Goal: Transaction & Acquisition: Purchase product/service

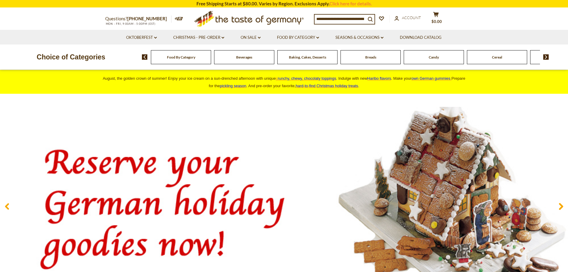
click at [336, 16] on input at bounding box center [339, 19] width 51 height 8
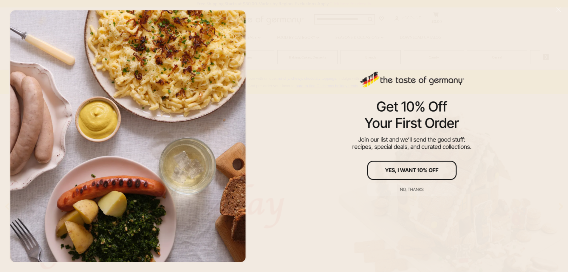
drag, startPoint x: 336, startPoint y: 16, endPoint x: 303, endPoint y: 49, distance: 46.4
click at [303, 49] on div "Get 10% Off Your First Order Join our list and we’ll send the good stuff: recip…" at bounding box center [411, 136] width 312 height 272
drag, startPoint x: 407, startPoint y: 190, endPoint x: 397, endPoint y: 199, distance: 13.7
click at [406, 202] on div "Get 10% Off Your First Order Join our list and we’ll send the good stuff: recip…" at bounding box center [411, 136] width 312 height 272
click at [409, 189] on div "No, thanks" at bounding box center [412, 189] width 24 height 4
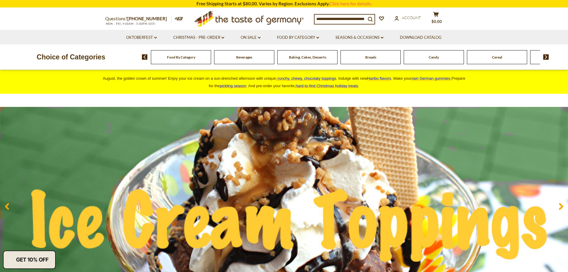
click at [323, 13] on div "Questions? 800-881-6419 MON - FRI, 9:00AM - 5:00PM (EST) .st0{fill:#EDD300;} .s…" at bounding box center [284, 19] width 367 height 22
click at [323, 18] on input at bounding box center [339, 19] width 51 height 8
paste input "**********"
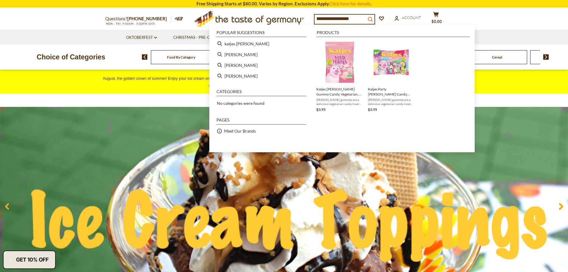
type input "**********"
click at [373, 17] on icon "search_icon" at bounding box center [369, 19] width 5 height 5
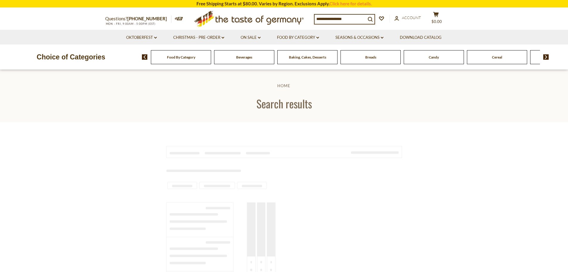
type input "**********"
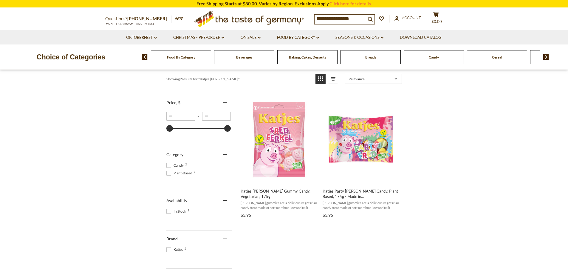
scroll to position [89, 0]
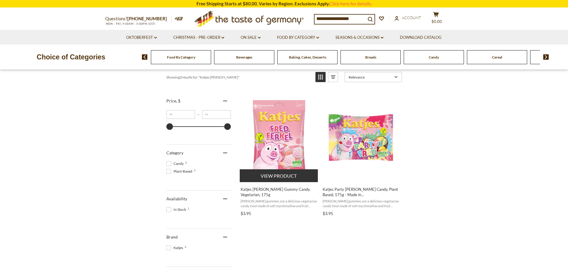
click at [277, 114] on img "Katjes Fred Ferkel Gummy Candy, Vegetarian, 175g" at bounding box center [279, 137] width 79 height 79
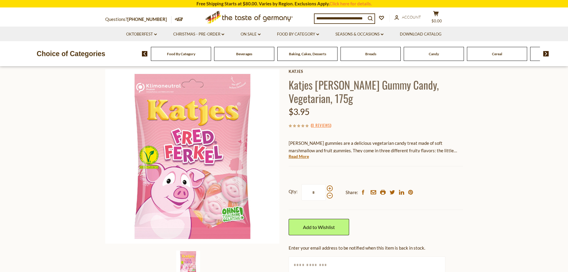
scroll to position [30, 0]
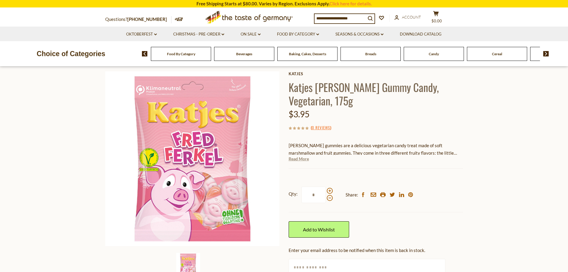
click at [303, 159] on link "Read More" at bounding box center [299, 159] width 20 height 6
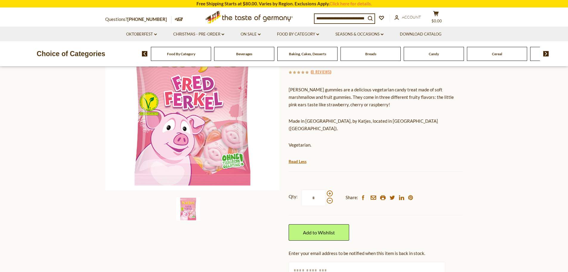
scroll to position [60, 0]
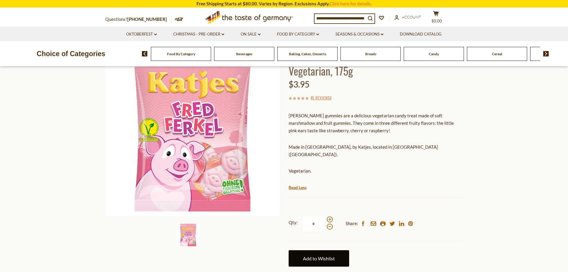
click at [323, 250] on link "Add to Wishlist" at bounding box center [319, 258] width 61 height 16
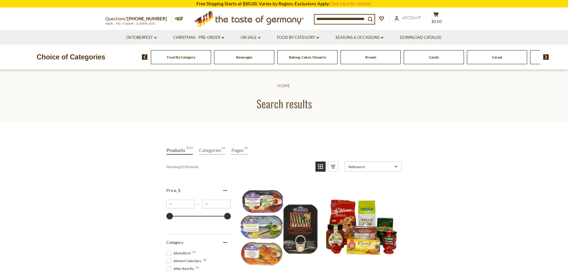
click at [330, 15] on input at bounding box center [339, 19] width 51 height 8
paste input "**********"
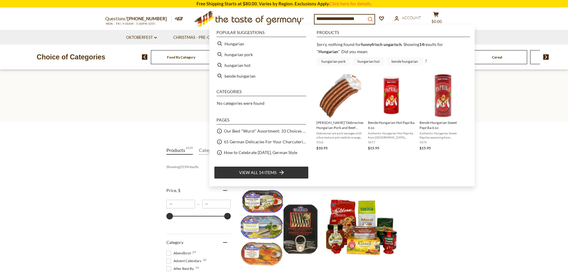
click at [374, 15] on button "search_icon" at bounding box center [370, 19] width 9 height 8
type input "*********"
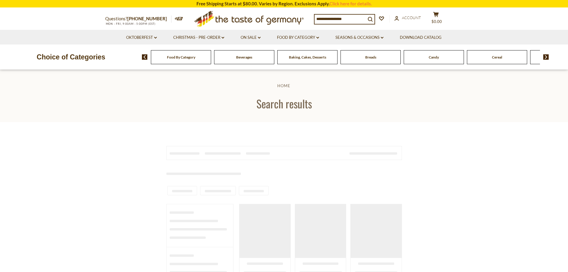
type input "*********"
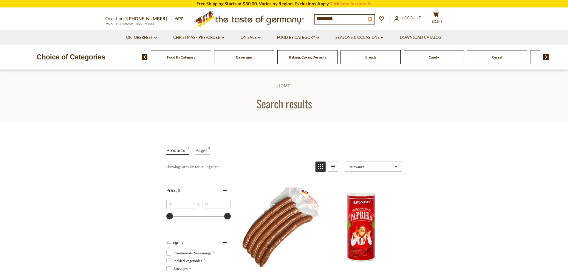
drag, startPoint x: 0, startPoint y: 0, endPoint x: 370, endPoint y: 17, distance: 370.9
click at [374, 15] on button "search_icon" at bounding box center [370, 19] width 9 height 8
drag, startPoint x: 370, startPoint y: 17, endPoint x: 367, endPoint y: 18, distance: 3.8
click at [370, 17] on button "search_icon" at bounding box center [370, 19] width 9 height 8
drag, startPoint x: 367, startPoint y: 18, endPoint x: 359, endPoint y: 19, distance: 8.1
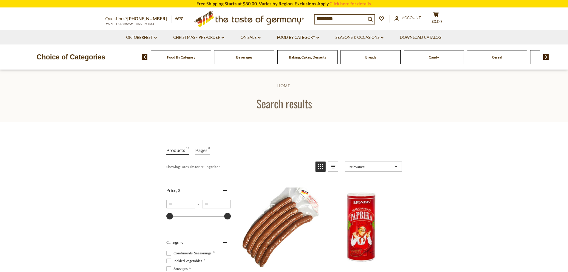
click at [366, 19] on input "*********" at bounding box center [339, 19] width 51 height 8
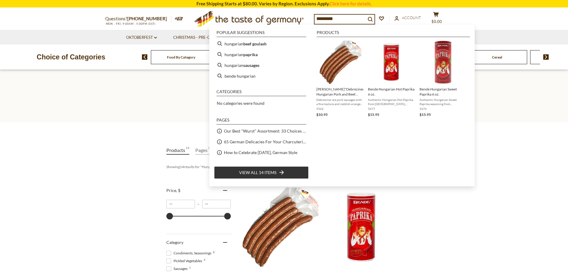
click at [359, 19] on input "*********" at bounding box center [339, 19] width 51 height 8
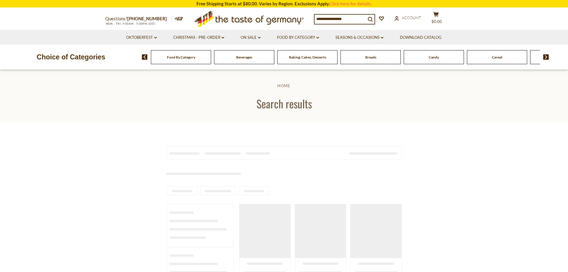
click at [359, 19] on input at bounding box center [339, 19] width 51 height 8
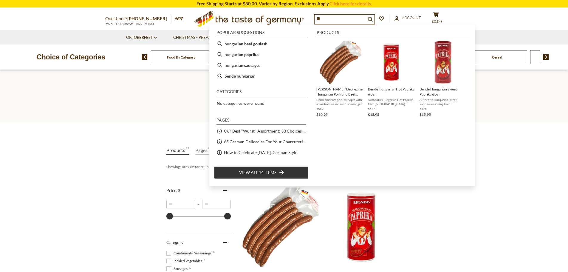
type input "*"
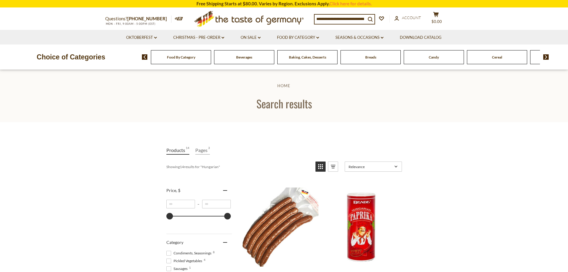
paste input "**********"
click at [370, 18] on button "search_icon" at bounding box center [370, 19] width 9 height 8
type input "*********"
click at [366, 18] on input "*********" at bounding box center [339, 19] width 51 height 8
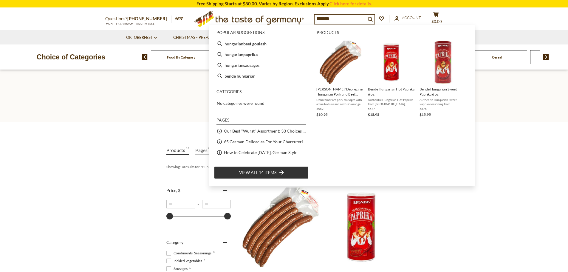
type input "*********"
click at [342, 16] on input "*********" at bounding box center [339, 19] width 51 height 8
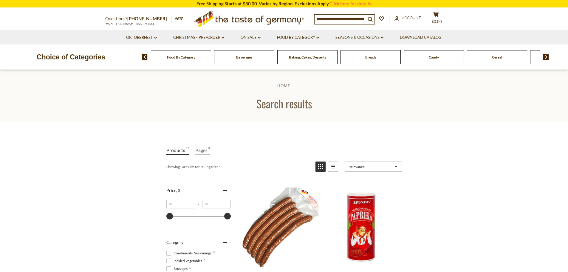
click at [345, 18] on input at bounding box center [339, 19] width 51 height 8
paste input "**********"
type input "**********"
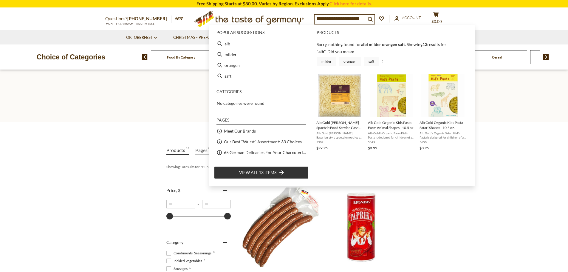
drag, startPoint x: 369, startPoint y: 17, endPoint x: 291, endPoint y: 10, distance: 78.4
click at [291, 10] on div "Questions? 800-881-6419 MON - FRI, 9:00AM - 5:00PM (EST) .st0{fill:#EDD300;} .s…" at bounding box center [284, 19] width 367 height 22
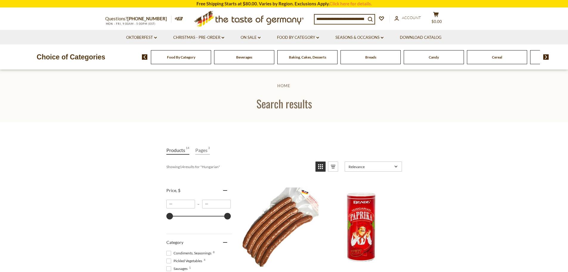
click at [360, 18] on input at bounding box center [339, 19] width 51 height 8
paste input "**********"
type input "**********"
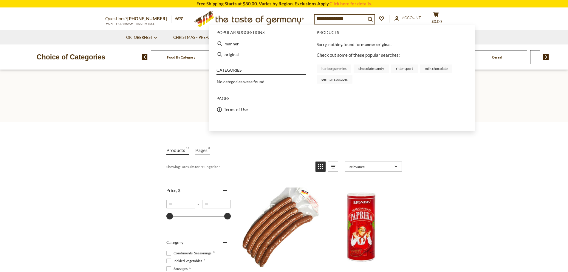
drag, startPoint x: 367, startPoint y: 19, endPoint x: 294, endPoint y: 10, distance: 73.2
click at [294, 10] on div "**********" at bounding box center [284, 19] width 367 height 22
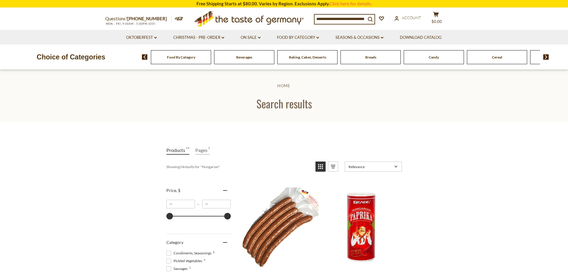
click at [341, 21] on input at bounding box center [339, 19] width 51 height 8
paste input "**********"
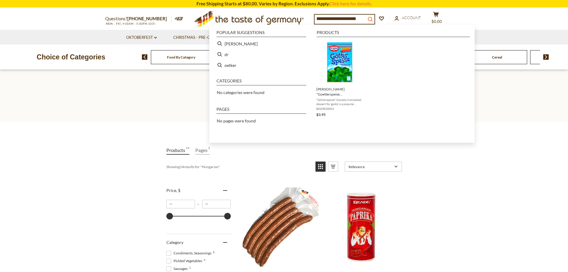
type input "**********"
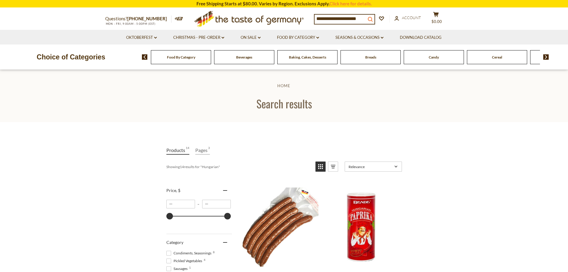
click at [373, 17] on icon "search_icon" at bounding box center [369, 19] width 5 height 5
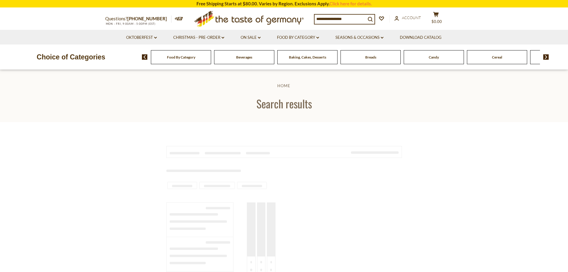
type input "**********"
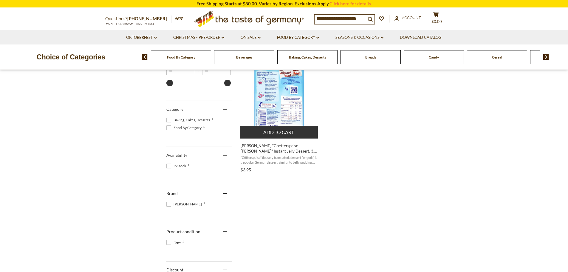
scroll to position [119, 0]
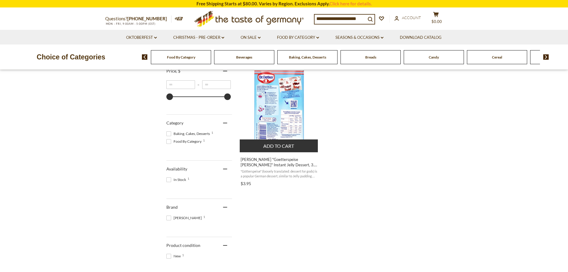
click at [295, 105] on img "Dr. Oetker" at bounding box center [279, 107] width 79 height 79
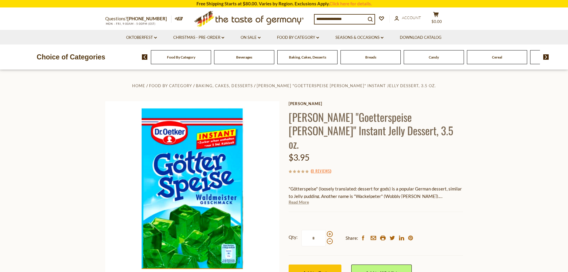
click at [301, 199] on link "Read More" at bounding box center [299, 202] width 20 height 6
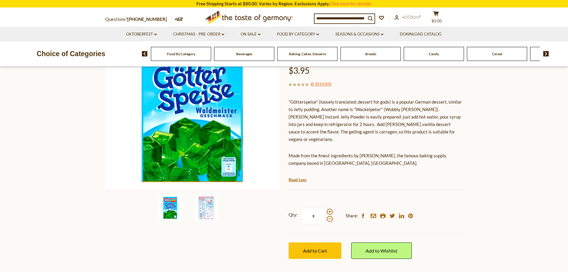
scroll to position [119, 0]
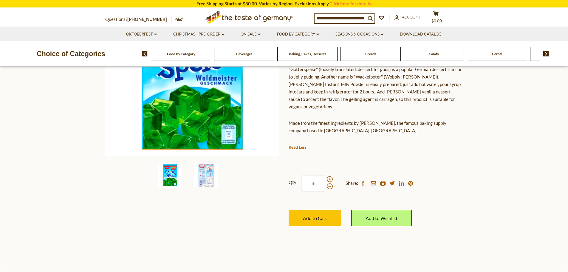
click at [200, 172] on img at bounding box center [206, 175] width 24 height 24
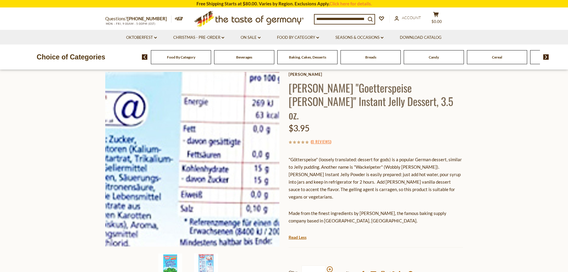
scroll to position [0, 0]
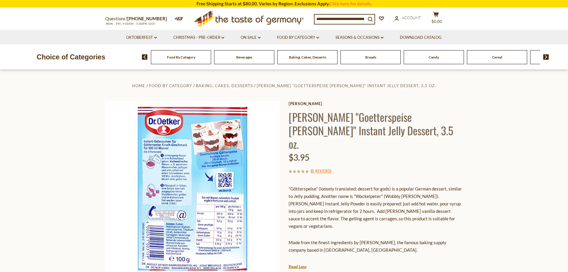
click at [332, 16] on input at bounding box center [339, 19] width 51 height 8
paste input "********"
type input "********"
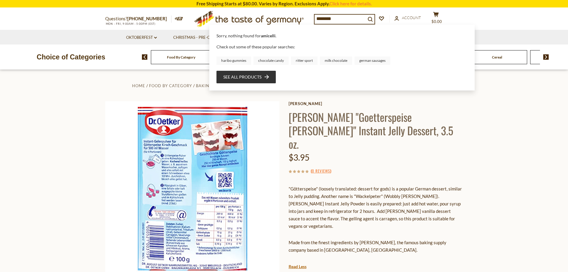
drag, startPoint x: 358, startPoint y: 18, endPoint x: 306, endPoint y: 17, distance: 52.2
click at [306, 17] on div "Questions? 800-881-6419 MON - FRI, 9:00AM - 5:00PM (EST) .st0{fill:#EDD300;} .s…" at bounding box center [284, 19] width 367 height 22
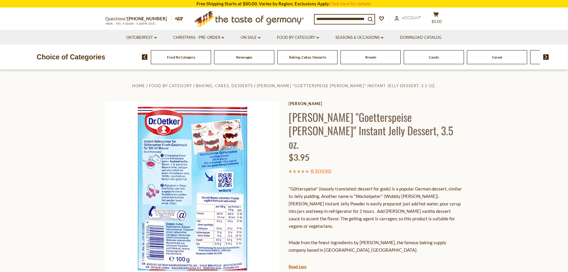
click at [336, 15] on input at bounding box center [339, 19] width 51 height 8
paste input "**********"
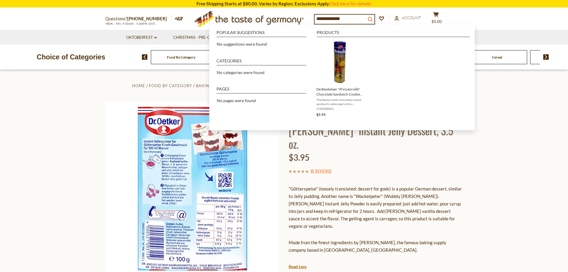
type input "**********"
click at [372, 17] on icon "submit" at bounding box center [369, 19] width 5 height 5
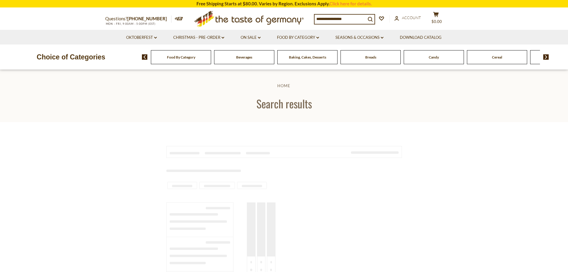
type input "**********"
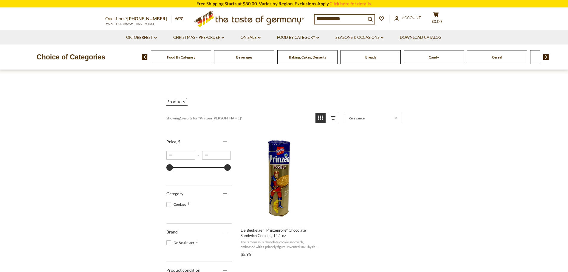
scroll to position [60, 0]
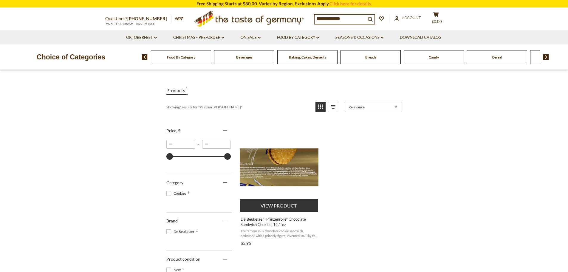
click at [284, 159] on img "De Beukelaer" at bounding box center [279, 167] width 79 height 79
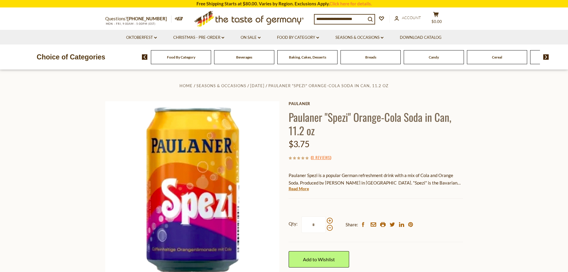
click at [429, 58] on span "Candy" at bounding box center [434, 57] width 10 height 4
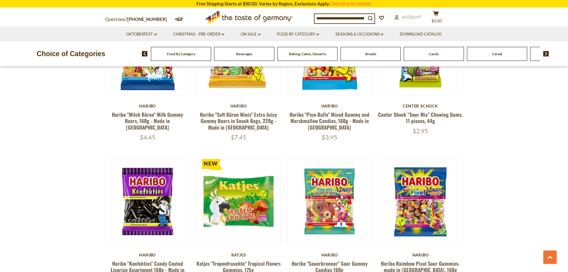
scroll to position [1162, 0]
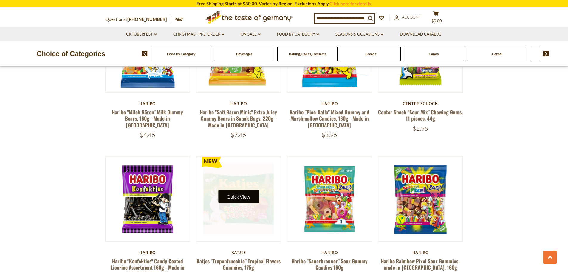
click at [233, 190] on button "Quick View" at bounding box center [238, 196] width 40 height 13
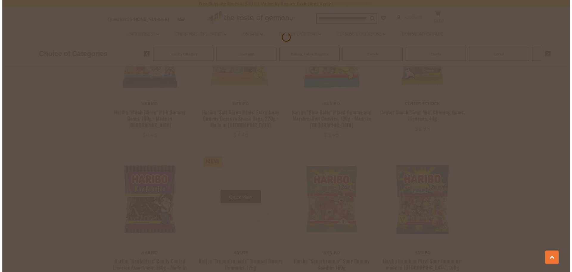
scroll to position [1164, 0]
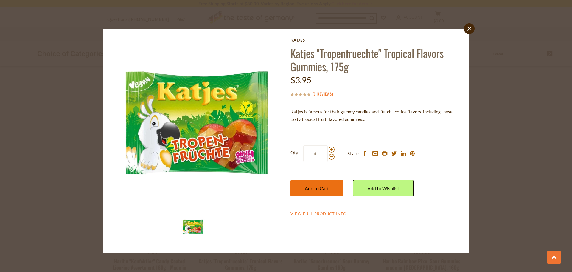
click at [312, 189] on span "Add to Cart" at bounding box center [317, 188] width 24 height 6
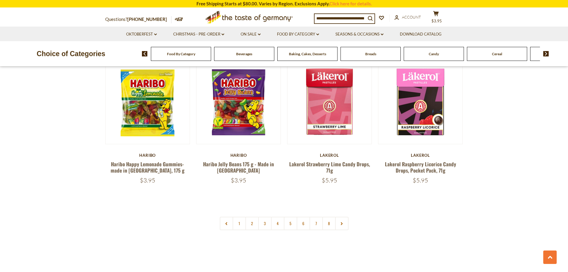
scroll to position [1460, 0]
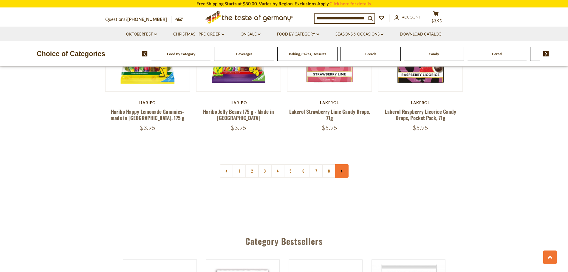
click at [348, 164] on link at bounding box center [341, 170] width 13 height 13
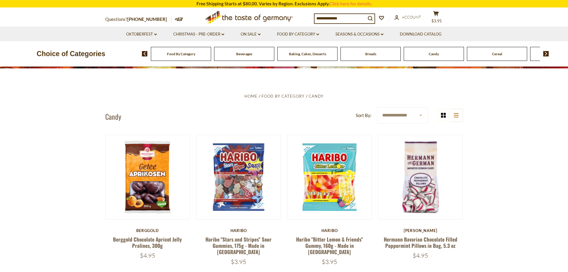
scroll to position [149, 0]
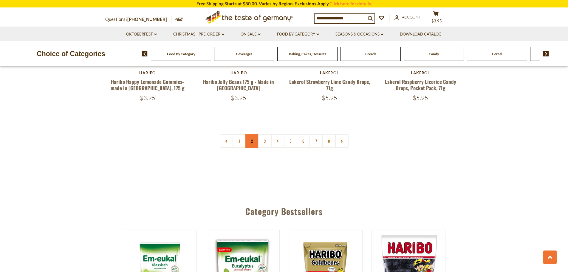
click at [251, 134] on link "2" at bounding box center [251, 140] width 13 height 13
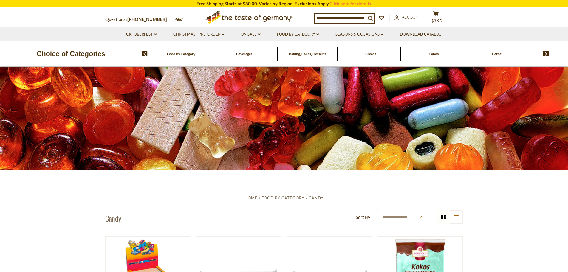
scroll to position [191, 0]
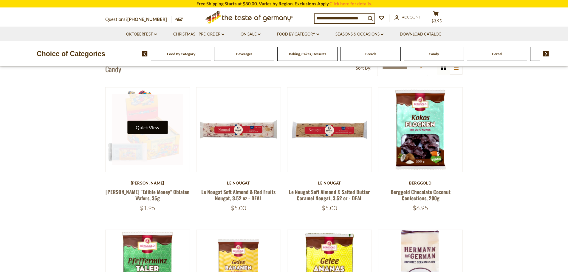
click at [149, 131] on button "Quick View" at bounding box center [147, 126] width 40 height 13
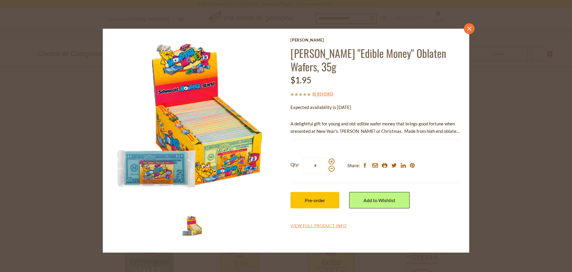
click at [471, 25] on link "close" at bounding box center [469, 28] width 11 height 11
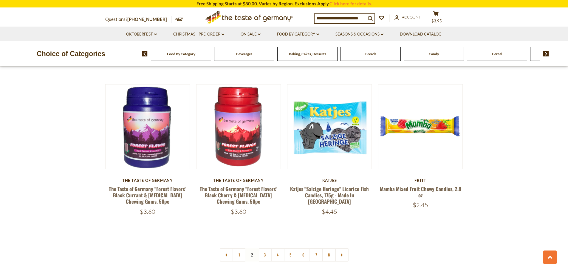
scroll to position [1383, 0]
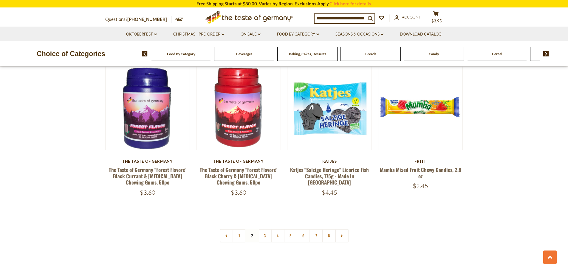
click at [347, 229] on link at bounding box center [341, 235] width 13 height 13
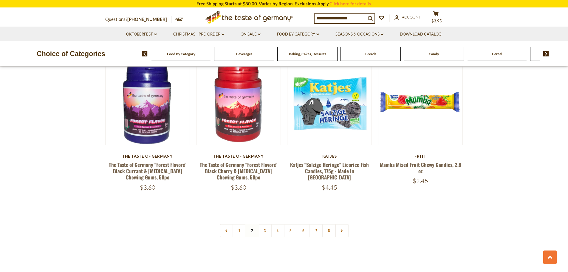
scroll to position [1431, 0]
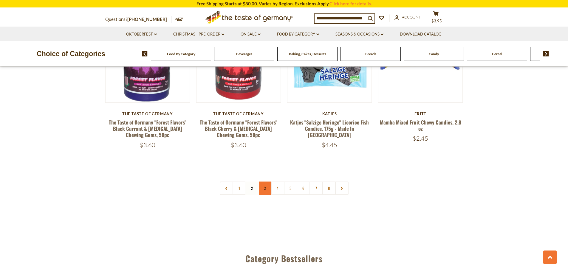
click at [263, 181] on link "3" at bounding box center [264, 187] width 13 height 13
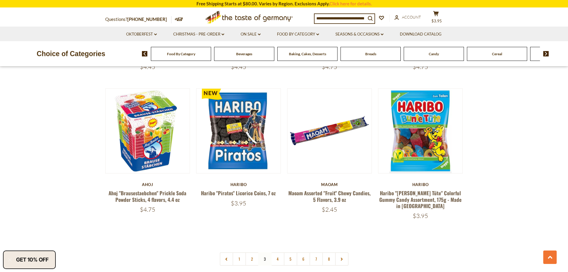
scroll to position [1353, 0]
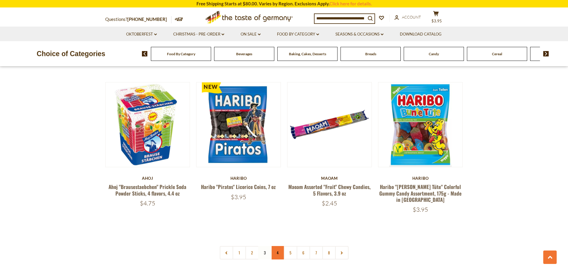
click at [273, 246] on link "4" at bounding box center [277, 252] width 13 height 13
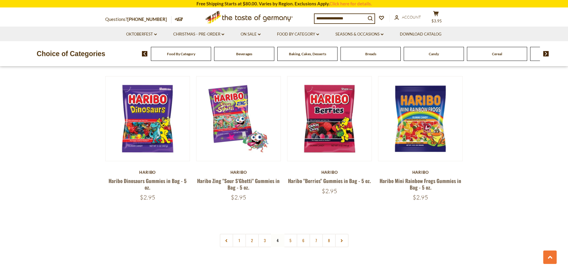
scroll to position [1383, 0]
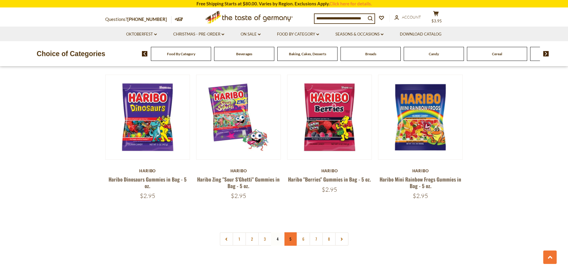
click at [289, 232] on link "5" at bounding box center [290, 238] width 13 height 13
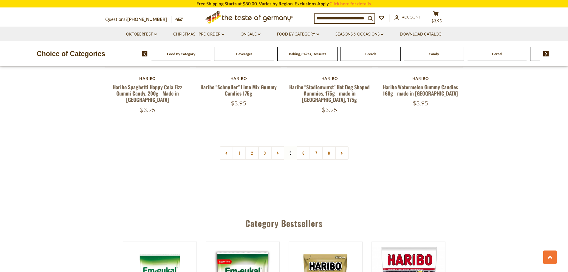
scroll to position [1502, 0]
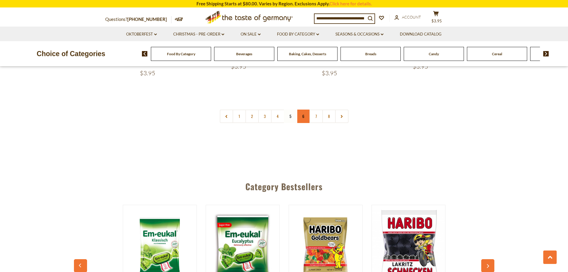
click at [300, 109] on link "6" at bounding box center [303, 115] width 13 height 13
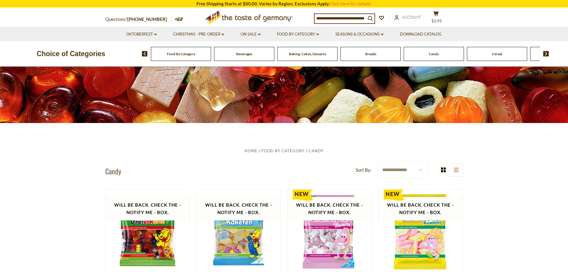
scroll to position [42, 0]
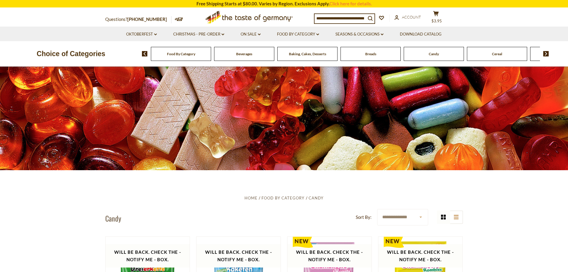
click at [315, 52] on span "Baking, Cakes, Desserts" at bounding box center [307, 54] width 37 height 4
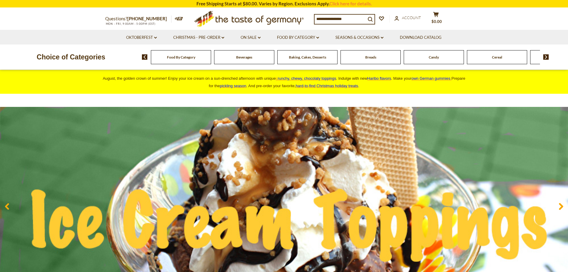
click at [334, 17] on input at bounding box center [339, 19] width 51 height 8
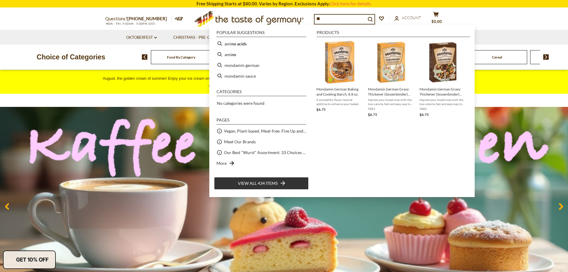
type input "*"
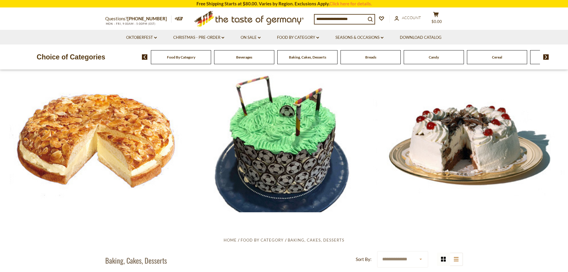
click at [545, 56] on img at bounding box center [546, 56] width 6 height 5
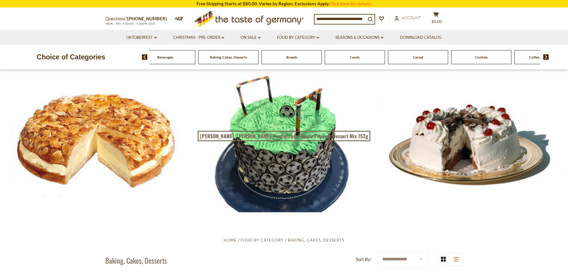
click at [545, 56] on img at bounding box center [546, 56] width 6 height 5
click at [53, 54] on div "Cookies" at bounding box center [23, 57] width 60 height 14
click at [53, 56] on div "Cookies" at bounding box center [23, 57] width 60 height 14
click at [53, 62] on div "Cookies" at bounding box center [23, 57] width 60 height 14
click at [436, 17] on icon "cart" at bounding box center [436, 14] width 6 height 5
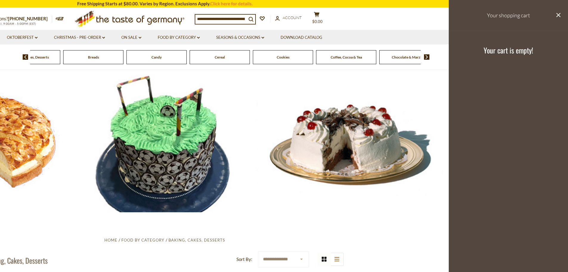
click at [555, 10] on h3 "Your shopping cart" at bounding box center [508, 15] width 119 height 31
click at [562, 17] on h3 "Your shopping cart" at bounding box center [508, 15] width 119 height 31
click at [559, 14] on icon at bounding box center [558, 15] width 4 height 4
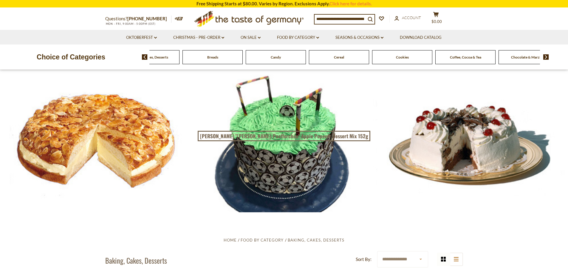
click at [53, 55] on div "Cookies" at bounding box center [23, 57] width 60 height 14
click at [401, 58] on span "Cookies" at bounding box center [402, 57] width 13 height 4
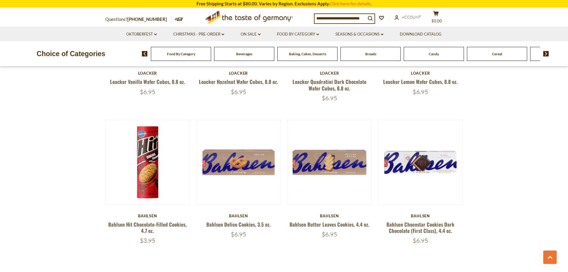
scroll to position [1311, 0]
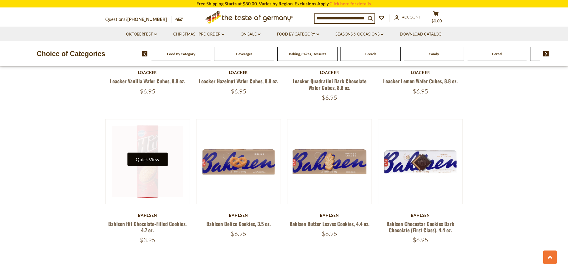
click at [154, 157] on button "Quick View" at bounding box center [147, 158] width 40 height 13
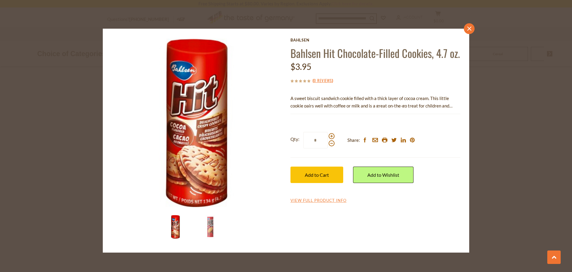
click at [468, 25] on link "close" at bounding box center [469, 28] width 11 height 11
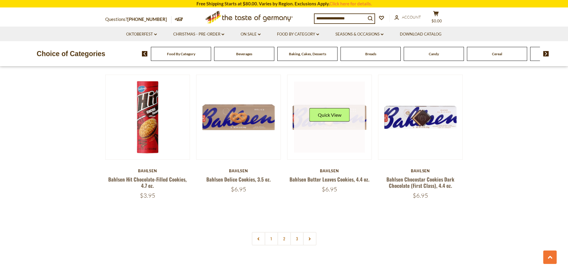
scroll to position [1371, 0]
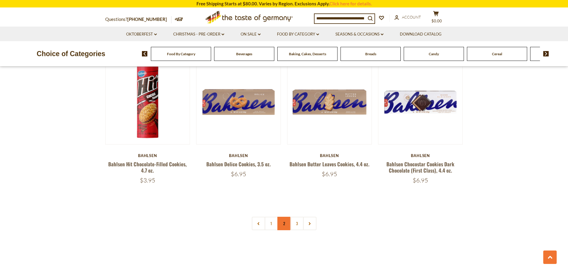
click at [280, 223] on link "2" at bounding box center [283, 222] width 13 height 13
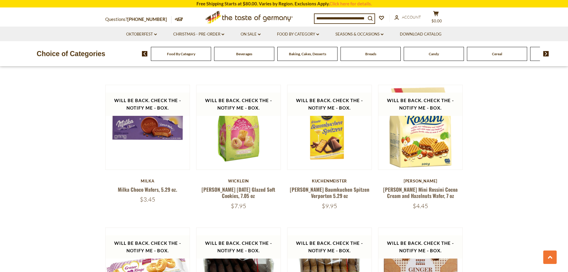
scroll to position [579, 0]
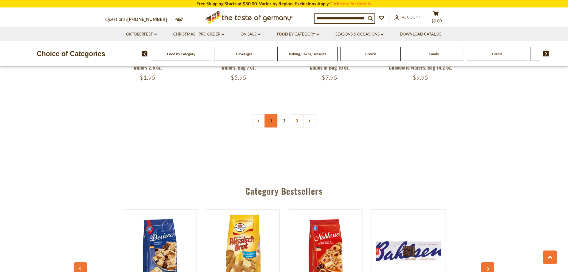
click at [272, 114] on link "1" at bounding box center [270, 120] width 13 height 13
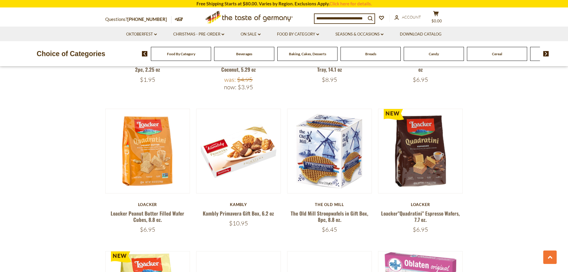
scroll to position [459, 0]
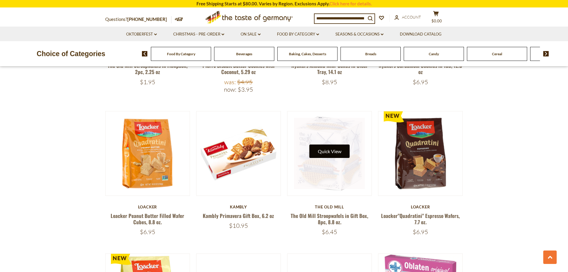
click at [322, 149] on button "Quick View" at bounding box center [329, 150] width 40 height 13
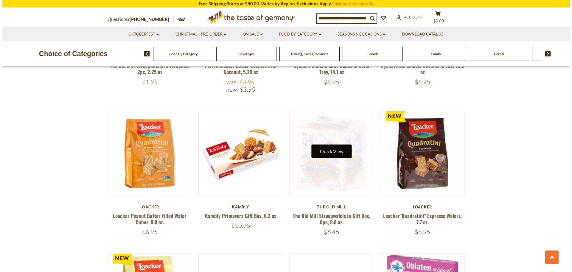
scroll to position [460, 0]
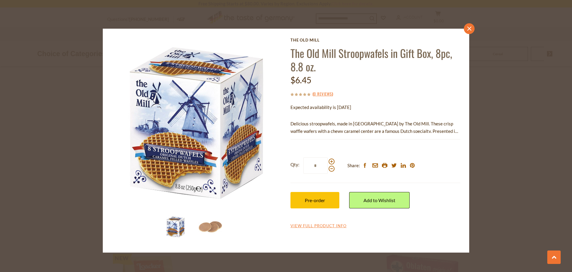
click at [470, 27] on icon "close" at bounding box center [469, 29] width 4 height 4
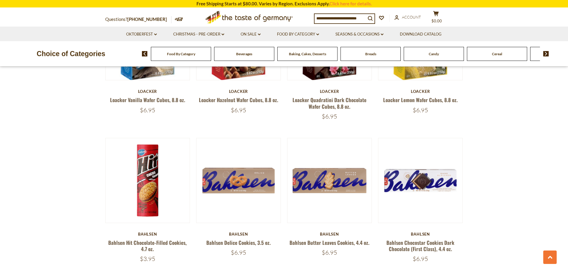
scroll to position [1294, 0]
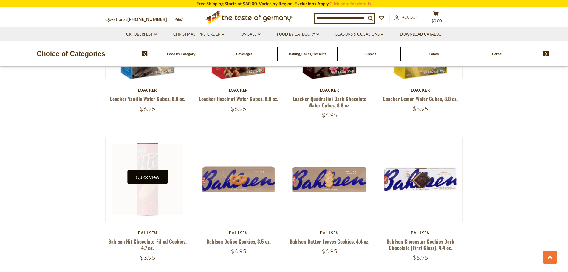
click at [154, 179] on button "Quick View" at bounding box center [147, 176] width 40 height 13
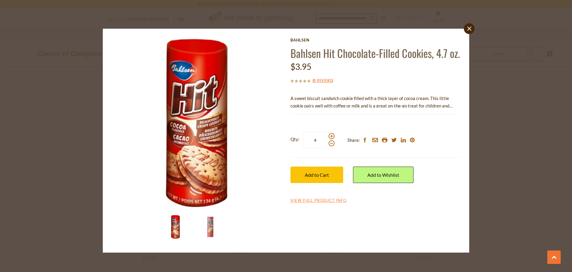
click at [392, 111] on div "Current stock: 0" at bounding box center [376, 109] width 170 height 4
click at [471, 29] on icon "close" at bounding box center [469, 29] width 4 height 4
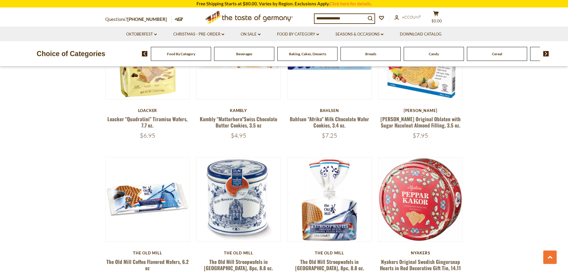
scroll to position [0, 0]
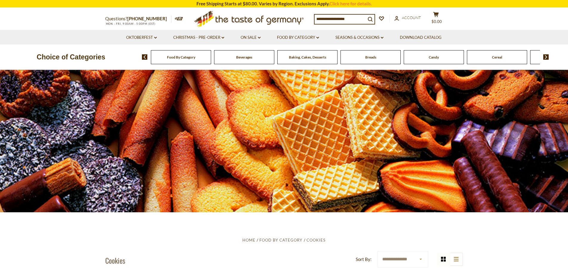
drag, startPoint x: 487, startPoint y: 199, endPoint x: 352, endPoint y: 73, distance: 184.9
click at [211, 58] on div "Candy" at bounding box center [181, 57] width 60 height 14
click at [433, 56] on span "Candy" at bounding box center [434, 57] width 10 height 4
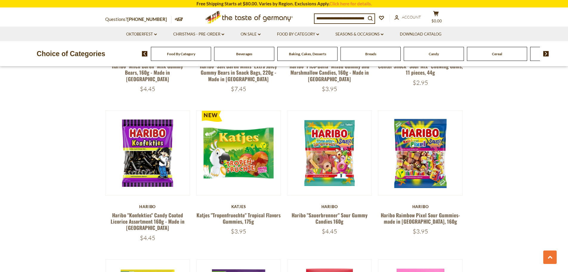
scroll to position [1207, 0]
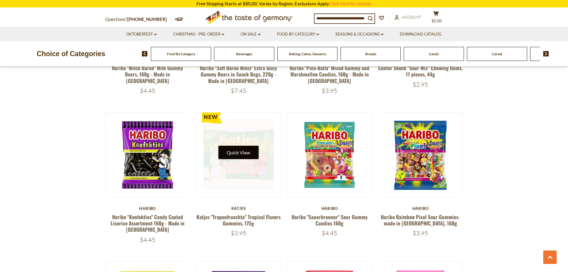
click at [244, 145] on button "Quick View" at bounding box center [238, 151] width 40 height 13
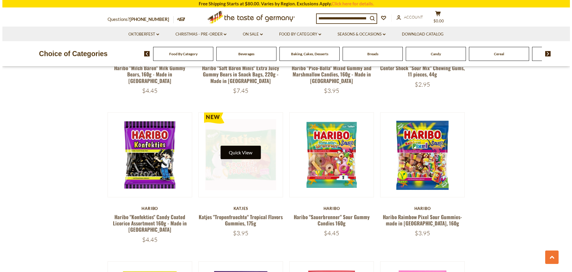
scroll to position [1208, 0]
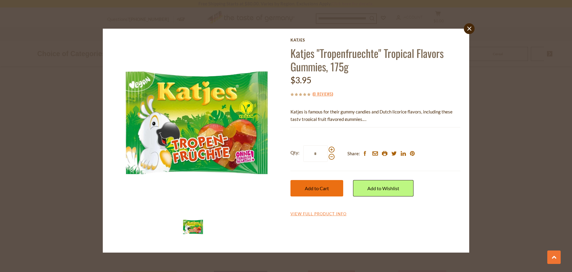
click at [309, 188] on span "Add to Cart" at bounding box center [317, 188] width 24 height 6
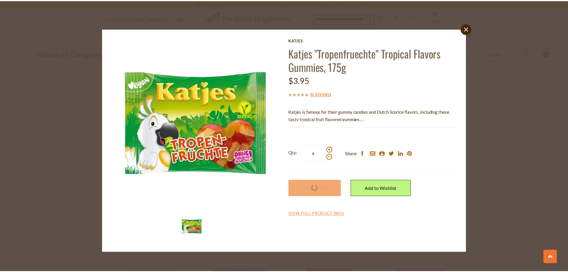
scroll to position [1207, 0]
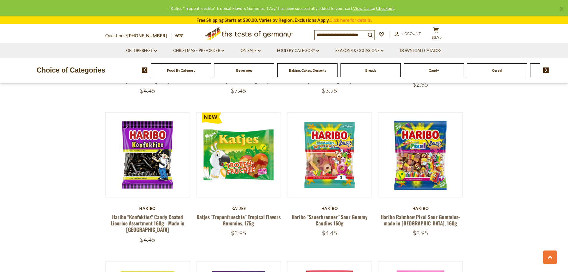
click at [562, 8] on link "×" at bounding box center [561, 9] width 4 height 4
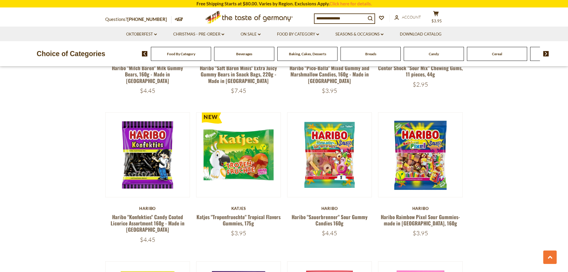
click at [247, 55] on span "Beverages" at bounding box center [244, 54] width 16 height 4
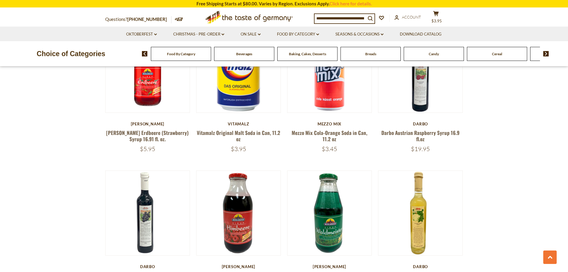
scroll to position [507, 0]
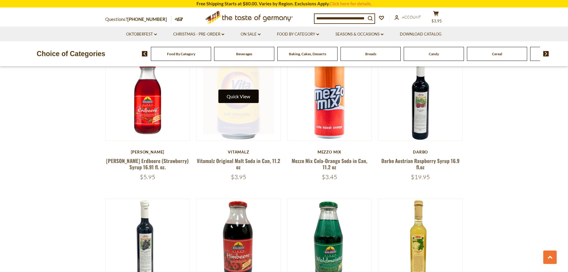
click at [244, 101] on button "Quick View" at bounding box center [238, 95] width 40 height 13
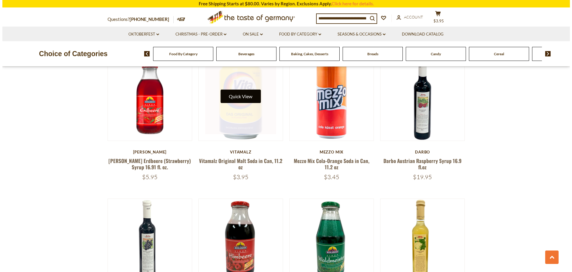
scroll to position [508, 0]
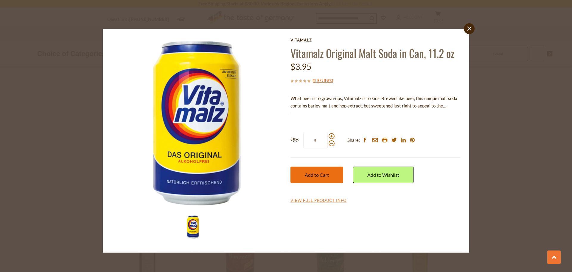
click at [316, 170] on button "Add to Cart" at bounding box center [317, 174] width 53 height 16
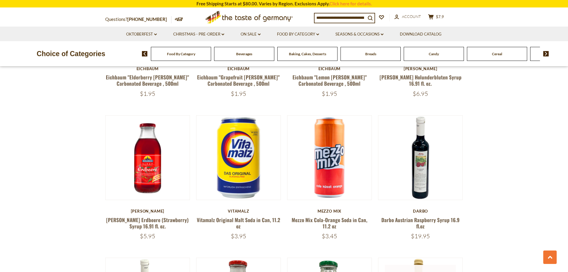
scroll to position [447, 0]
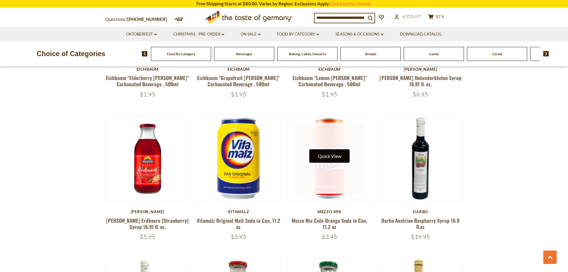
click at [328, 152] on button "Quick View" at bounding box center [329, 155] width 40 height 13
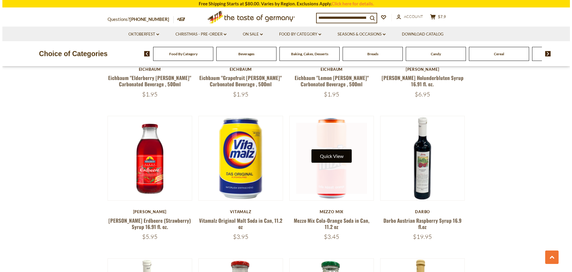
scroll to position [448, 0]
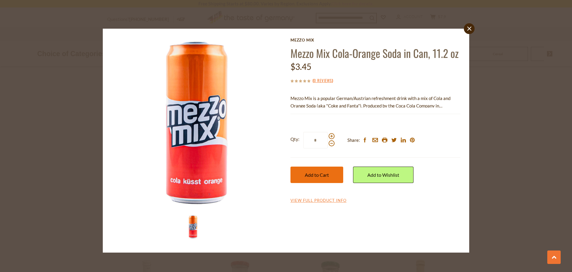
click at [311, 176] on span "Add to Cart" at bounding box center [317, 175] width 24 height 6
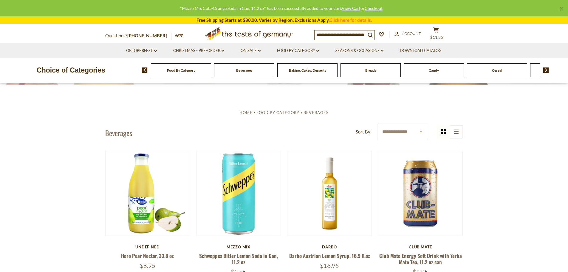
scroll to position [0, 0]
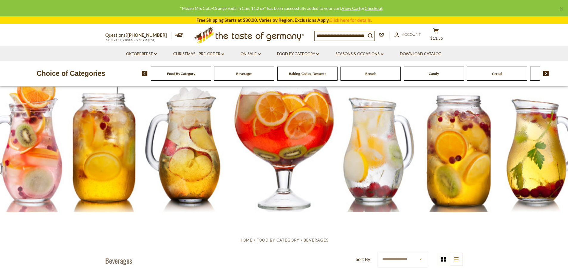
click at [562, 9] on link "×" at bounding box center [561, 9] width 4 height 4
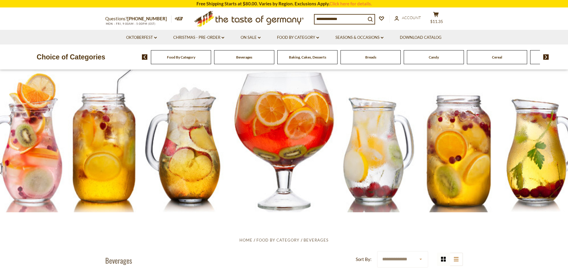
click at [300, 58] on span "Baking, Cakes, Desserts" at bounding box center [307, 57] width 37 height 4
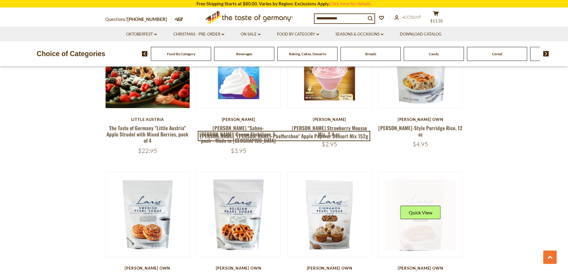
scroll to position [835, 0]
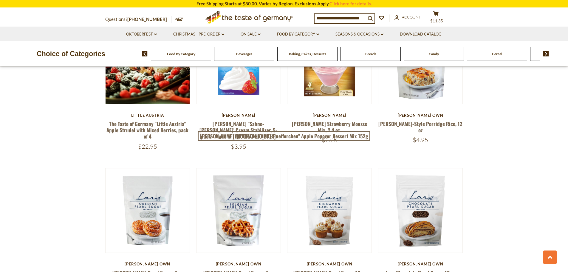
click at [365, 54] on span "Breads" at bounding box center [370, 54] width 11 height 4
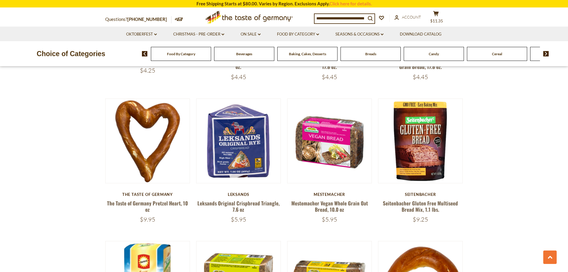
scroll to position [507, 0]
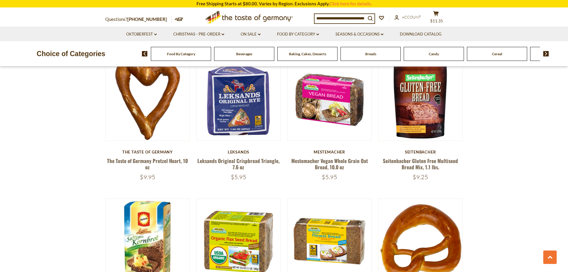
click at [548, 55] on div "Food By Category Beverages Baking, Cakes, Desserts Breads Candy Cereal Cookies …" at bounding box center [355, 53] width 426 height 14
click at [545, 52] on img at bounding box center [546, 53] width 6 height 5
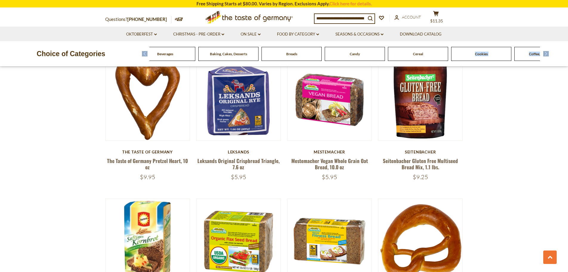
click at [545, 52] on img at bounding box center [546, 53] width 6 height 5
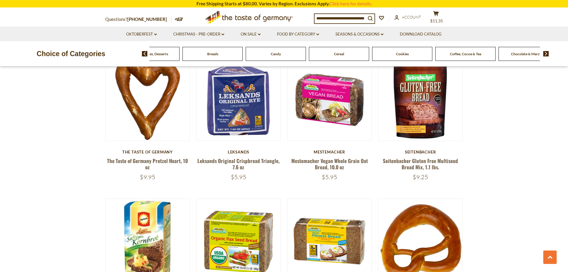
click at [545, 52] on img at bounding box center [546, 53] width 6 height 5
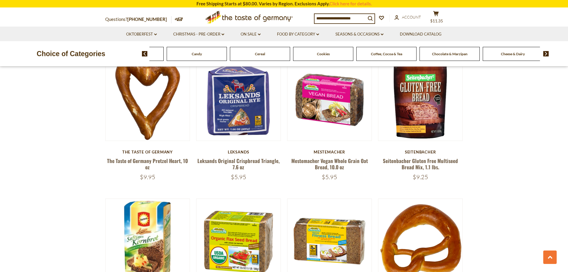
click at [543, 55] on img at bounding box center [546, 53] width 6 height 5
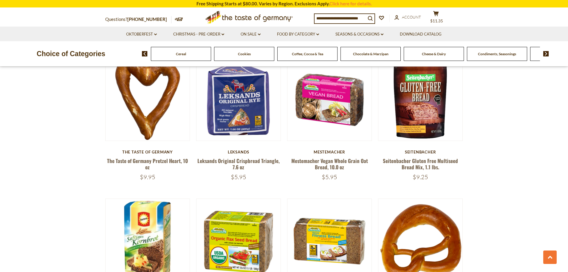
click at [543, 55] on img at bounding box center [546, 53] width 6 height 5
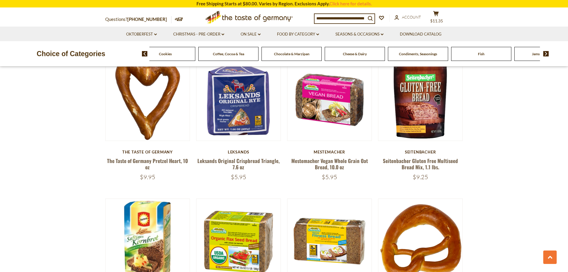
click at [280, 54] on span "Chocolate & Marzipan" at bounding box center [291, 54] width 35 height 4
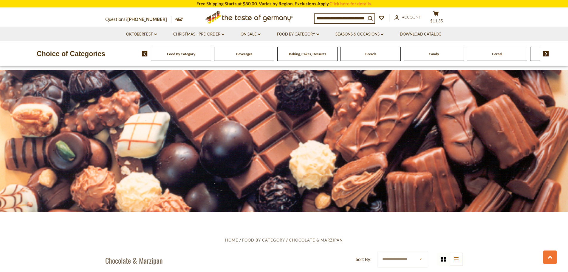
drag, startPoint x: 484, startPoint y: 178, endPoint x: 496, endPoint y: 90, distance: 88.8
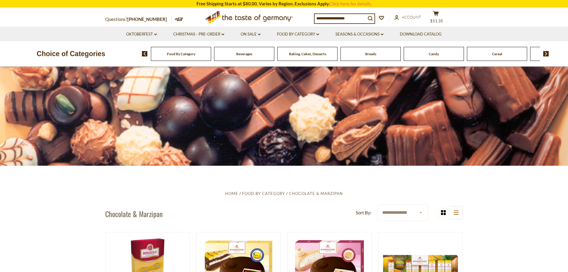
scroll to position [149, 0]
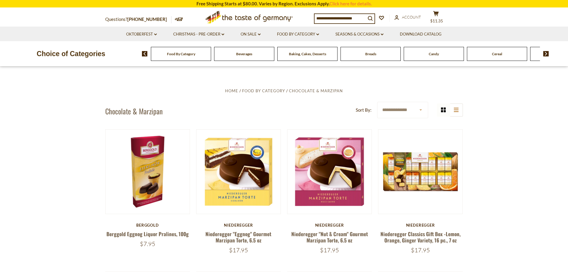
click at [419, 112] on select "**********" at bounding box center [402, 110] width 51 height 16
select select "*********"
click at [377, 102] on select "**********" at bounding box center [402, 110] width 51 height 16
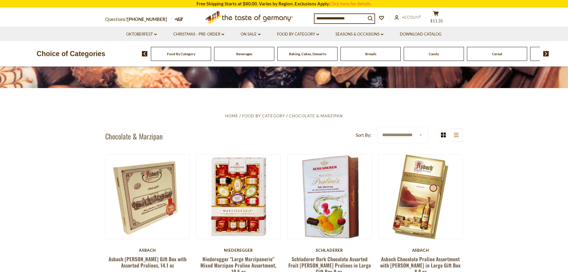
scroll to position [119, 0]
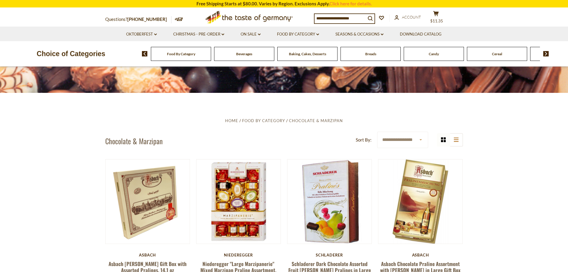
click at [403, 142] on select "**********" at bounding box center [402, 139] width 51 height 16
click at [401, 145] on select "**********" at bounding box center [402, 139] width 51 height 16
select select "********"
click at [377, 131] on select "**********" at bounding box center [402, 139] width 51 height 16
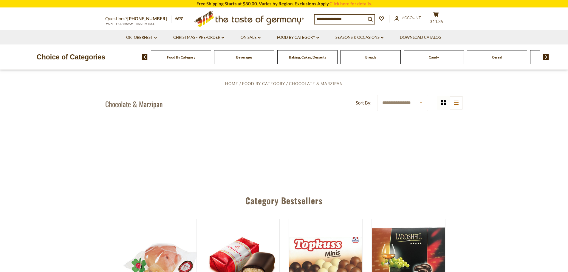
scroll to position [179, 0]
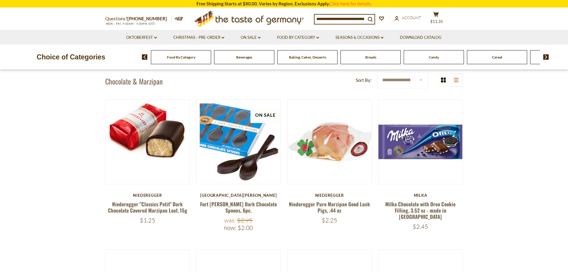
drag, startPoint x: 462, startPoint y: 185, endPoint x: 468, endPoint y: 167, distance: 19.5
drag, startPoint x: 468, startPoint y: 167, endPoint x: 470, endPoint y: 197, distance: 30.8
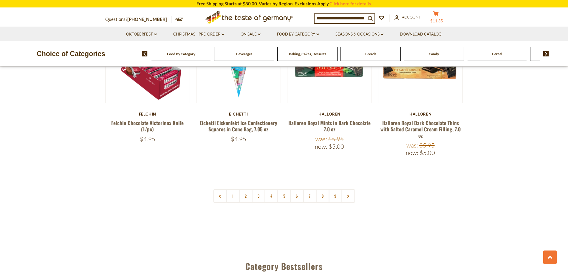
scroll to position [1460, 0]
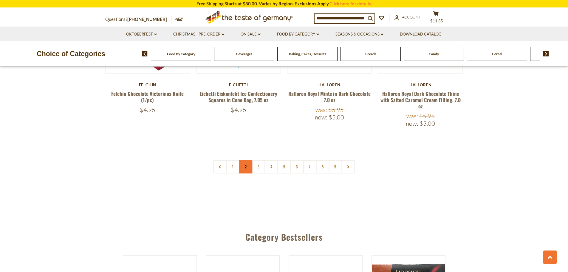
click at [248, 160] on link "2" at bounding box center [245, 166] width 13 height 13
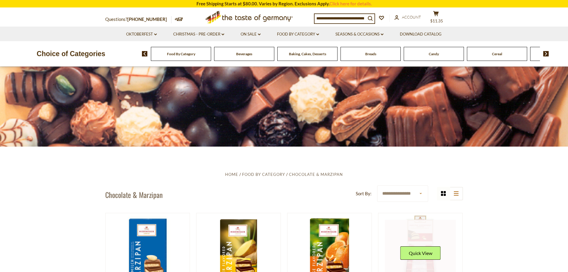
scroll to position [191, 0]
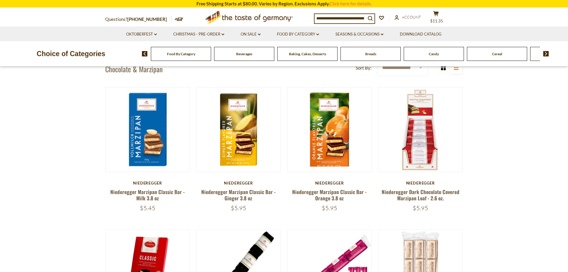
click at [430, 54] on span "Candy" at bounding box center [434, 54] width 10 height 4
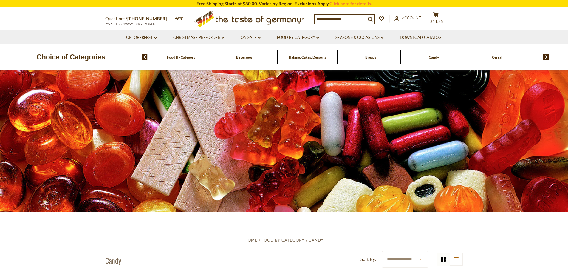
click at [436, 13] on button "cart $11.35" at bounding box center [436, 19] width 18 height 15
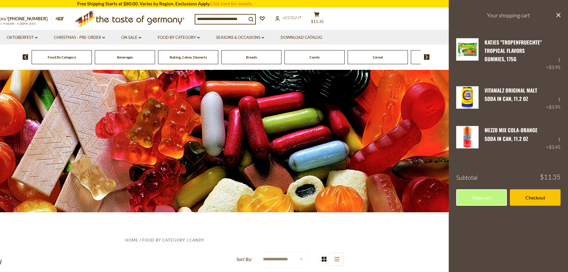
click at [558, 12] on button "close" at bounding box center [558, 15] width 4 height 7
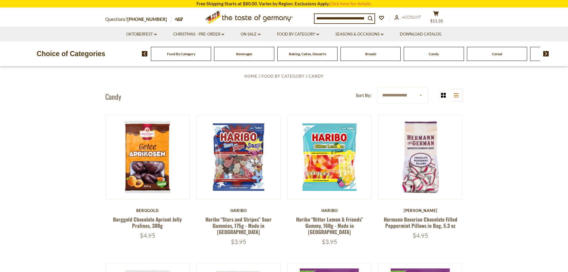
scroll to position [298, 0]
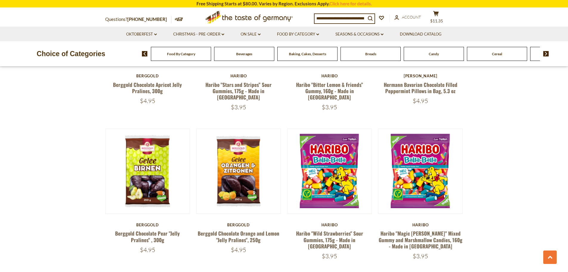
click at [544, 52] on img at bounding box center [546, 53] width 6 height 5
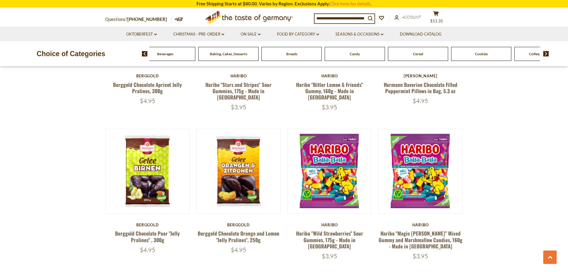
click at [544, 52] on img at bounding box center [546, 53] width 6 height 5
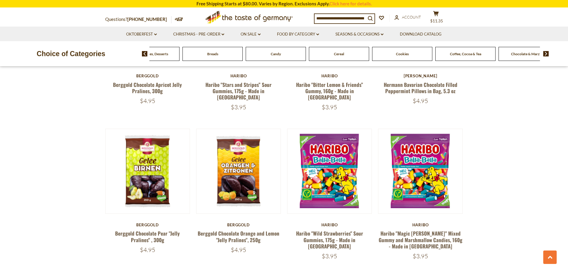
click at [544, 52] on img at bounding box center [546, 53] width 6 height 5
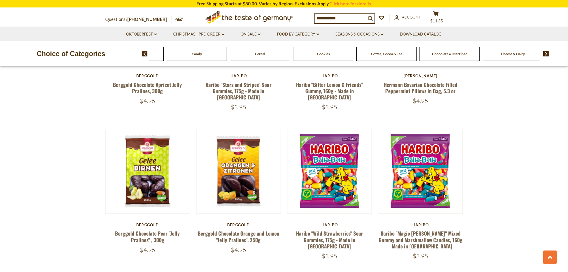
click at [544, 52] on img at bounding box center [546, 53] width 6 height 5
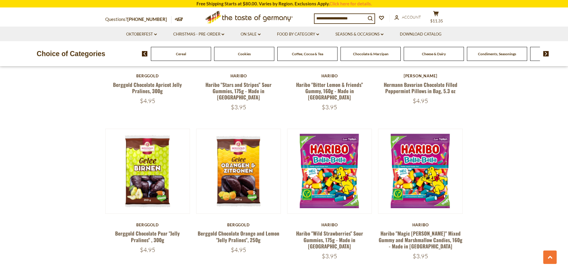
click at [544, 52] on img at bounding box center [546, 53] width 6 height 5
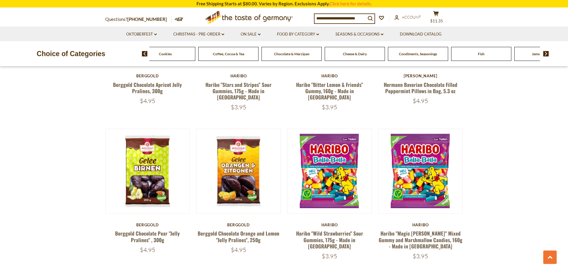
click at [544, 52] on img at bounding box center [546, 53] width 6 height 5
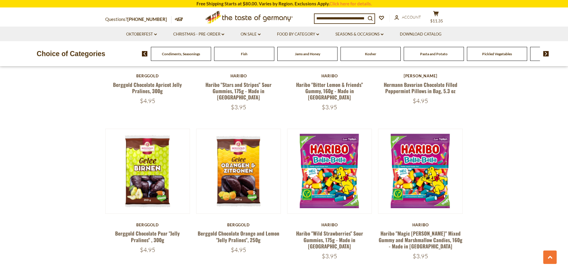
click at [544, 52] on img at bounding box center [546, 53] width 6 height 5
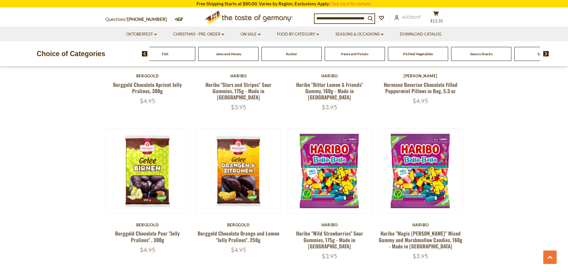
click at [545, 52] on img at bounding box center [546, 53] width 6 height 5
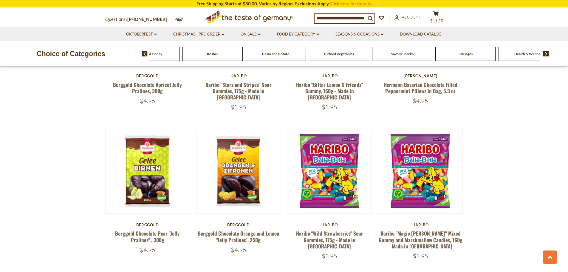
click at [545, 52] on img at bounding box center [546, 53] width 6 height 5
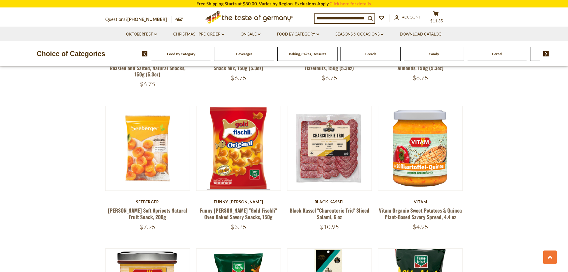
scroll to position [775, 0]
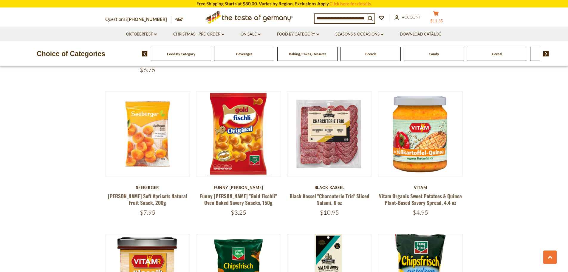
click at [436, 14] on button "cart $11.35" at bounding box center [436, 18] width 18 height 15
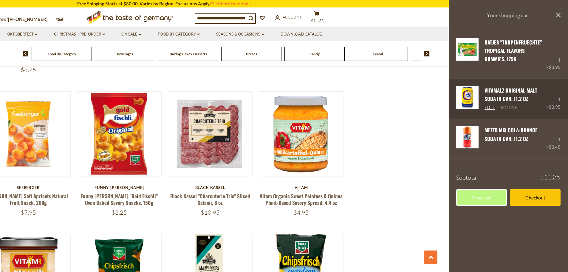
click at [507, 106] on link "Remove" at bounding box center [508, 107] width 18 height 5
click at [511, 104] on div "Edit Remove" at bounding box center [515, 107] width 62 height 7
click at [510, 106] on link "Remove" at bounding box center [508, 107] width 18 height 5
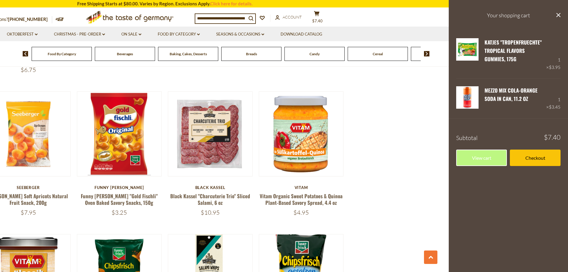
click at [429, 129] on section "**********" at bounding box center [165, 165] width 568 height 1457
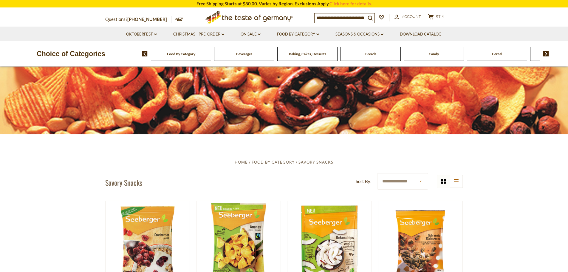
scroll to position [60, 0]
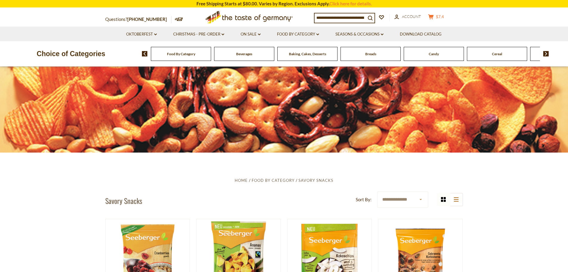
click at [441, 16] on span "$7.4" at bounding box center [440, 16] width 8 height 5
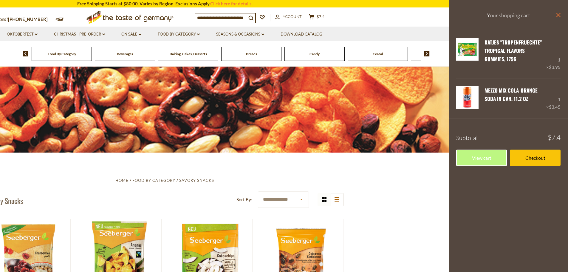
click at [557, 15] on icon "close" at bounding box center [558, 15] width 4 height 4
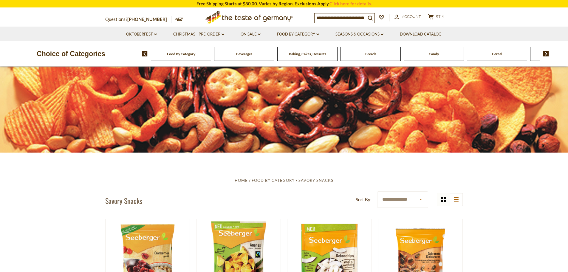
click at [211, 57] on div "Breads" at bounding box center [181, 54] width 60 height 14
click at [370, 55] on span "Breads" at bounding box center [370, 54] width 11 height 4
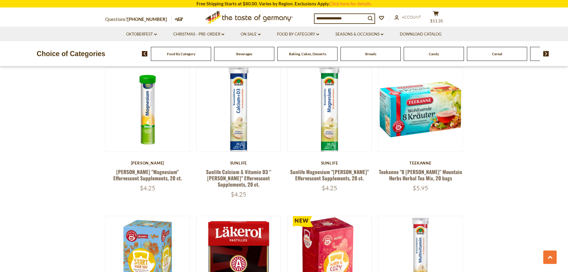
scroll to position [507, 0]
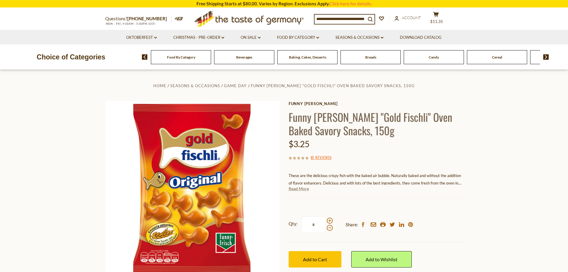
click at [302, 187] on link "Read More" at bounding box center [299, 188] width 20 height 6
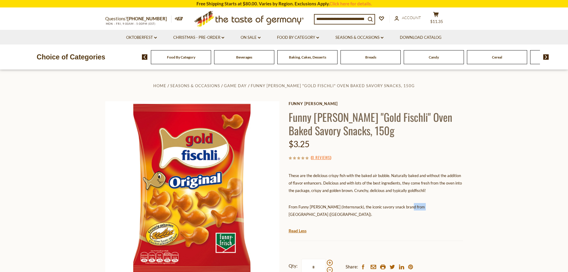
drag, startPoint x: 404, startPoint y: 206, endPoint x: 417, endPoint y: 206, distance: 13.7
click at [417, 206] on span "From Funny Frisch (Internsnack), the iconic savory snack brand from Cologne (No…" at bounding box center [357, 210] width 136 height 12
click at [353, 195] on div "These are the delicious crispy fish with the baked air bubble. Naturally baked …" at bounding box center [376, 197] width 174 height 60
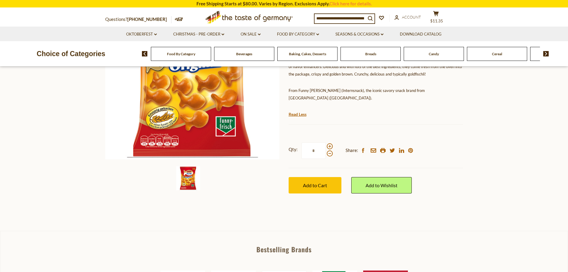
scroll to position [119, 0]
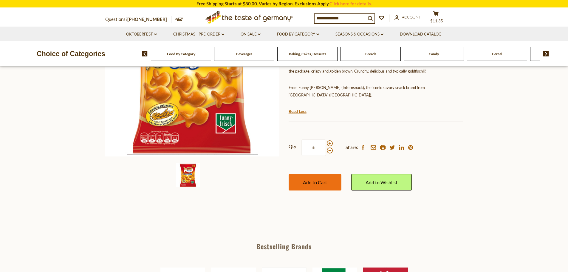
click at [307, 179] on span "Add to Cart" at bounding box center [315, 182] width 24 height 6
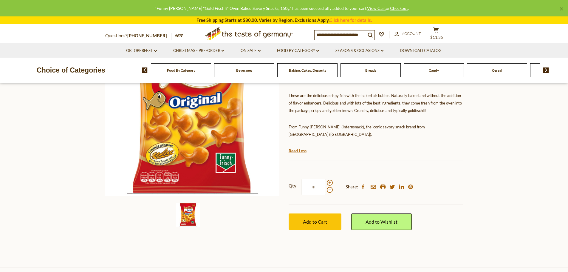
scroll to position [0, 0]
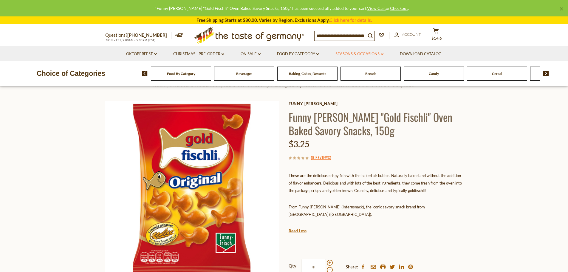
click at [346, 52] on link "Seasons & Occasions dropdown_arrow" at bounding box center [359, 54] width 48 height 7
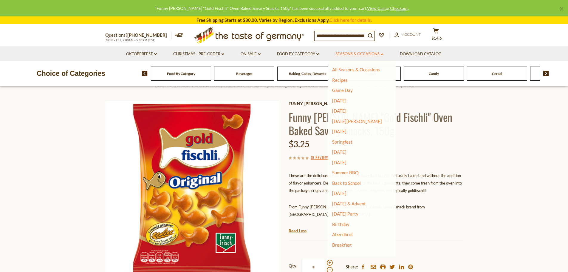
click at [346, 52] on link "Seasons & Occasions dropdown_arrow" at bounding box center [359, 54] width 48 height 7
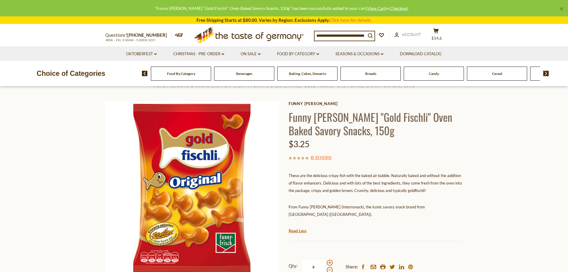
click at [547, 73] on img at bounding box center [546, 73] width 6 height 5
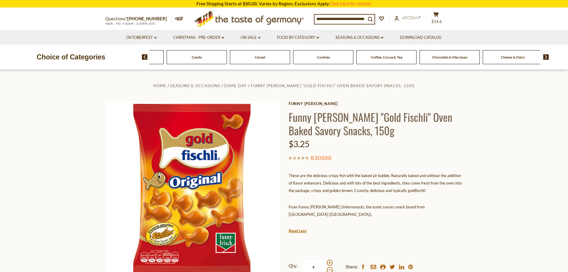
click at [547, 73] on section "Home Seasons & Occasions Game Day Funny Frisch "Gold Fischli" Oven Baked Savory…" at bounding box center [284, 208] width 568 height 277
click at [438, 17] on button "cart $14.6" at bounding box center [436, 19] width 18 height 15
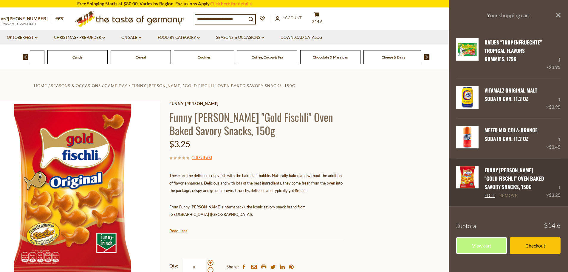
click at [510, 196] on link "Remove" at bounding box center [508, 195] width 18 height 5
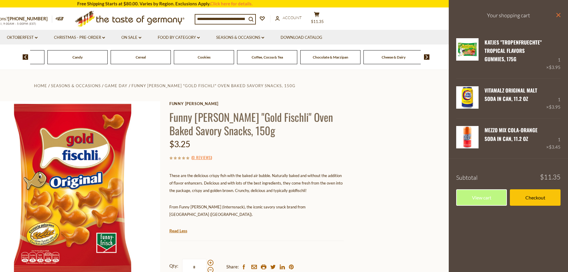
click at [559, 15] on icon at bounding box center [558, 15] width 4 height 4
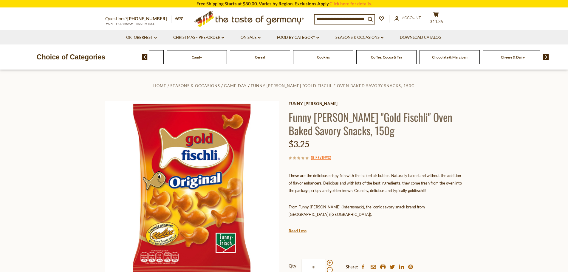
click at [546, 58] on img at bounding box center [546, 56] width 6 height 5
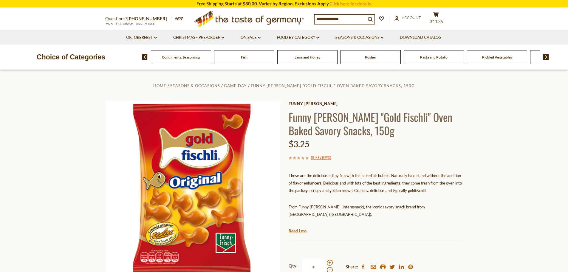
click at [546, 58] on img at bounding box center [546, 56] width 6 height 5
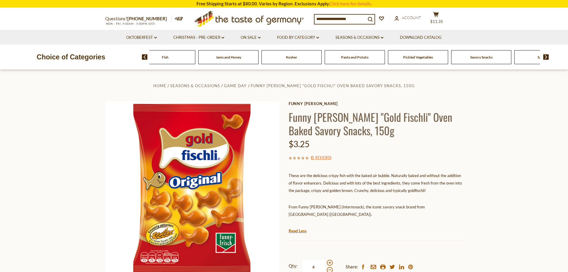
click at [546, 58] on img at bounding box center [546, 56] width 6 height 5
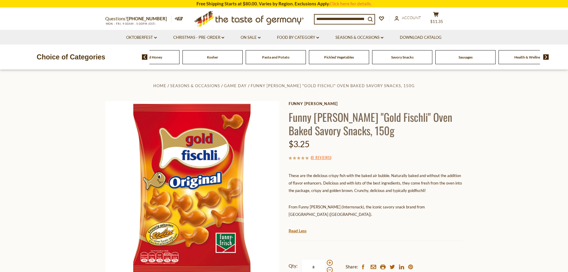
click at [547, 56] on img at bounding box center [546, 56] width 6 height 5
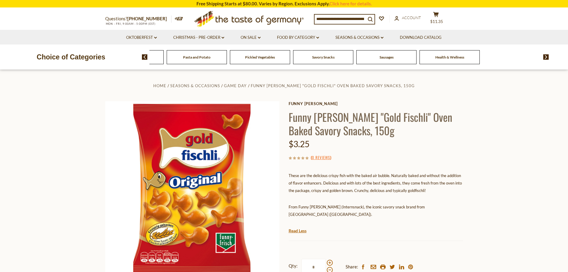
click at [547, 56] on img at bounding box center [546, 56] width 6 height 5
click at [383, 58] on span "Savory Snacks" at bounding box center [385, 57] width 22 height 4
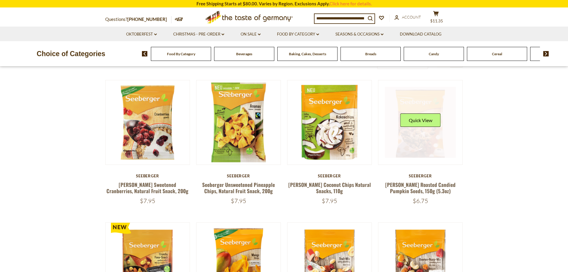
scroll to position [179, 0]
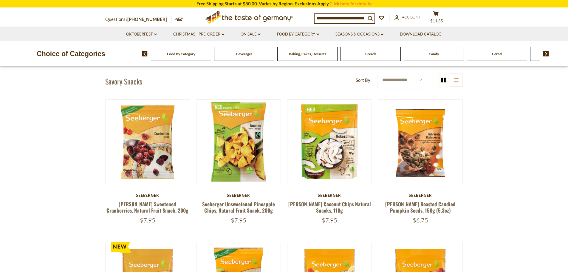
click at [402, 74] on select "**********" at bounding box center [402, 80] width 51 height 16
select select "********"
click at [377, 72] on select "**********" at bounding box center [402, 80] width 51 height 16
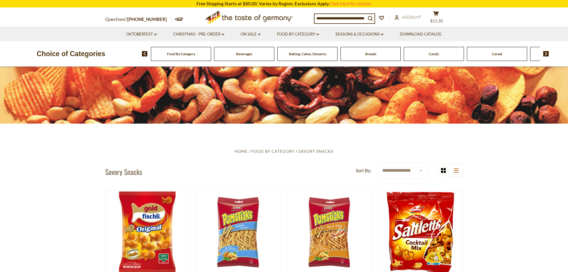
scroll to position [60, 0]
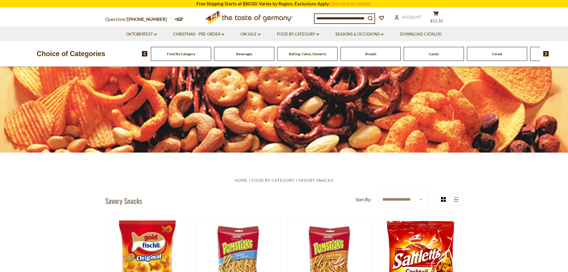
click at [144, 54] on img at bounding box center [145, 53] width 6 height 5
click at [257, 35] on link "On Sale dropdown_arrow" at bounding box center [251, 34] width 20 height 7
click at [245, 47] on link "All On Sale" at bounding box center [247, 49] width 21 height 5
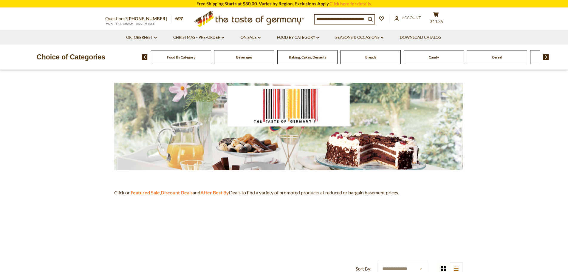
scroll to position [60, 0]
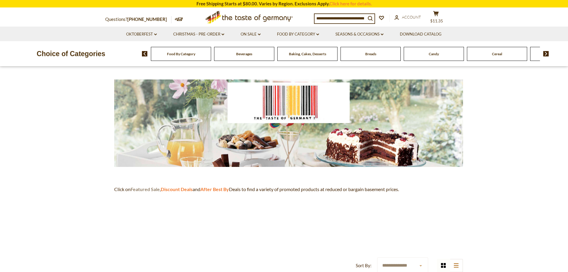
click at [138, 187] on strong "Featured Sale" at bounding box center [145, 189] width 29 height 6
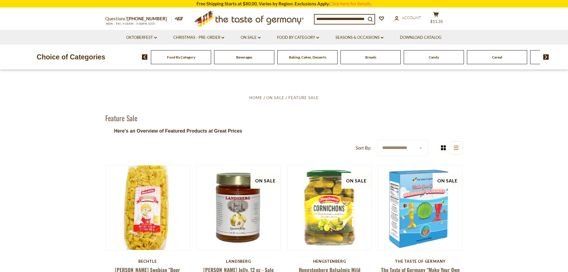
drag, startPoint x: 45, startPoint y: 160, endPoint x: 94, endPoint y: 82, distance: 91.6
click at [303, 58] on span "Baking, Cakes, Desserts" at bounding box center [307, 57] width 37 height 4
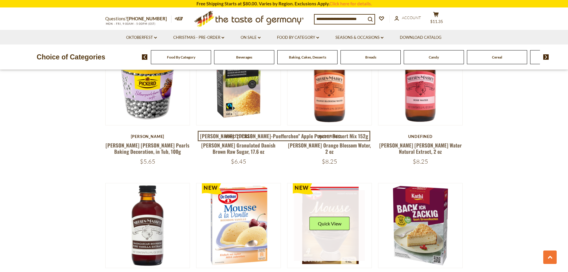
scroll to position [358, 0]
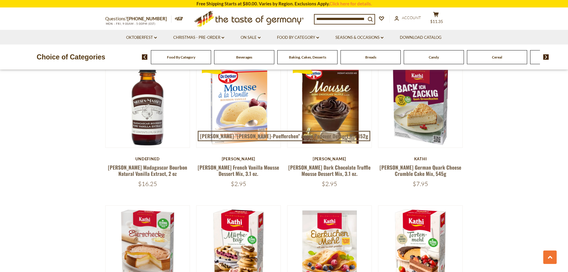
click at [366, 58] on span "Breads" at bounding box center [370, 57] width 11 height 4
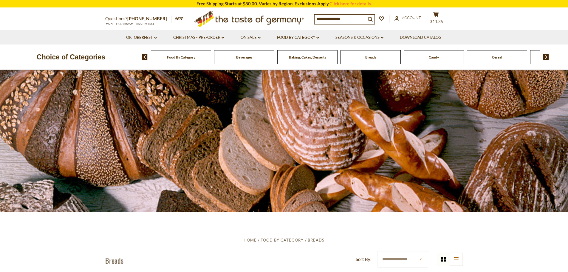
click at [433, 59] on span "Candy" at bounding box center [434, 57] width 10 height 4
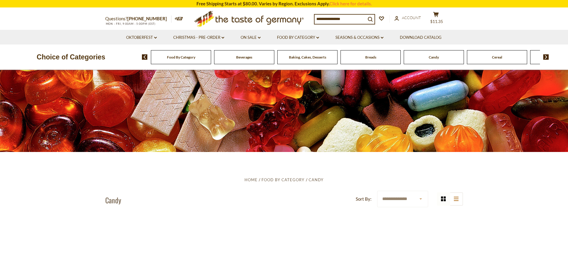
scroll to position [209, 0]
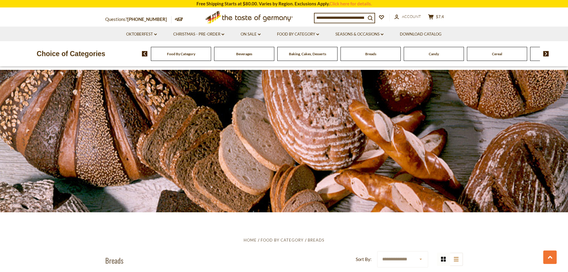
drag, startPoint x: 486, startPoint y: 209, endPoint x: 498, endPoint y: 97, distance: 112.8
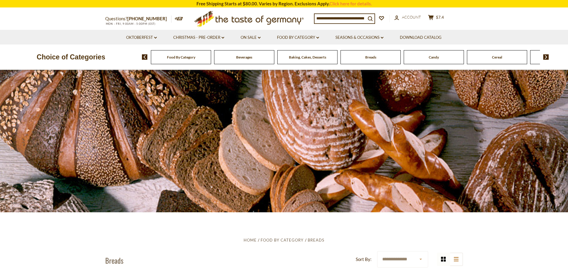
click at [238, 58] on span "Beverages" at bounding box center [244, 57] width 16 height 4
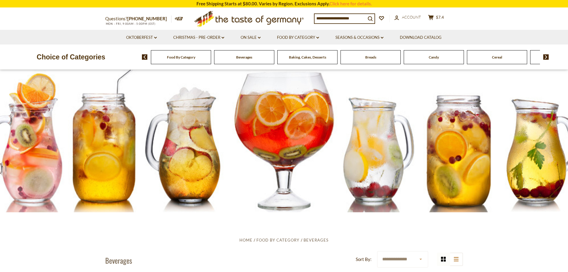
click at [430, 58] on span "Candy" at bounding box center [434, 57] width 10 height 4
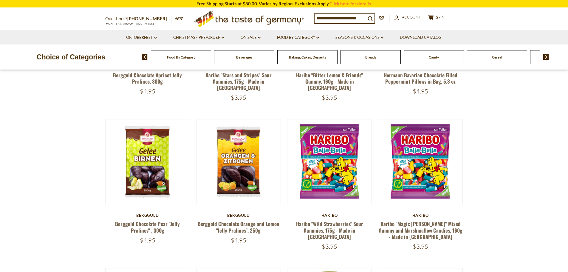
scroll to position [328, 0]
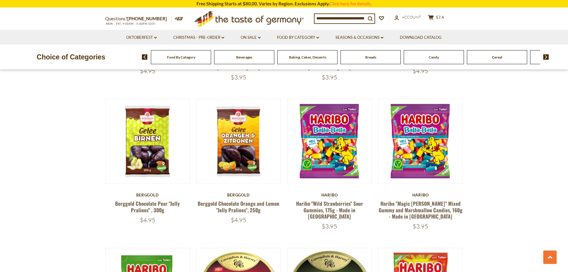
click at [334, 19] on input at bounding box center [339, 18] width 51 height 8
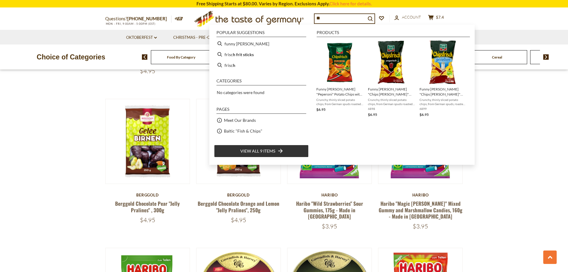
type input "*"
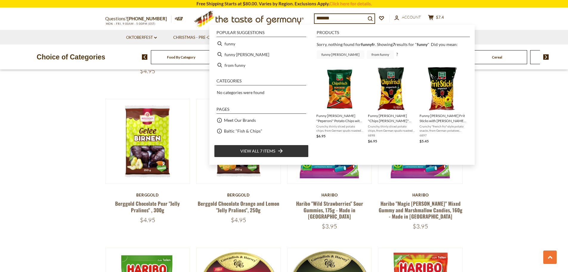
click at [341, 55] on link "funny frisch" at bounding box center [341, 54] width 48 height 8
type input "**********"
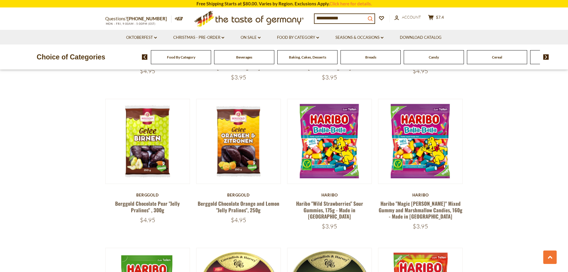
click at [373, 19] on icon "search_icon" at bounding box center [369, 18] width 5 height 5
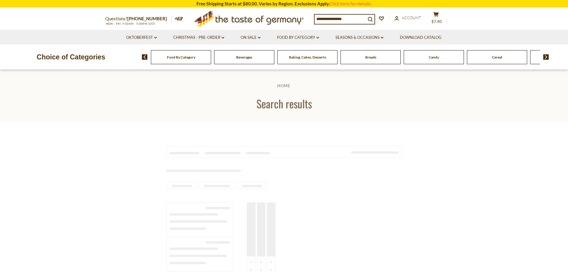
type input "**********"
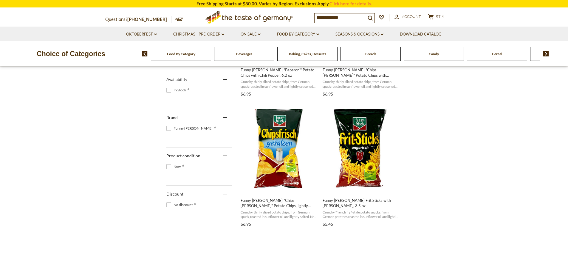
scroll to position [179, 0]
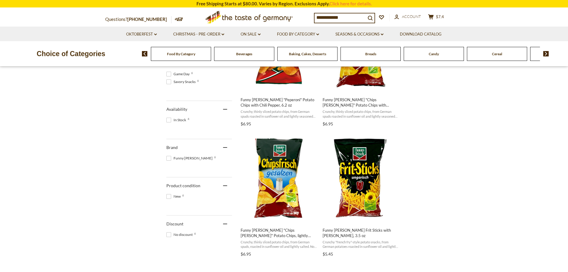
click at [535, 191] on section "Products 6 Pages 2 Showing 6 results for " funny frisch " Relevance Relevance T…" at bounding box center [284, 187] width 568 height 489
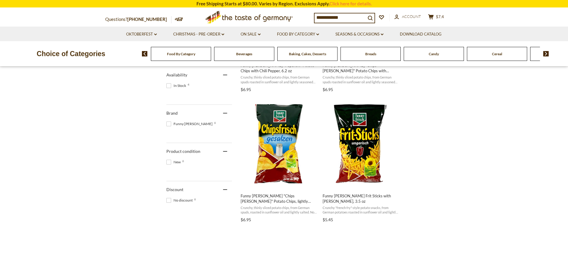
scroll to position [209, 0]
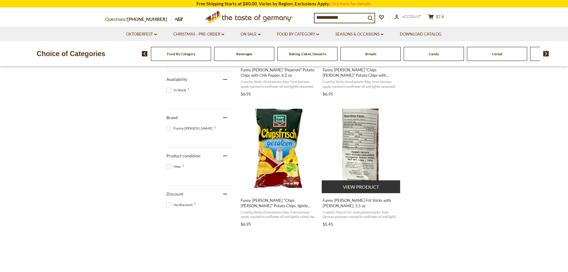
click at [364, 190] on button "View product" at bounding box center [361, 186] width 78 height 13
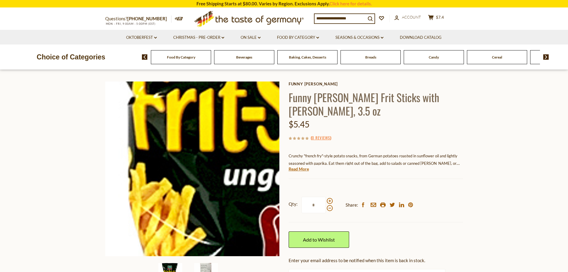
scroll to position [60, 0]
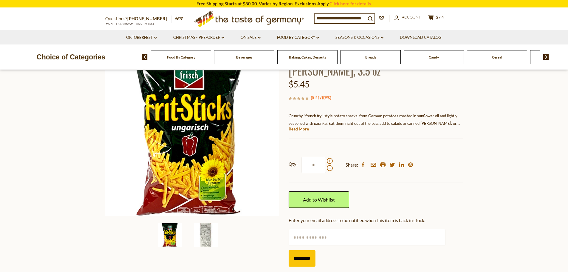
click at [215, 232] on img at bounding box center [206, 235] width 24 height 24
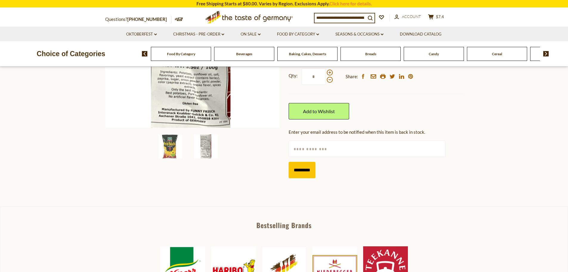
scroll to position [149, 0]
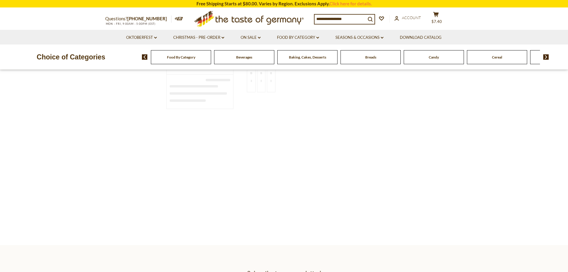
type input "**********"
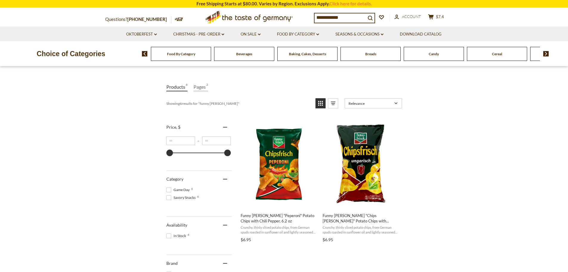
scroll to position [60, 0]
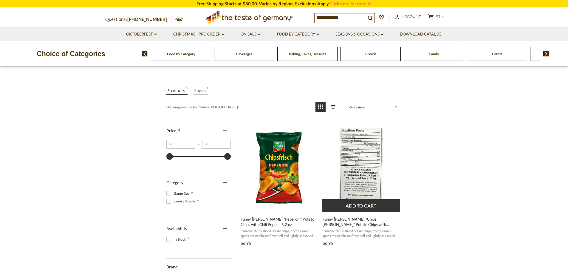
click at [356, 203] on button "Add to cart" at bounding box center [361, 205] width 78 height 13
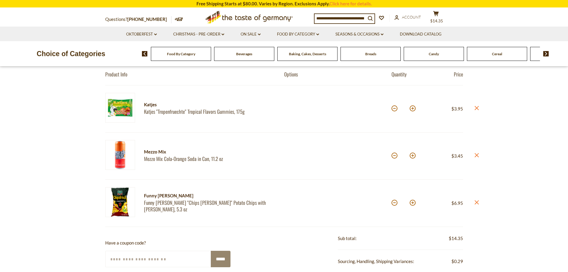
scroll to position [60, 0]
click at [393, 203] on button at bounding box center [394, 203] width 6 height 6
type input "*"
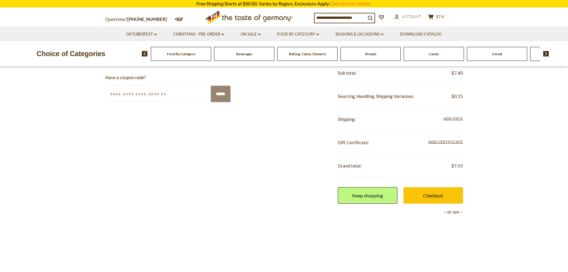
scroll to position [149, 0]
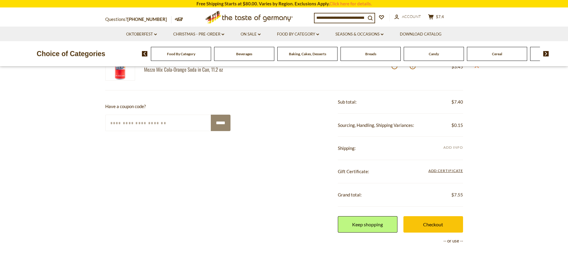
click at [451, 148] on span "Add Info" at bounding box center [452, 147] width 19 height 4
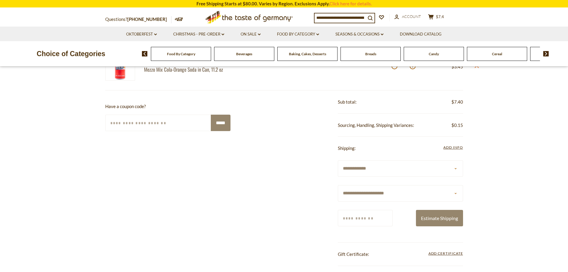
click at [429, 171] on select "**********" at bounding box center [400, 168] width 125 height 16
click at [419, 192] on select "**********" at bounding box center [400, 193] width 125 height 16
select select "**"
click at [338, 185] on select "**********" at bounding box center [400, 193] width 125 height 16
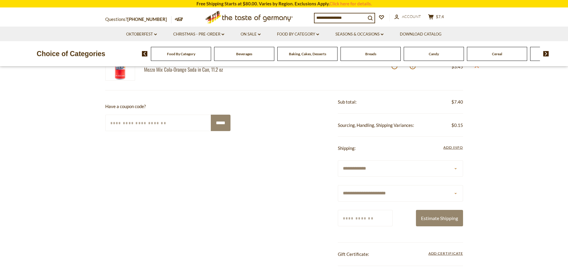
click at [368, 213] on input "Zip/Postcode" at bounding box center [365, 218] width 55 height 16
type input "*****"
click at [460, 219] on button "Estimate Shipping" at bounding box center [439, 218] width 47 height 16
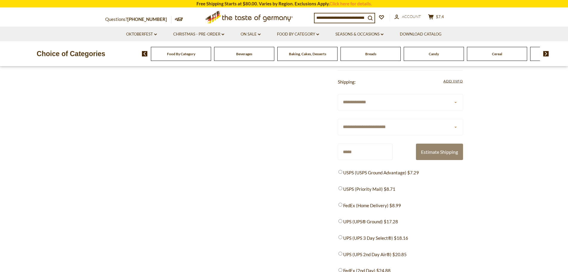
scroll to position [238, 0]
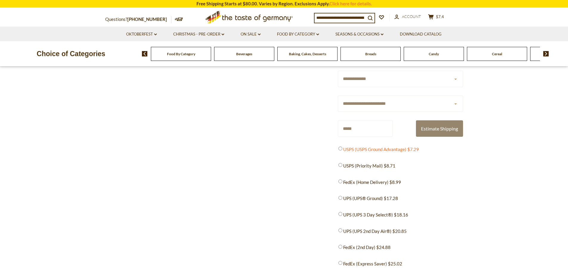
click at [396, 151] on span "USPS (USPS Ground Advantage) $7.29" at bounding box center [381, 148] width 76 height 7
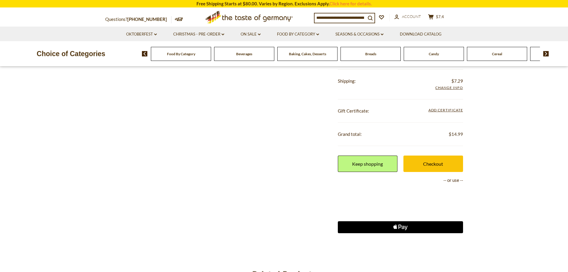
scroll to position [234, 0]
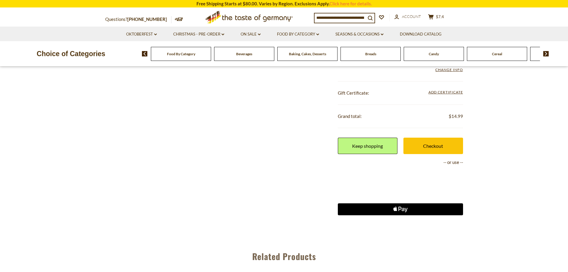
click at [382, 210] on icon "Apple Logo" at bounding box center [400, 209] width 63 height 12
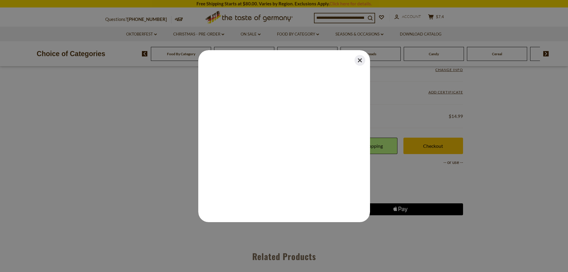
click at [357, 56] on button "Close" at bounding box center [359, 60] width 13 height 13
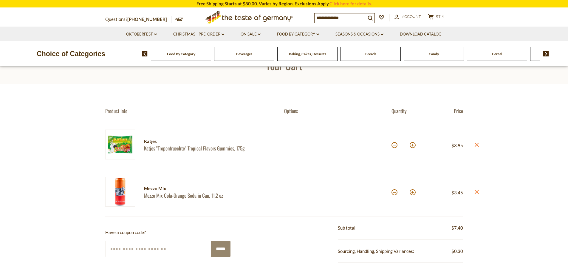
scroll to position [0, 0]
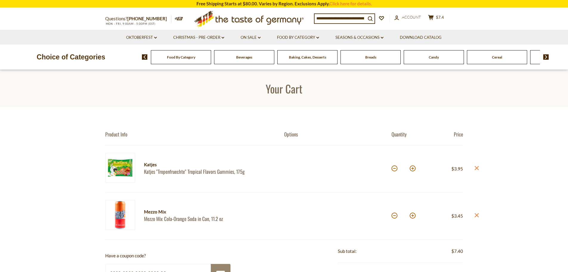
click at [432, 55] on span "Candy" at bounding box center [434, 57] width 10 height 4
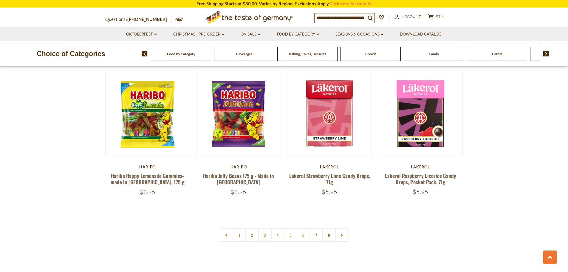
scroll to position [1401, 0]
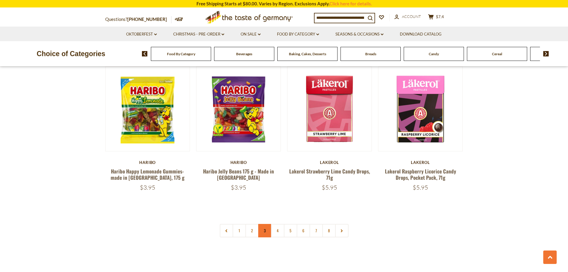
click at [263, 224] on link "3" at bounding box center [264, 230] width 13 height 13
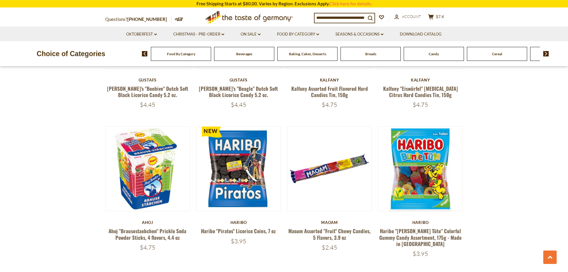
scroll to position [1324, 0]
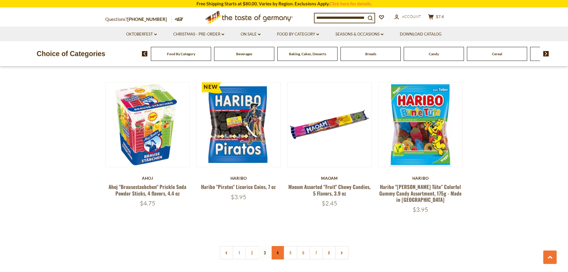
click at [277, 246] on link "4" at bounding box center [277, 252] width 13 height 13
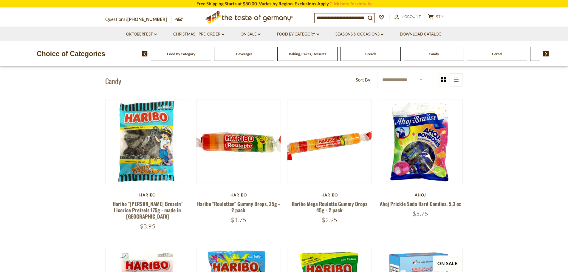
scroll to position [191, 0]
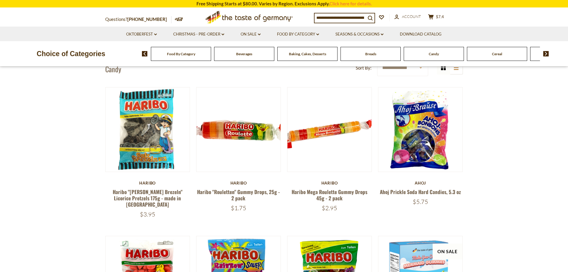
click at [357, 9] on div "Questions? 800-881-6419 MON - FRI, 9:00AM - 5:00PM (EST) .st0{fill:#EDD300;} .s…" at bounding box center [284, 17] width 367 height 18
click at [353, 15] on input at bounding box center [339, 17] width 51 height 8
type input "******"
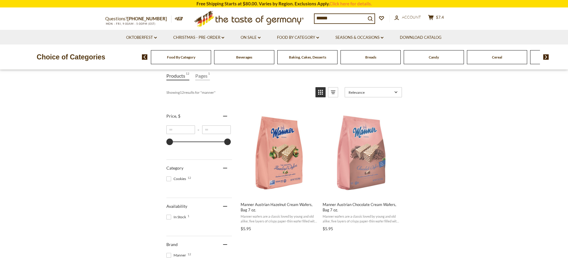
scroll to position [89, 0]
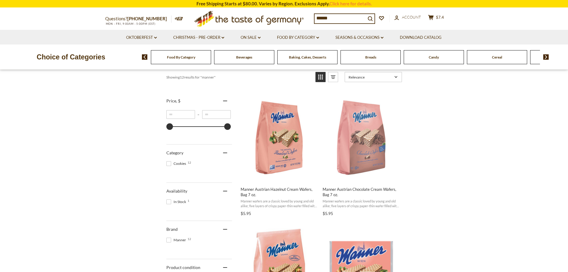
click at [349, 19] on input "******" at bounding box center [339, 18] width 51 height 8
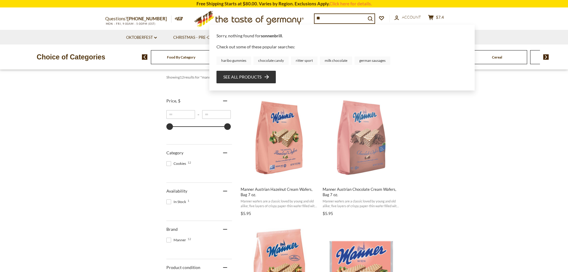
type input "*"
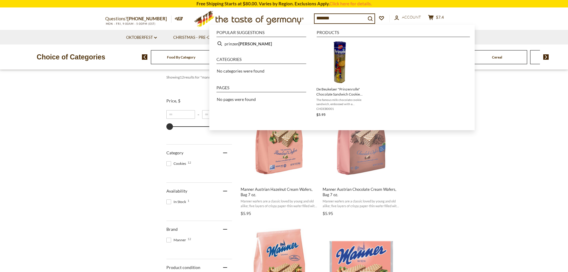
click at [343, 19] on input "*******" at bounding box center [339, 18] width 51 height 8
type input "********"
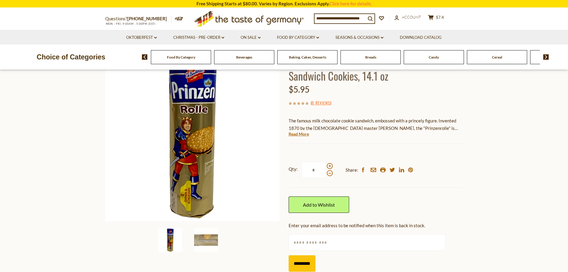
scroll to position [60, 0]
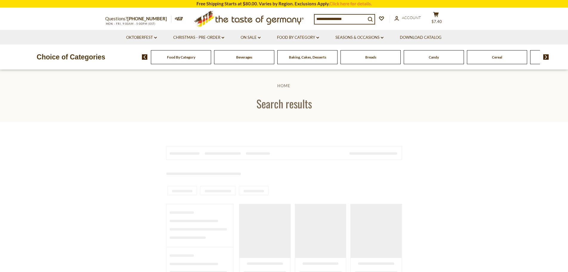
type input "********"
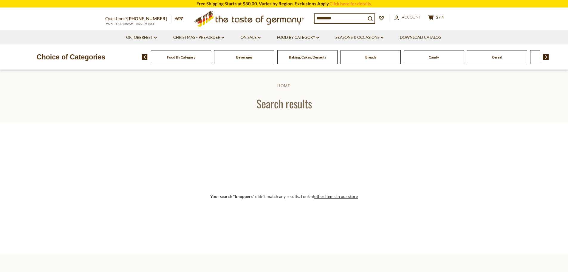
click at [543, 56] on img at bounding box center [546, 56] width 6 height 5
click at [450, 58] on span "Chocolate & Marzipan" at bounding box center [449, 57] width 35 height 4
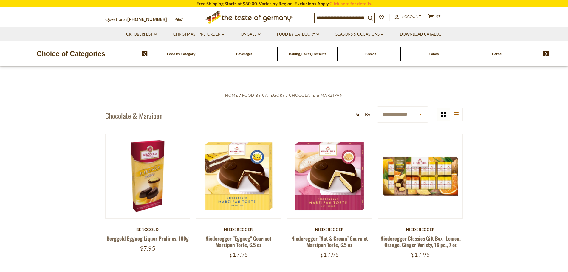
scroll to position [149, 0]
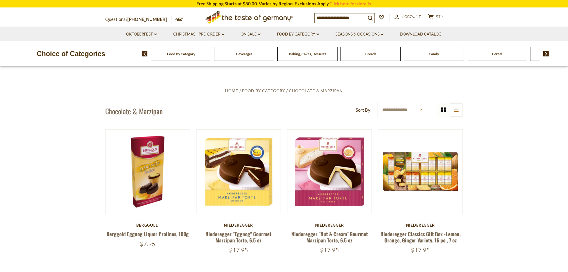
click at [420, 111] on select "**********" at bounding box center [402, 110] width 51 height 16
select select "********"
click at [377, 102] on select "**********" at bounding box center [402, 110] width 51 height 16
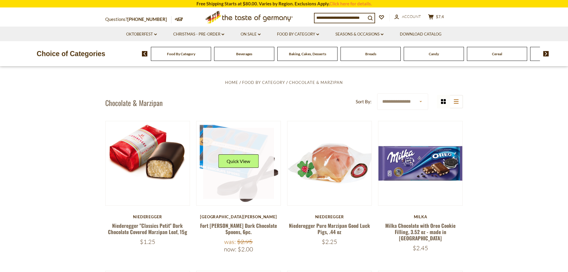
scroll to position [158, 0]
click at [242, 155] on button "Quick View" at bounding box center [238, 160] width 40 height 13
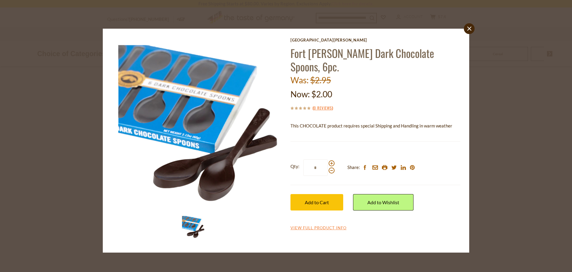
click at [306, 122] on p "This CHOCOLATE product requires special Shipping and Handling in warm weather" at bounding box center [376, 125] width 170 height 7
click at [470, 25] on link "close" at bounding box center [469, 28] width 11 height 11
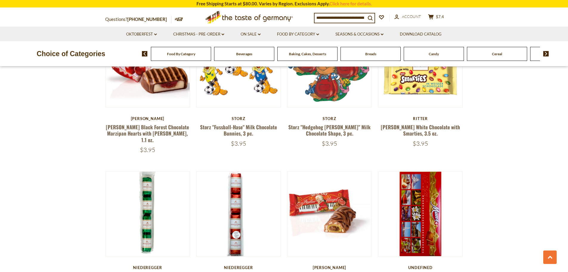
scroll to position [1141, 0]
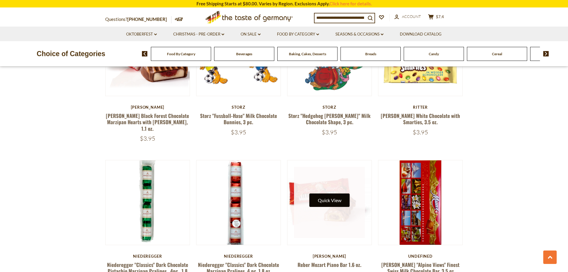
click at [334, 193] on button "Quick View" at bounding box center [329, 199] width 40 height 13
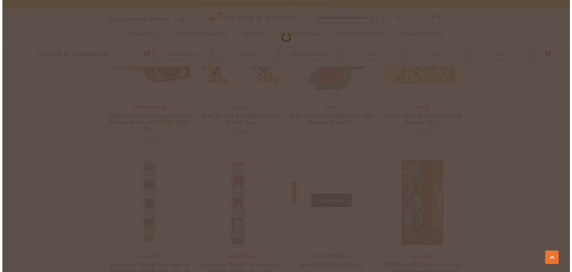
scroll to position [1142, 0]
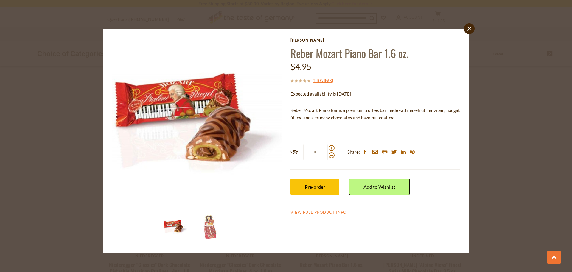
click at [408, 119] on p "Reber Mozart Piano Bar is a premium truffles bar made with hazelnut marzipan, n…" at bounding box center [376, 113] width 170 height 15
click at [383, 115] on span "Reber Mozart Piano Bar is a premium truffles bar made with hazelnut marzipan, n…" at bounding box center [376, 113] width 170 height 13
click at [322, 211] on link "View Full Product Info" at bounding box center [319, 212] width 56 height 5
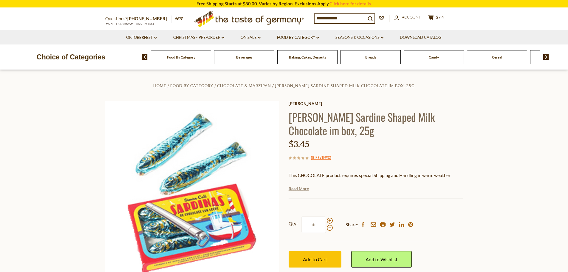
click at [291, 191] on link "Read More" at bounding box center [299, 188] width 20 height 6
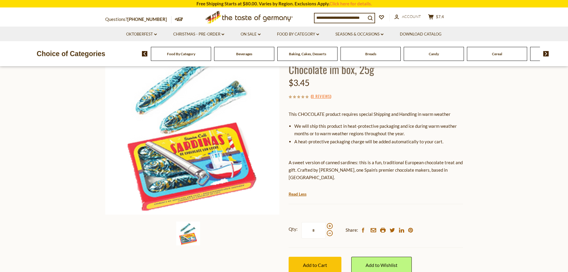
scroll to position [60, 0]
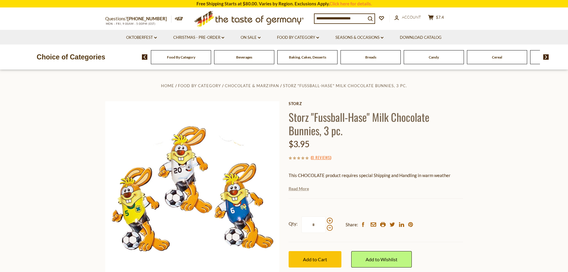
click at [300, 186] on link "Read More" at bounding box center [299, 188] width 20 height 6
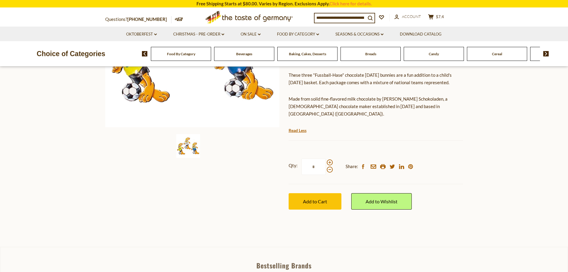
scroll to position [149, 0]
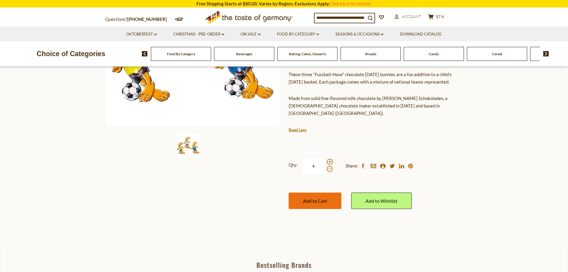
click at [304, 192] on button "Add to Cart" at bounding box center [315, 200] width 53 height 16
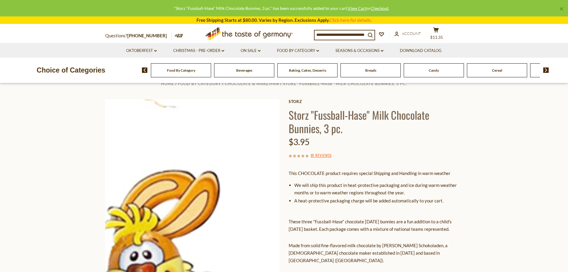
scroll to position [0, 0]
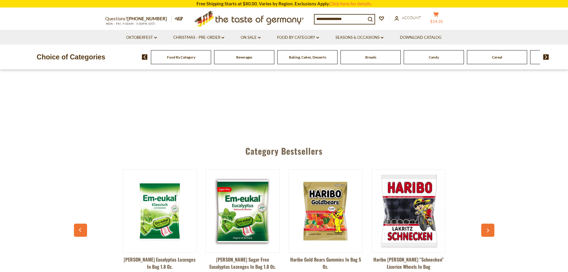
click at [444, 19] on button "cart $14.35" at bounding box center [436, 19] width 18 height 15
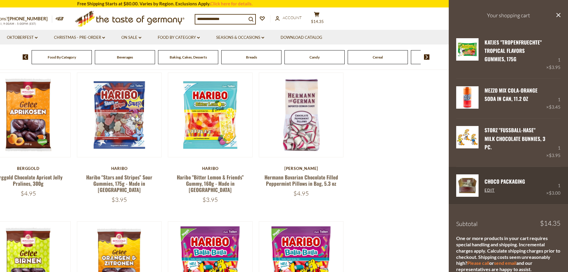
click at [501, 177] on link "CHOCO Packaging" at bounding box center [504, 180] width 41 height 7
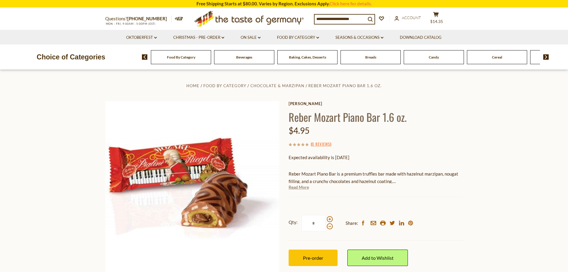
click at [305, 188] on link "Read More" at bounding box center [299, 187] width 20 height 6
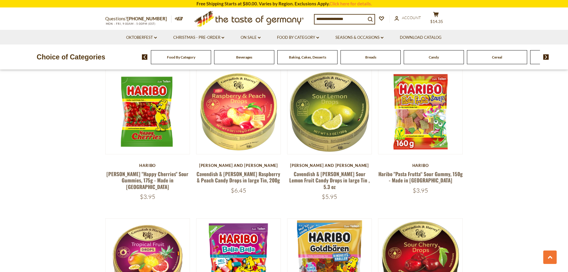
scroll to position [507, 0]
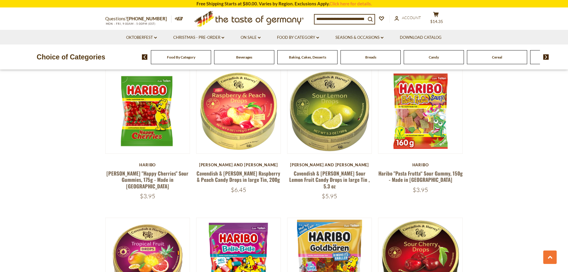
click at [548, 57] on img at bounding box center [546, 56] width 6 height 5
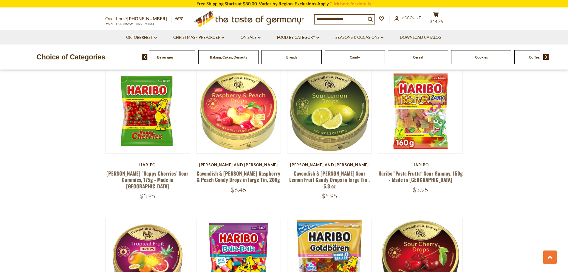
click at [548, 57] on img at bounding box center [546, 56] width 6 height 5
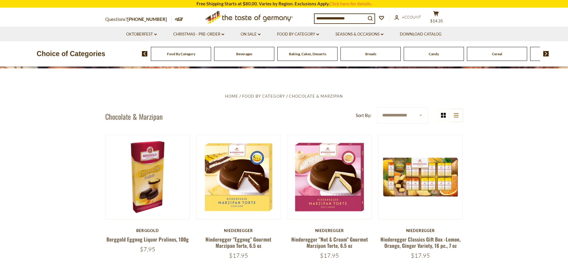
scroll to position [149, 0]
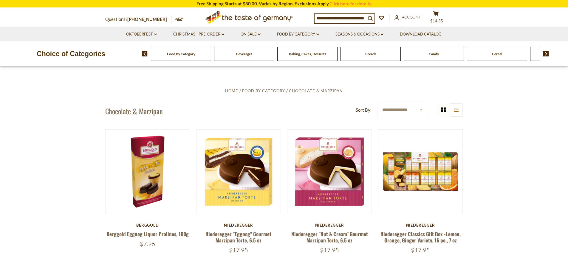
click at [402, 103] on select "**********" at bounding box center [402, 110] width 51 height 16
select select "********"
click at [377, 102] on select "**********" at bounding box center [402, 110] width 51 height 16
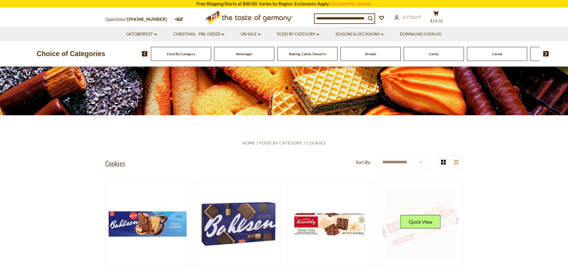
scroll to position [89, 0]
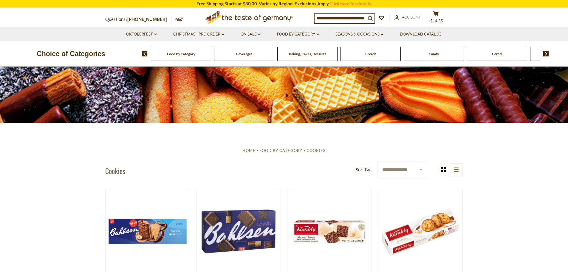
click at [400, 163] on select "**********" at bounding box center [402, 169] width 51 height 16
select select "********"
click at [377, 161] on select "**********" at bounding box center [402, 169] width 51 height 16
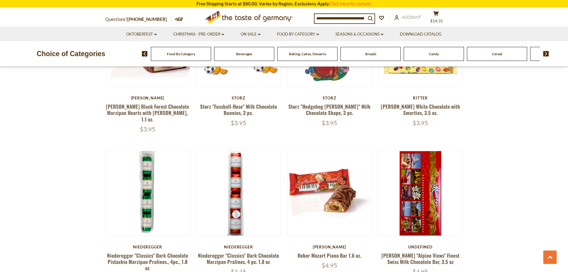
scroll to position [1162, 0]
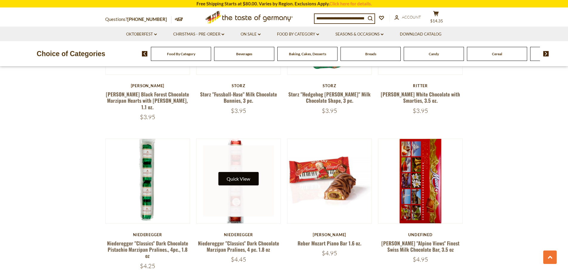
click at [244, 172] on button "Quick View" at bounding box center [238, 178] width 40 height 13
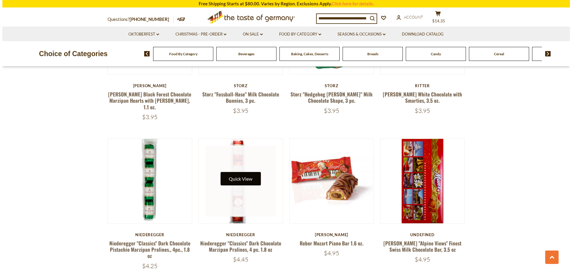
scroll to position [1164, 0]
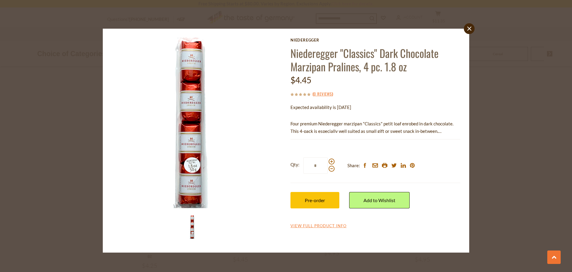
click at [392, 125] on p "Four premium Niederegger marzipan "Classics" petit loaf enrobed in dark chocola…" at bounding box center [376, 127] width 170 height 15
click at [469, 27] on icon "close" at bounding box center [469, 29] width 4 height 4
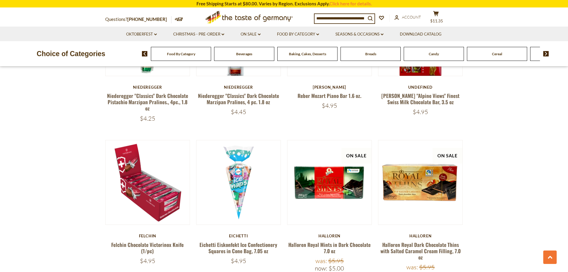
scroll to position [1311, 0]
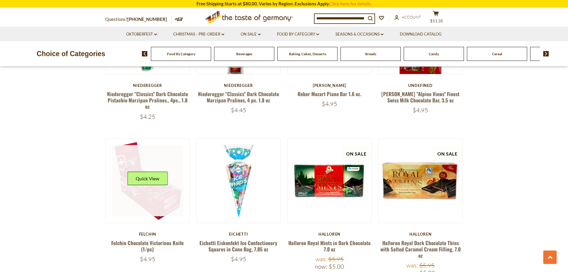
click at [144, 164] on link at bounding box center [147, 180] width 71 height 71
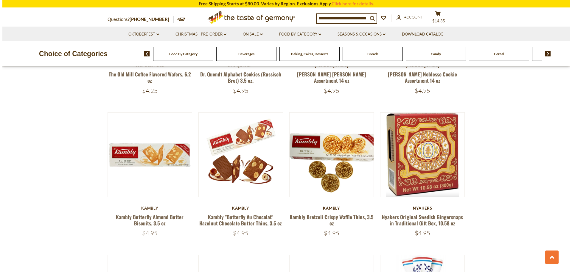
scroll to position [79, 0]
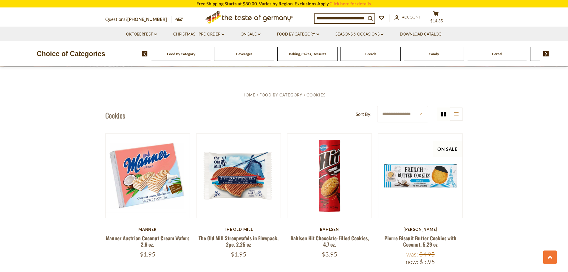
drag, startPoint x: 54, startPoint y: 170, endPoint x: 61, endPoint y: 76, distance: 93.8
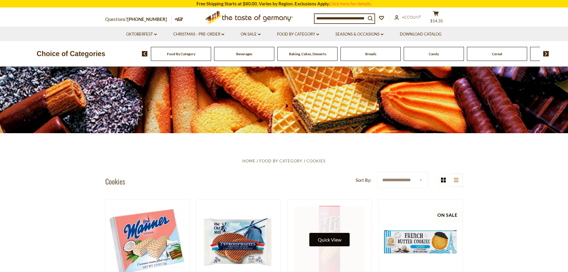
click at [319, 237] on button "Quick View" at bounding box center [329, 238] width 40 height 13
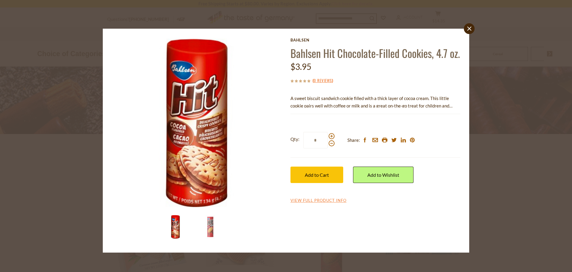
click at [432, 109] on p "A sweet biscuit sandwich cookie filled with a thick layer of cocoa cream. This …" at bounding box center [376, 101] width 170 height 15
click at [325, 203] on link "View Full Product Info" at bounding box center [319, 200] width 56 height 5
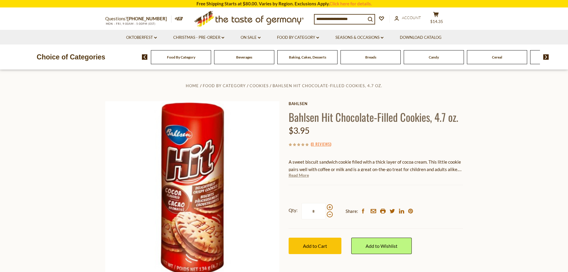
click at [305, 175] on link "Read More" at bounding box center [299, 175] width 20 height 6
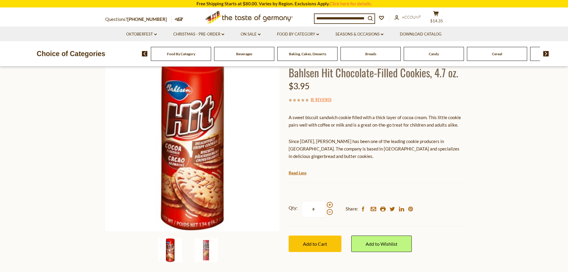
scroll to position [60, 0]
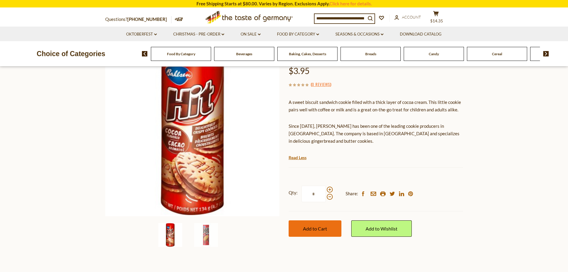
click at [319, 225] on span "Add to Cart" at bounding box center [315, 228] width 24 height 6
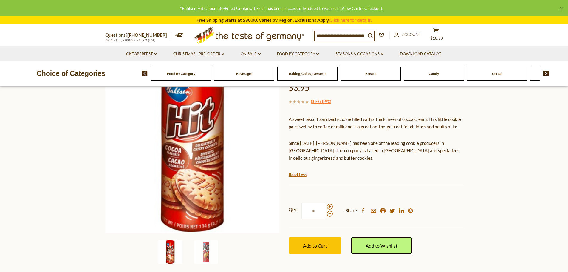
scroll to position [0, 0]
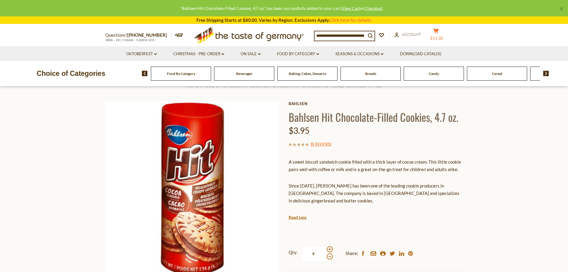
click at [441, 34] on button "cart $15.30" at bounding box center [436, 35] width 18 height 15
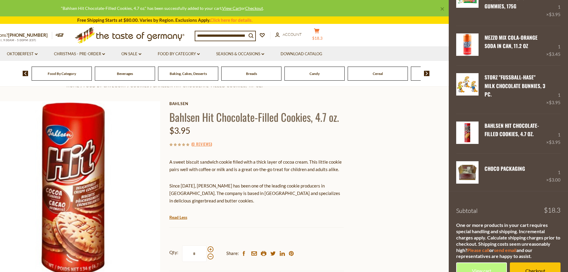
scroll to position [67, 0]
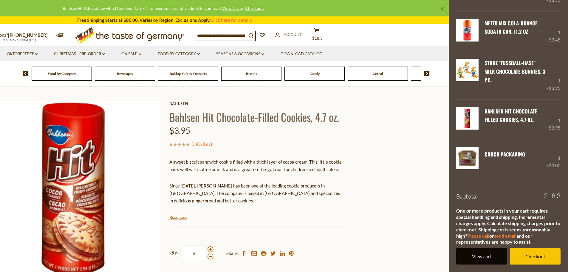
click at [495, 257] on link "View cart" at bounding box center [481, 256] width 51 height 16
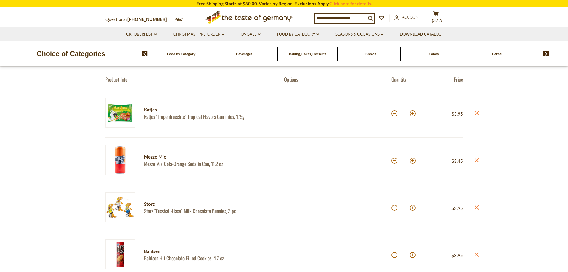
scroll to position [30, 0]
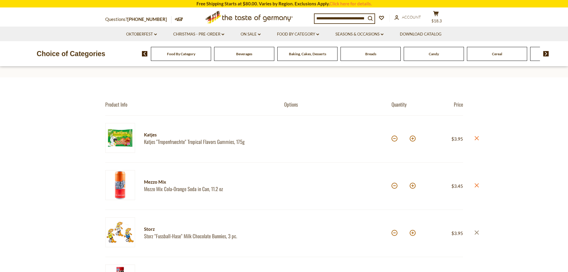
click at [476, 232] on icon at bounding box center [476, 232] width 4 height 4
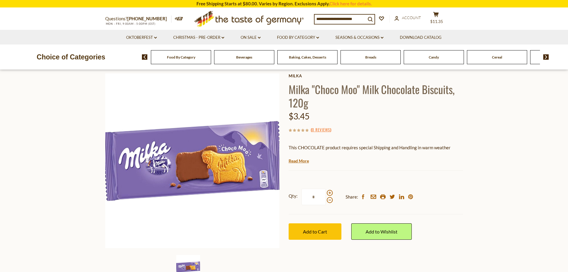
scroll to position [30, 0]
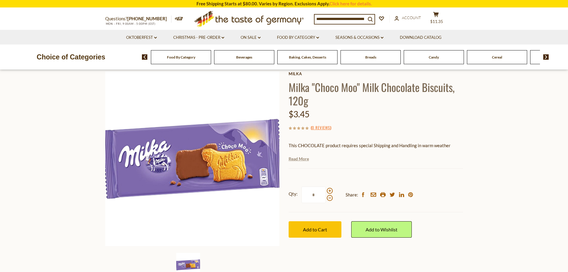
click at [306, 156] on link "Read More" at bounding box center [299, 159] width 20 height 6
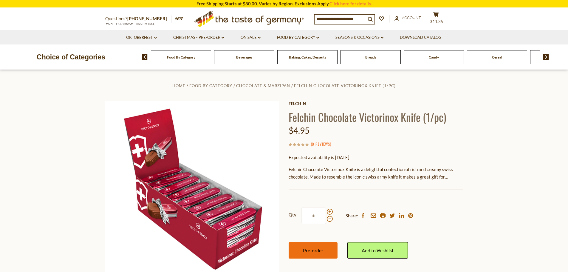
click at [325, 242] on button "Pre-order" at bounding box center [313, 250] width 49 height 16
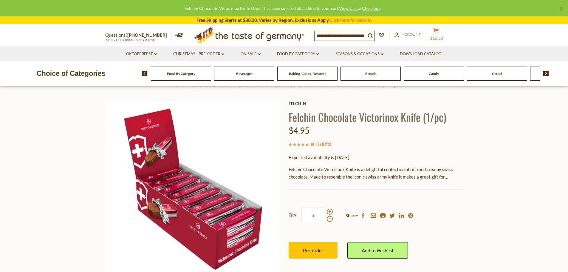
click at [443, 31] on button "cart $16.30" at bounding box center [436, 35] width 18 height 15
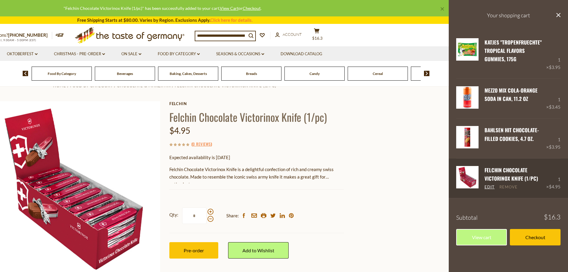
click at [500, 185] on link "Remove" at bounding box center [508, 186] width 18 height 5
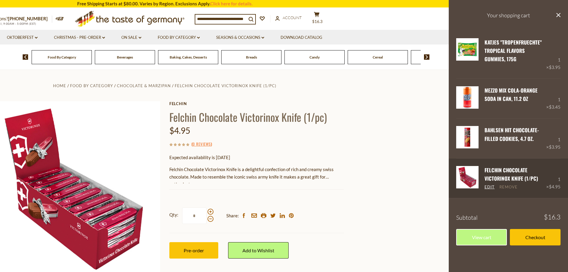
click at [512, 184] on link "Remove" at bounding box center [508, 186] width 18 height 5
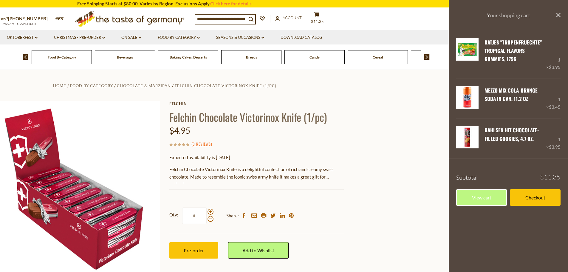
click at [417, 164] on section "Home Food By Category Chocolate & Marzipan Felchin Chocolate Victorinox Knife (…" at bounding box center [165, 202] width 568 height 265
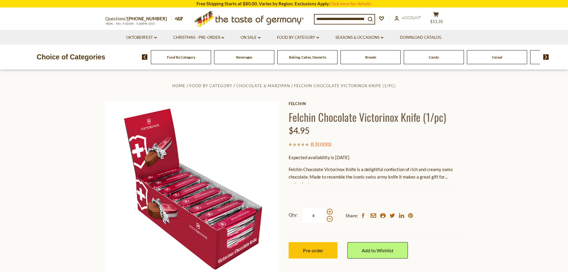
click at [65, 113] on section "Home Food By Category Chocolate & Marzipan Felchin Chocolate Victorinox Knife (…" at bounding box center [284, 202] width 568 height 265
click at [547, 55] on img at bounding box center [546, 56] width 6 height 5
click at [545, 55] on img at bounding box center [546, 56] width 6 height 5
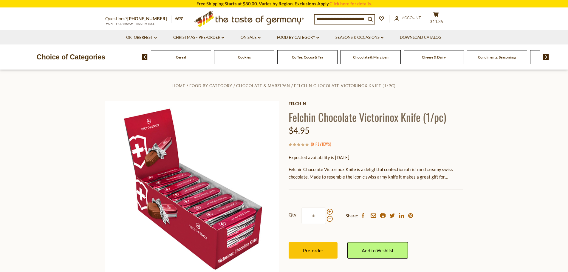
click at [545, 55] on img at bounding box center [546, 56] width 6 height 5
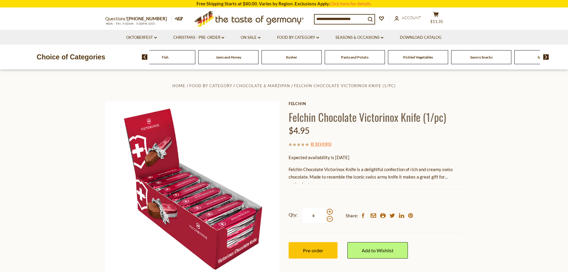
click at [545, 55] on img at bounding box center [546, 56] width 6 height 5
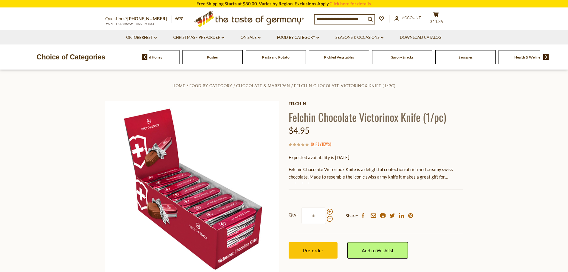
click at [545, 55] on img at bounding box center [546, 56] width 6 height 5
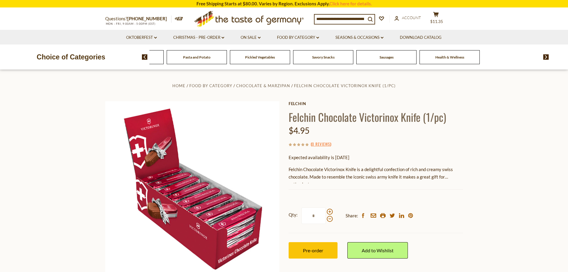
click at [144, 56] on img at bounding box center [145, 56] width 6 height 5
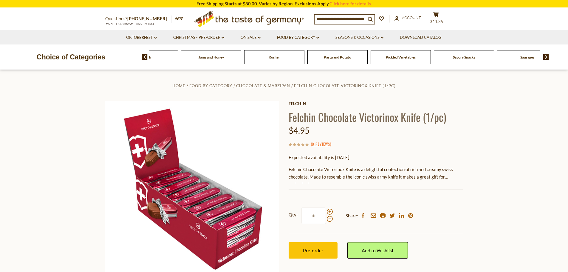
click at [144, 56] on img at bounding box center [145, 56] width 6 height 5
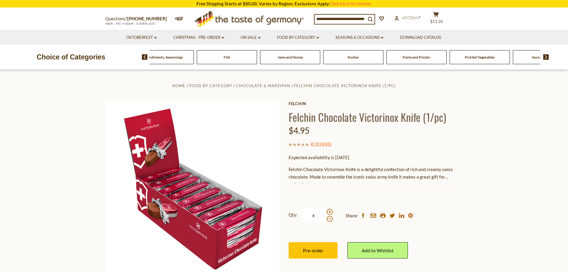
click at [144, 56] on img at bounding box center [145, 56] width 6 height 5
click at [197, 55] on span "Chocolate & Marzipan" at bounding box center [195, 57] width 35 height 4
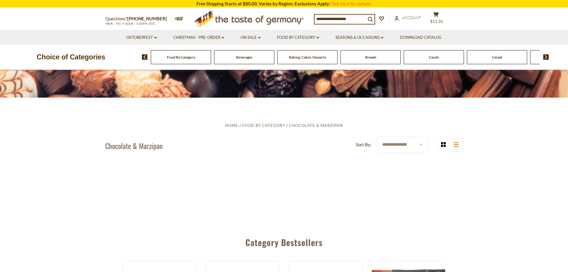
scroll to position [119, 0]
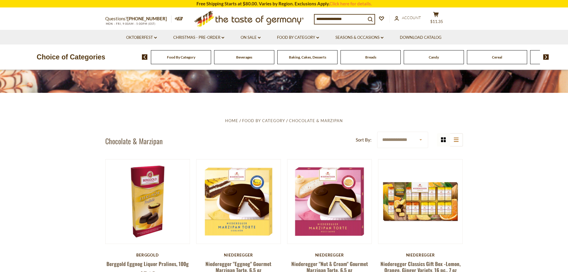
click at [411, 131] on select "**********" at bounding box center [402, 139] width 51 height 16
select select "********"
click at [377, 131] on select "**********" at bounding box center [402, 139] width 51 height 16
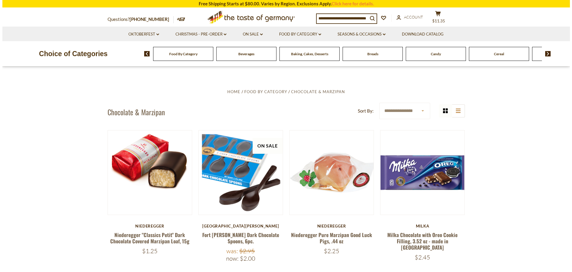
scroll to position [149, 0]
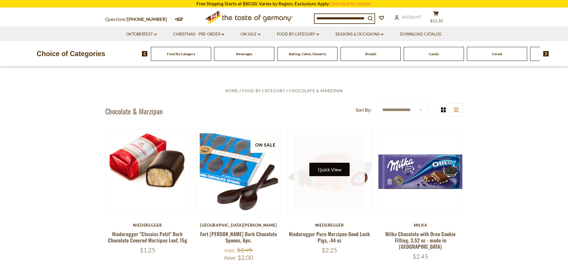
click at [327, 169] on button "Quick View" at bounding box center [329, 168] width 40 height 13
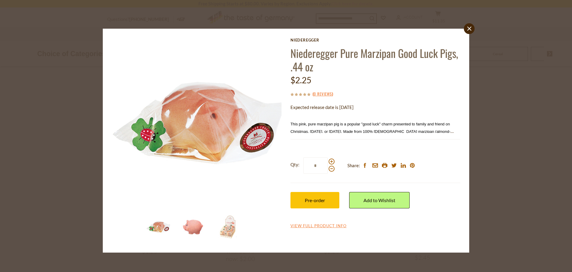
click at [192, 222] on img at bounding box center [193, 227] width 24 height 24
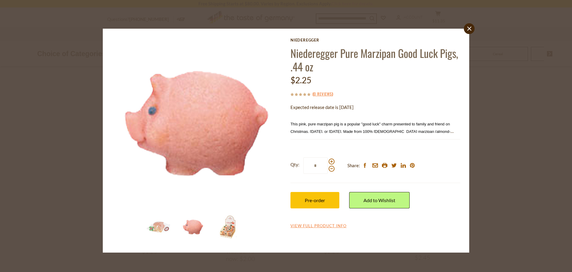
click at [220, 227] on img at bounding box center [228, 227] width 24 height 24
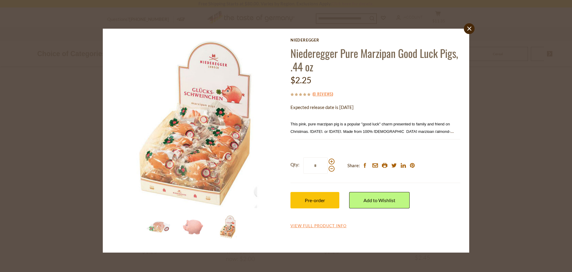
click at [178, 224] on div at bounding box center [197, 227] width 105 height 24
click at [326, 227] on link "View Full Product Info" at bounding box center [319, 225] width 56 height 5
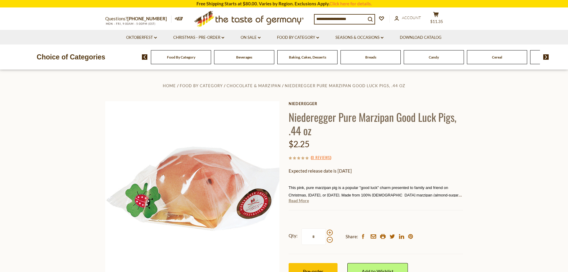
click at [294, 201] on link "Read More" at bounding box center [299, 200] width 20 height 6
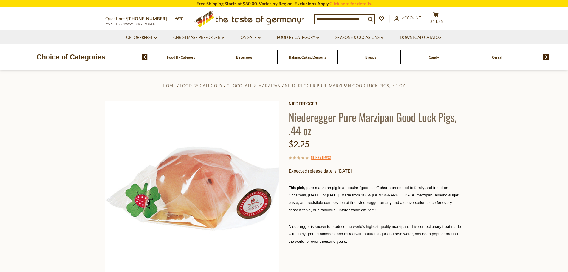
click at [329, 18] on input at bounding box center [339, 19] width 51 height 8
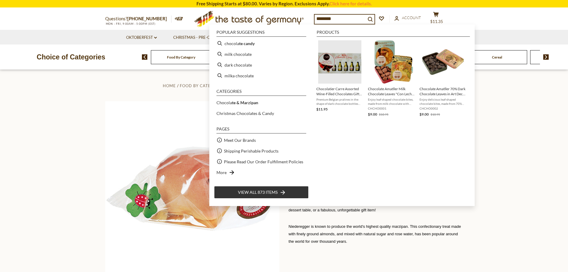
type input "*********"
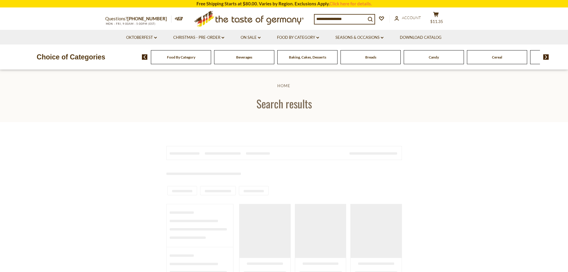
type input "*********"
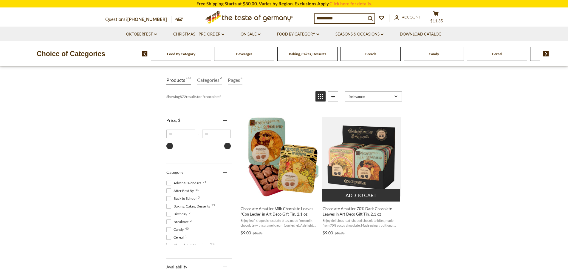
scroll to position [60, 0]
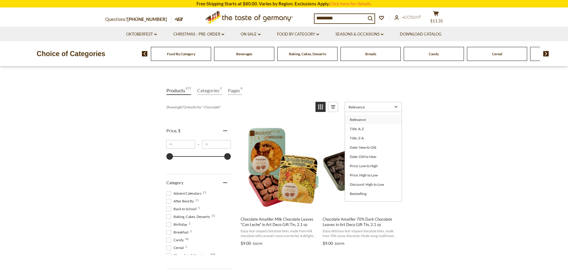
click at [378, 110] on link "Relevance" at bounding box center [373, 107] width 57 height 10
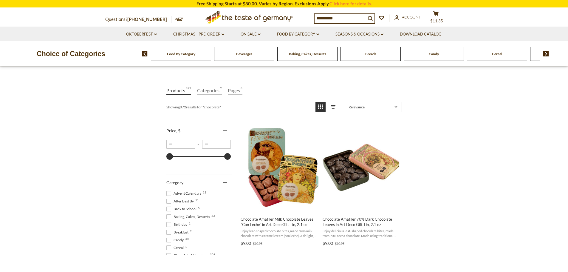
click at [378, 110] on link "Relevance" at bounding box center [373, 107] width 57 height 10
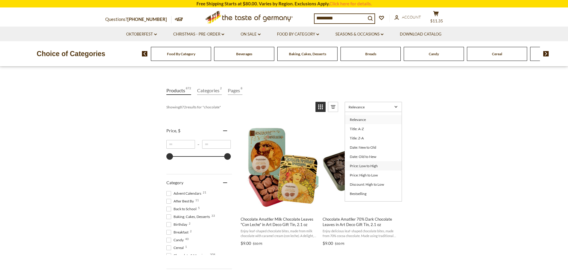
click at [377, 166] on link "Price: Low to High" at bounding box center [373, 165] width 57 height 9
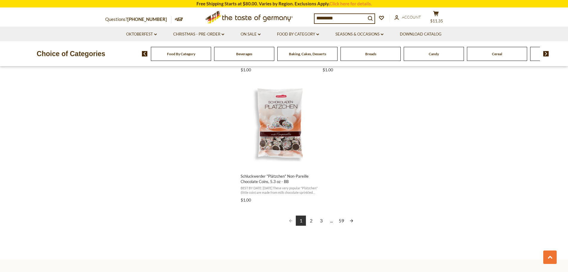
scroll to position [1013, 0]
click at [317, 218] on link "3" at bounding box center [321, 220] width 10 height 10
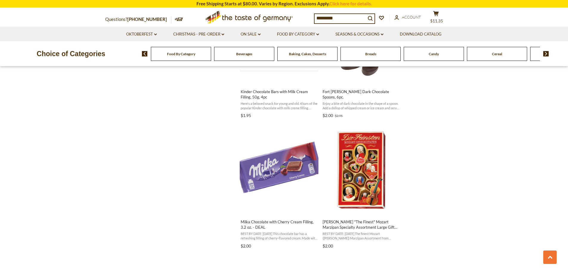
scroll to position [745, 0]
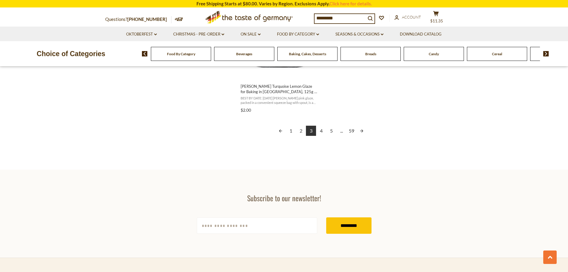
click at [322, 129] on link "4" at bounding box center [321, 130] width 10 height 10
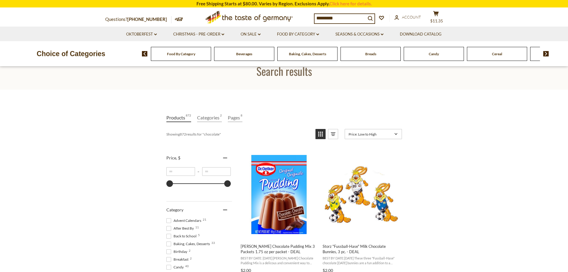
scroll to position [30, 0]
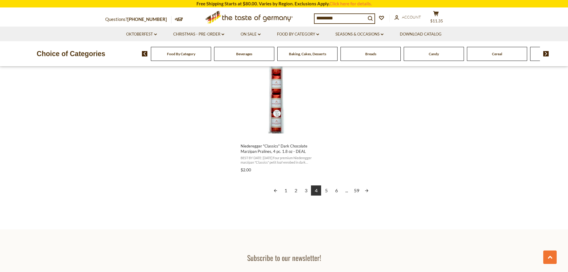
click at [325, 191] on link "5" at bounding box center [326, 190] width 10 height 10
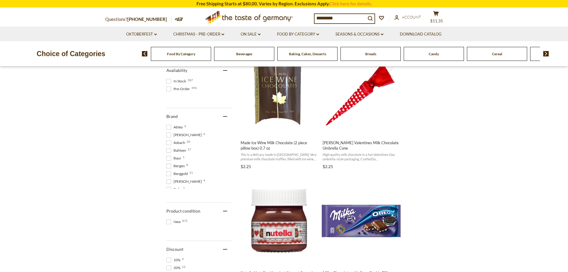
scroll to position [387, 0]
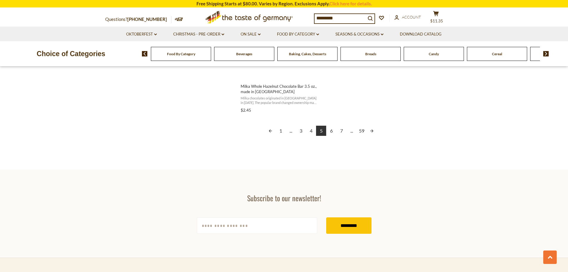
click at [335, 132] on link "6" at bounding box center [331, 130] width 10 height 10
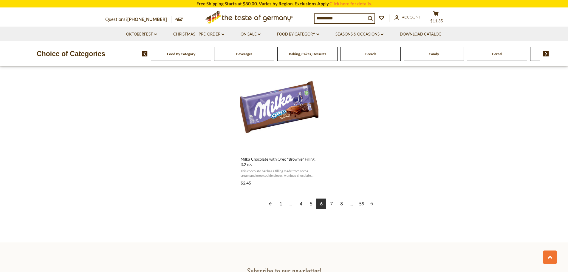
scroll to position [1043, 0]
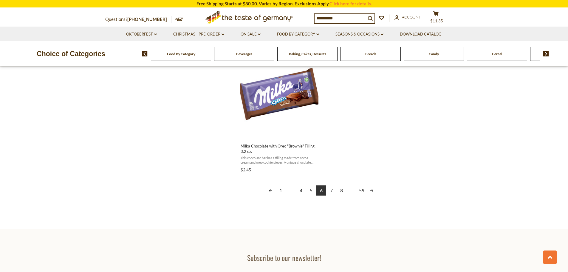
click at [333, 187] on link "7" at bounding box center [331, 190] width 10 height 10
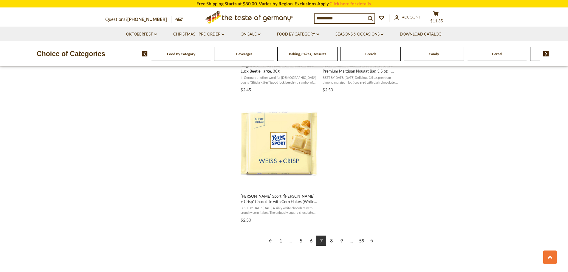
scroll to position [1013, 0]
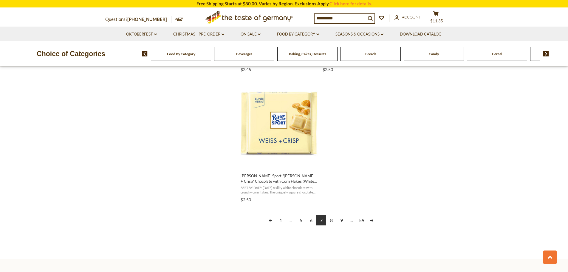
click at [331, 222] on link "8" at bounding box center [331, 220] width 10 height 10
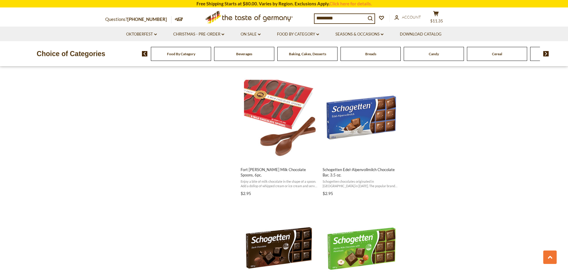
scroll to position [626, 0]
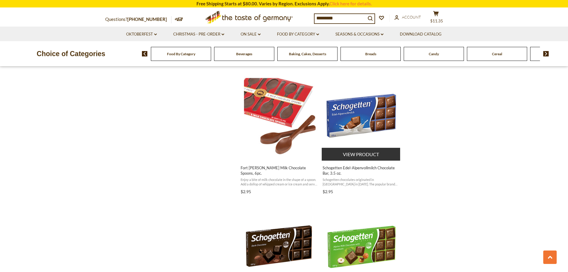
click at [361, 135] on img "Schogetten Edel-Alpenvollmilch Chocolate Bar, 3.5 oz." at bounding box center [361, 115] width 79 height 79
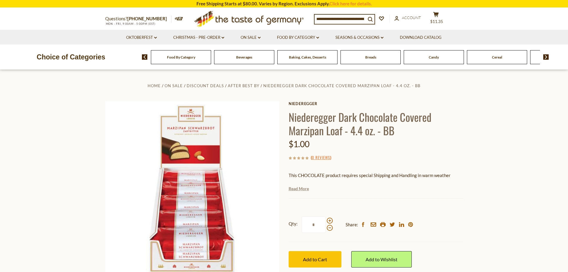
click at [300, 189] on link "Read More" at bounding box center [299, 188] width 20 height 6
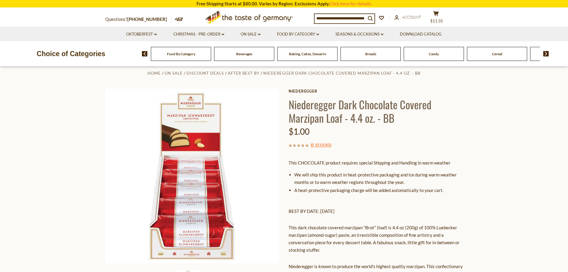
scroll to position [60, 0]
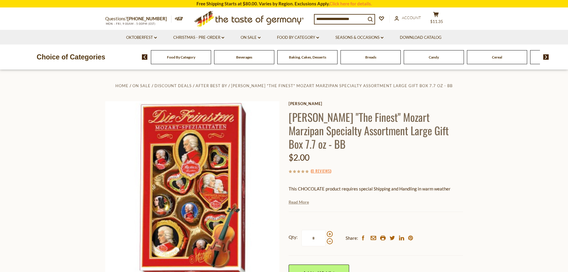
click at [303, 203] on link "Read More" at bounding box center [299, 202] width 20 height 6
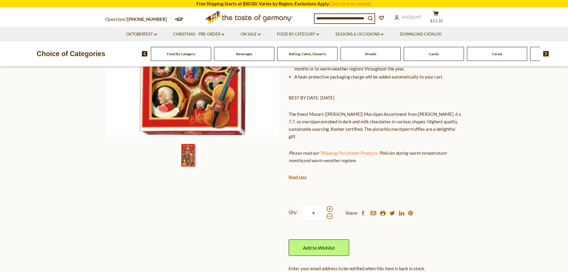
scroll to position [30, 0]
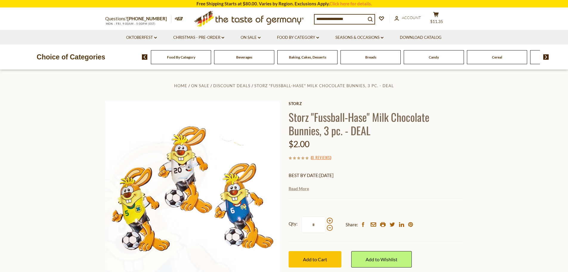
click at [298, 187] on link "Read More" at bounding box center [299, 188] width 20 height 6
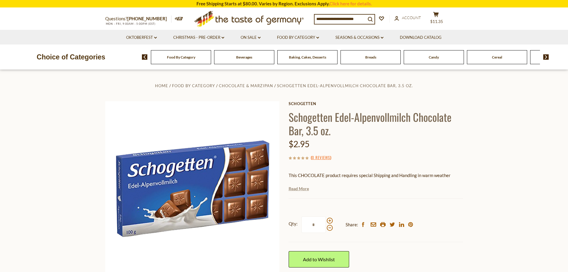
click at [300, 187] on link "Read More" at bounding box center [299, 188] width 20 height 6
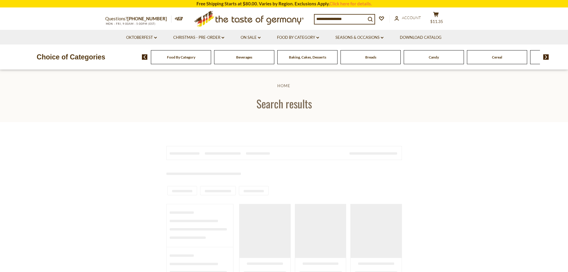
type input "*********"
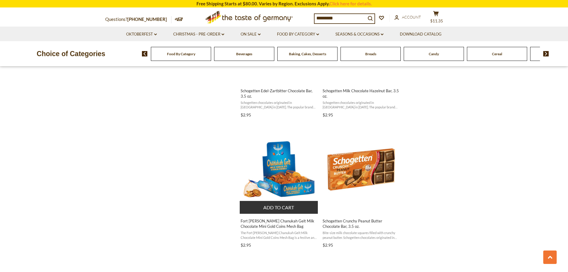
scroll to position [835, 0]
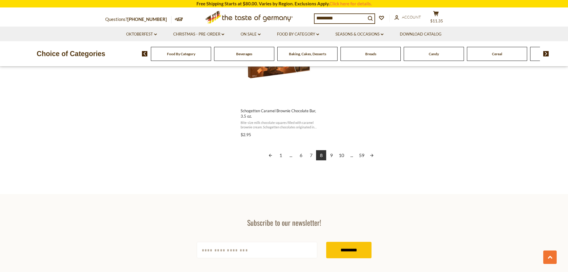
click at [330, 152] on link "9" at bounding box center [331, 155] width 10 height 10
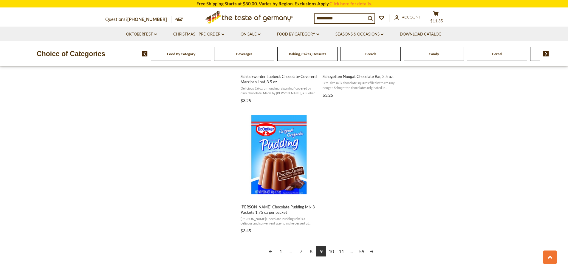
scroll to position [984, 0]
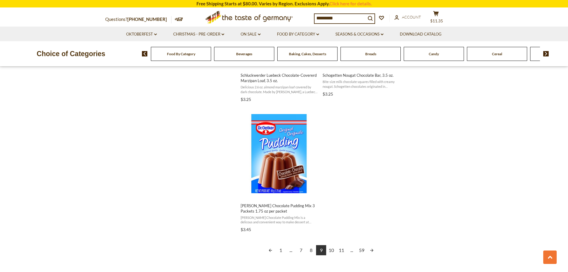
click at [334, 249] on link "10" at bounding box center [331, 250] width 10 height 10
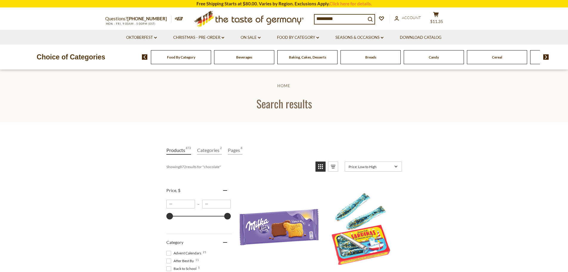
drag, startPoint x: 213, startPoint y: 179, endPoint x: 221, endPoint y: 85, distance: 93.9
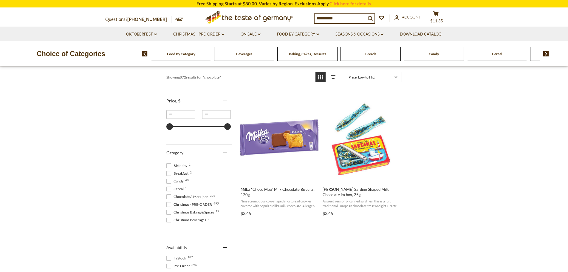
scroll to position [30, 0]
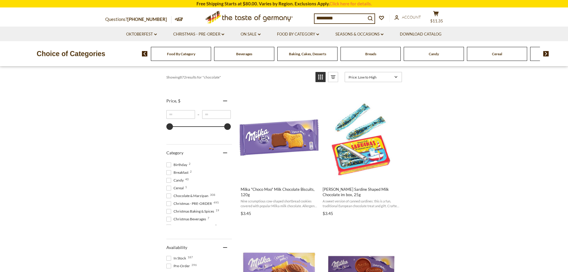
click at [183, 189] on span "Cereal 1" at bounding box center [175, 187] width 19 height 5
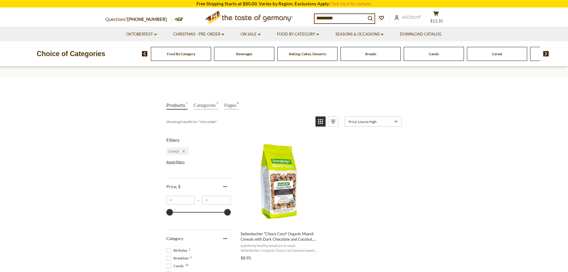
scroll to position [60, 0]
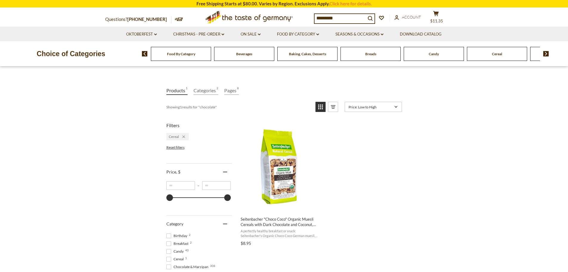
click at [168, 258] on span at bounding box center [168, 258] width 5 height 5
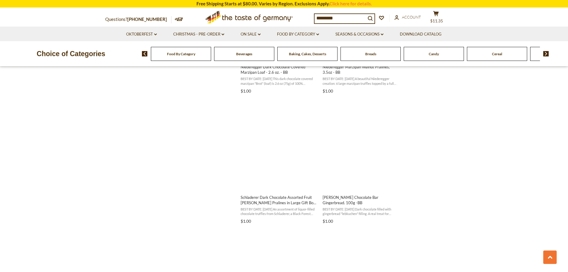
scroll to position [626, 0]
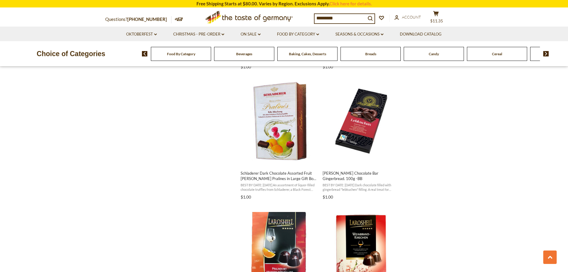
click at [547, 54] on img at bounding box center [546, 53] width 6 height 5
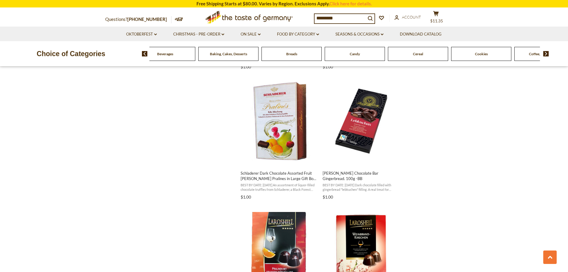
click at [547, 54] on img at bounding box center [546, 53] width 6 height 5
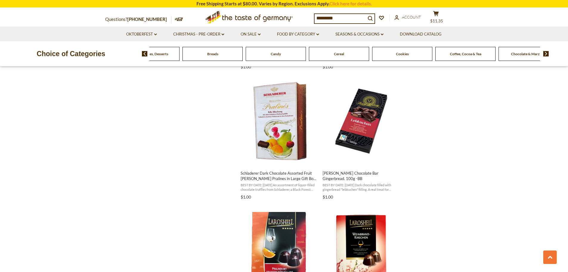
click at [547, 54] on img at bounding box center [546, 53] width 6 height 5
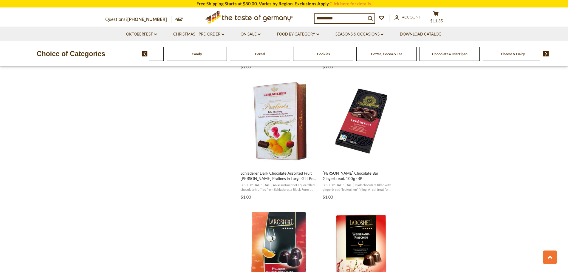
click at [547, 54] on img at bounding box center [546, 53] width 6 height 5
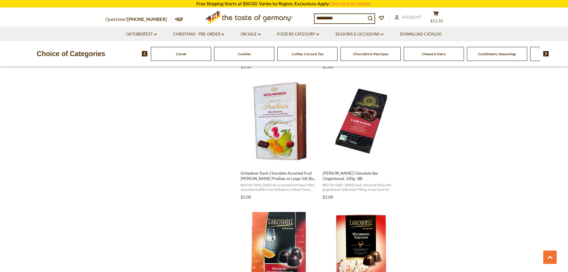
click at [361, 53] on span "Chocolate & Marzipan" at bounding box center [370, 54] width 35 height 4
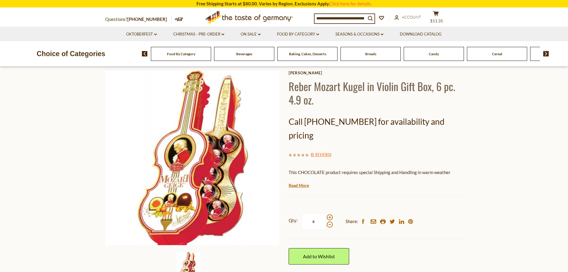
scroll to position [30, 0]
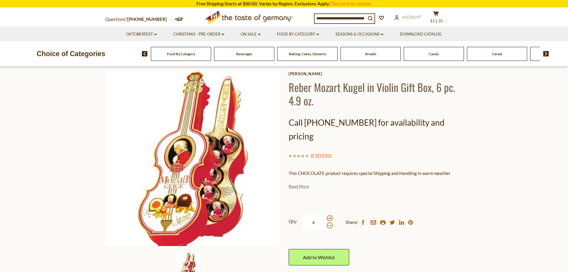
click at [301, 183] on link "Read More" at bounding box center [299, 186] width 20 height 6
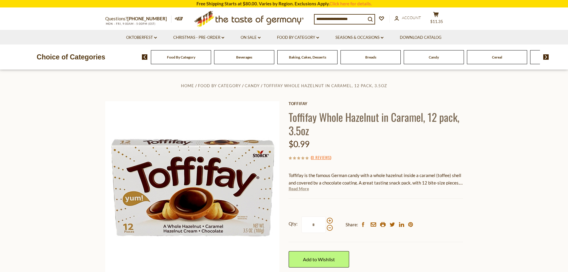
click at [303, 186] on link "Read More" at bounding box center [299, 188] width 20 height 6
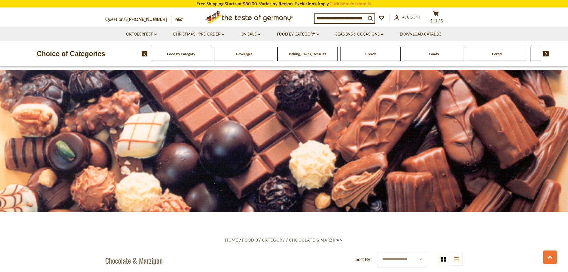
drag, startPoint x: 76, startPoint y: 187, endPoint x: 79, endPoint y: 77, distance: 110.0
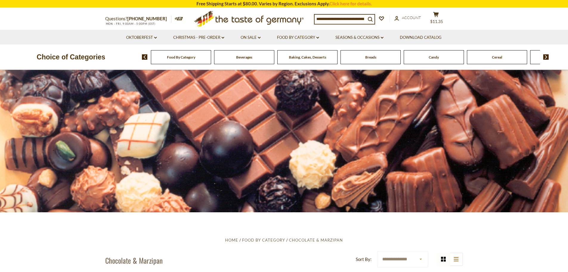
scroll to position [149, 0]
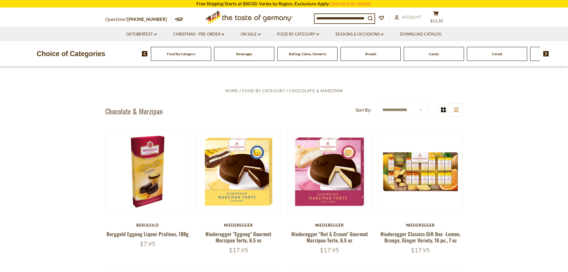
click at [402, 108] on select "**********" at bounding box center [402, 110] width 51 height 16
select select "********"
click at [377, 102] on select "**********" at bounding box center [402, 110] width 51 height 16
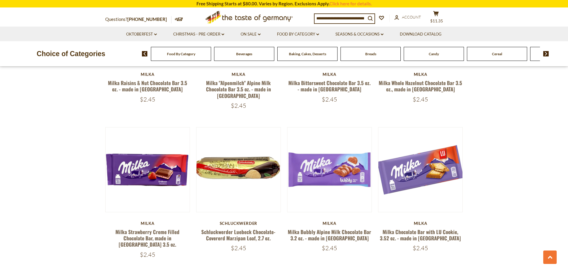
scroll to position [447, 0]
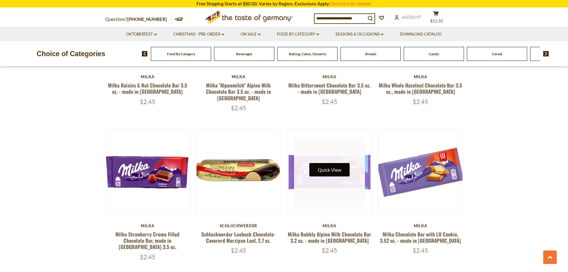
click at [315, 163] on button "Quick View" at bounding box center [329, 169] width 40 height 13
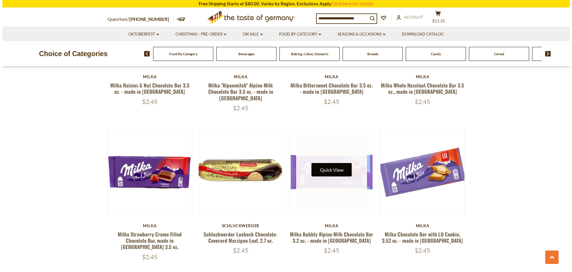
scroll to position [448, 0]
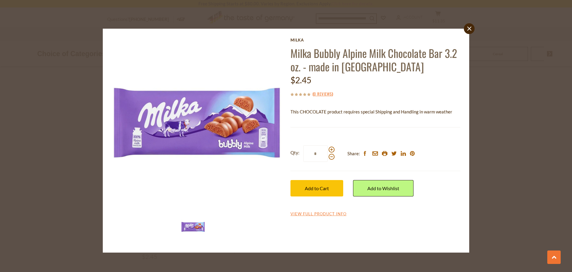
click at [388, 111] on p "This CHOCOLATE product requires special Shipping and Handling in warm weather" at bounding box center [376, 111] width 170 height 7
click at [371, 128] on div "[PERSON_NAME] Bubbly Alpine Milk Chocolate Bar 3.2 oz. - made in [GEOGRAPHIC_DA…" at bounding box center [376, 127] width 170 height 179
click at [313, 216] on link "View Full Product Info" at bounding box center [319, 213] width 56 height 5
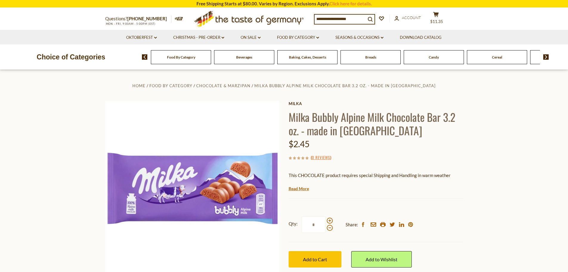
click at [306, 192] on div "Current stock: 0" at bounding box center [376, 194] width 174 height 4
click at [306, 189] on link "Read More" at bounding box center [299, 188] width 20 height 6
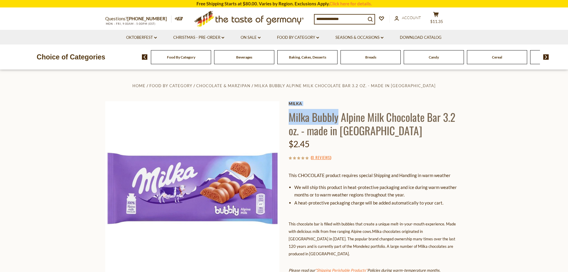
drag, startPoint x: 288, startPoint y: 116, endPoint x: 337, endPoint y: 117, distance: 49.2
click at [337, 117] on div "Home Food By Category Chocolate & Marzipan Milka Bubbly Alpine Milk Chocolate B…" at bounding box center [284, 259] width 367 height 355
click at [337, 117] on h1 "Milka Bubbly Alpine Milk Chocolate Bar 3.2 oz. - made in Germany" at bounding box center [376, 123] width 174 height 27
drag, startPoint x: 289, startPoint y: 117, endPoint x: 309, endPoint y: 121, distance: 19.8
click at [309, 121] on h1 "Milka Bubbly Alpine Milk Chocolate Bar 3.2 oz. - made in Germany" at bounding box center [376, 123] width 174 height 27
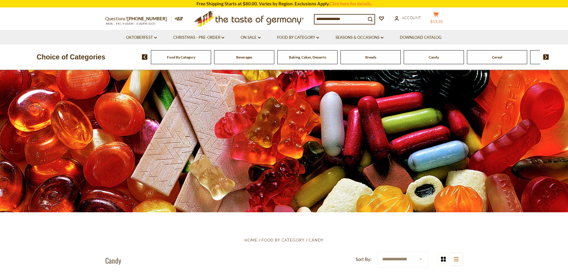
click at [444, 17] on button "cart $11.35" at bounding box center [436, 19] width 18 height 15
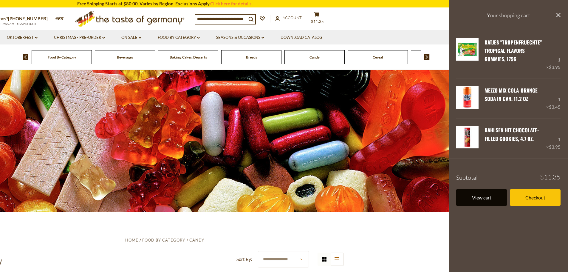
click at [479, 198] on link "View cart" at bounding box center [481, 197] width 51 height 16
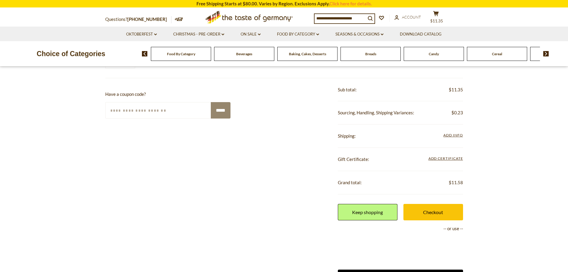
scroll to position [209, 0]
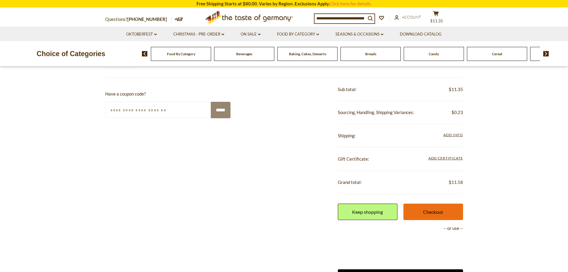
click at [430, 210] on link "Checkout" at bounding box center [433, 211] width 60 height 16
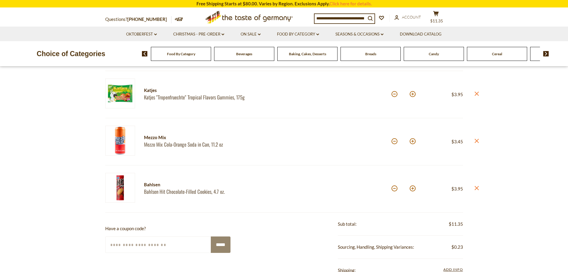
scroll to position [89, 0]
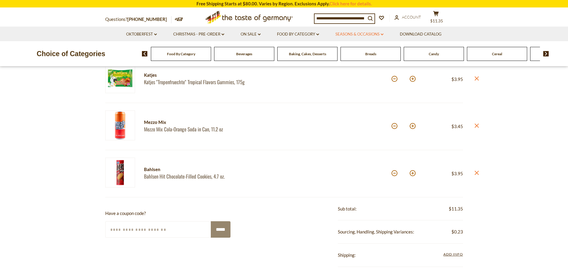
click at [347, 33] on link "Seasons & Occasions dropdown_arrow" at bounding box center [359, 34] width 48 height 7
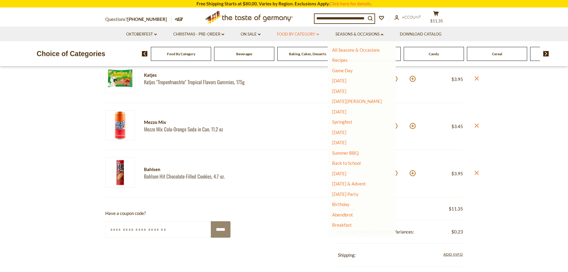
drag, startPoint x: 347, startPoint y: 33, endPoint x: 288, endPoint y: 35, distance: 59.1
click at [346, 34] on link "Seasons & Occasions dropdown_arrow" at bounding box center [359, 34] width 48 height 7
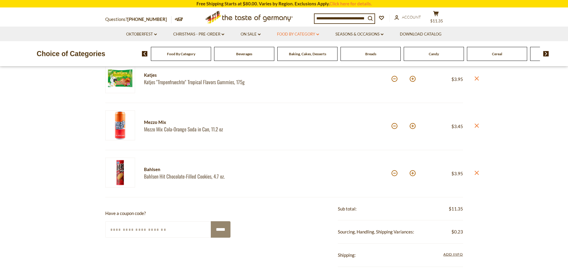
click at [289, 36] on link "Food By Category dropdown_arrow" at bounding box center [298, 34] width 42 height 7
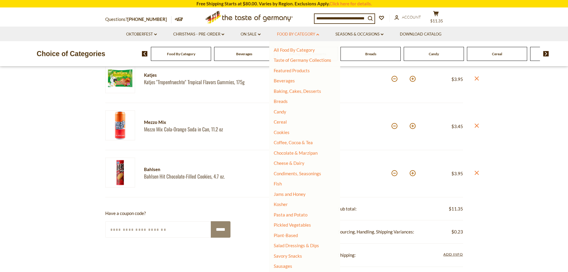
click at [293, 37] on link "Food By Category dropdown_arrow" at bounding box center [298, 34] width 42 height 7
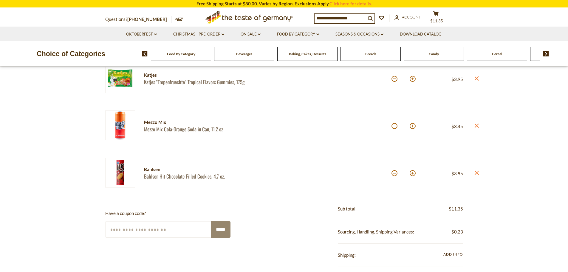
click at [337, 30] on li "Seasons & Occasions dropdown_arrow All Seasons & Occasions Recipes Game Day Val…" at bounding box center [359, 34] width 63 height 15
click at [345, 31] on link "Seasons & Occasions dropdown_arrow" at bounding box center [359, 34] width 48 height 7
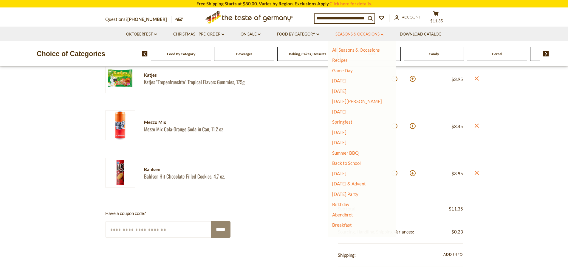
click at [345, 31] on link "Seasons & Occasions dropdown_arrow" at bounding box center [359, 34] width 48 height 7
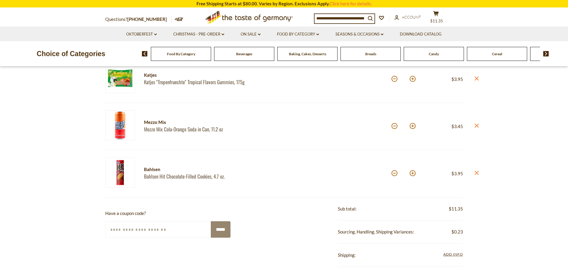
click at [547, 52] on img at bounding box center [546, 53] width 6 height 5
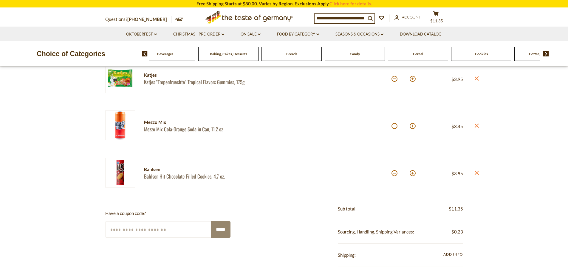
click at [547, 52] on img at bounding box center [546, 53] width 6 height 5
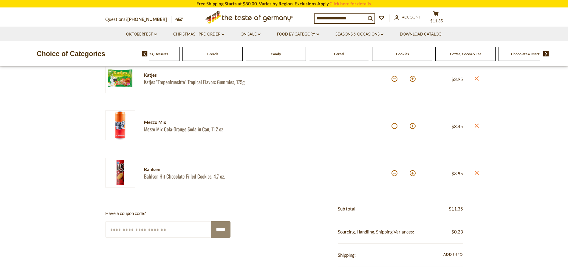
click at [547, 52] on img at bounding box center [546, 53] width 6 height 5
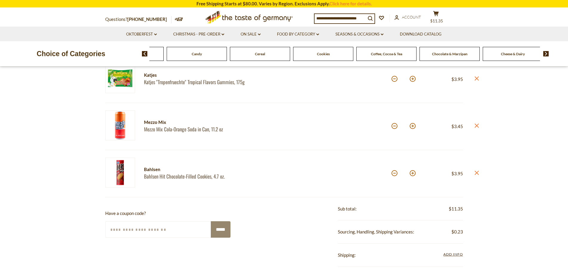
click at [547, 52] on img at bounding box center [546, 53] width 6 height 5
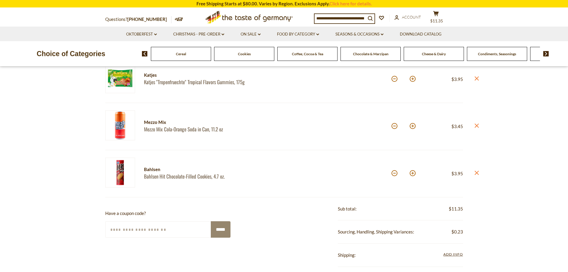
click at [547, 52] on img at bounding box center [546, 53] width 6 height 5
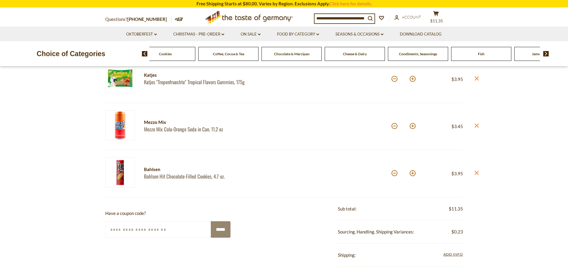
click at [289, 53] on span "Chocolate & Marzipan" at bounding box center [291, 54] width 35 height 4
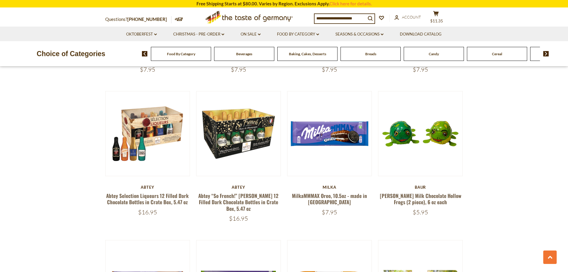
scroll to position [775, 0]
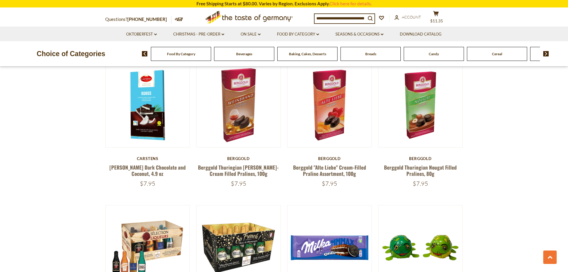
drag, startPoint x: 77, startPoint y: 147, endPoint x: 89, endPoint y: 80, distance: 68.7
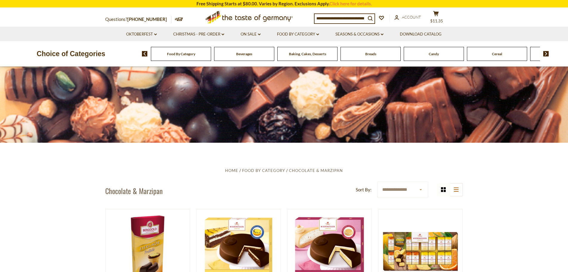
scroll to position [60, 0]
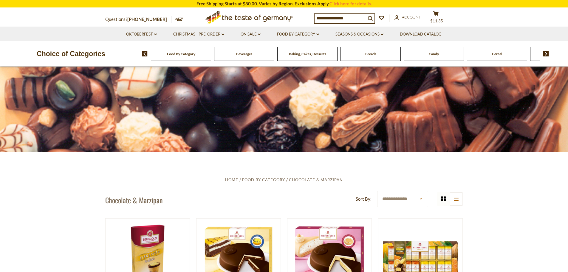
click at [401, 201] on select "**********" at bounding box center [402, 198] width 51 height 16
select select "********"
click at [377, 190] on select "**********" at bounding box center [402, 198] width 51 height 16
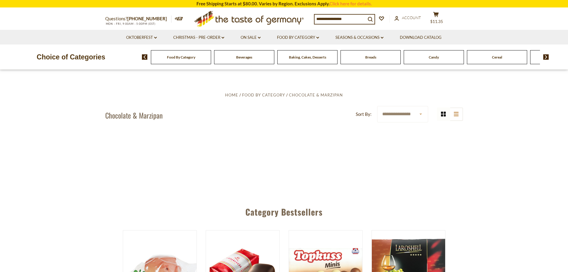
scroll to position [149, 0]
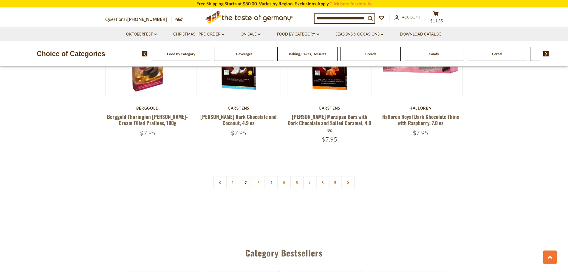
scroll to position [1443, 0]
click at [228, 175] on link "1" at bounding box center [232, 181] width 13 height 13
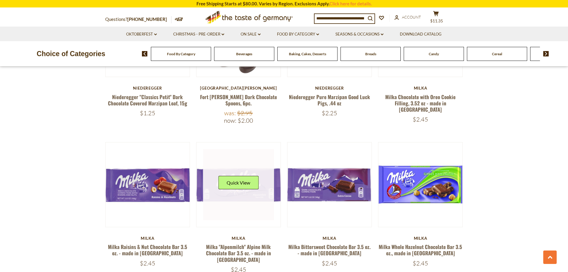
scroll to position [251, 0]
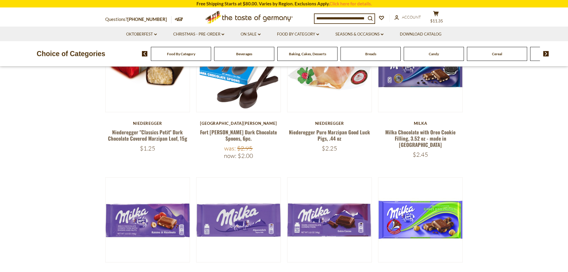
click at [326, 19] on input at bounding box center [339, 18] width 51 height 8
paste input "**********"
type input "**********"
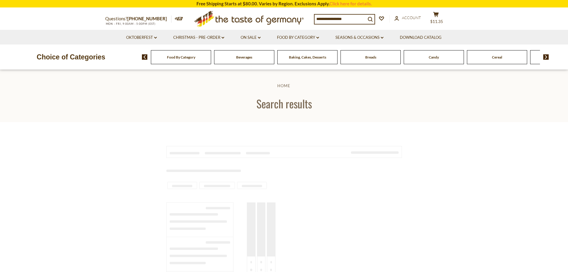
type input "**********"
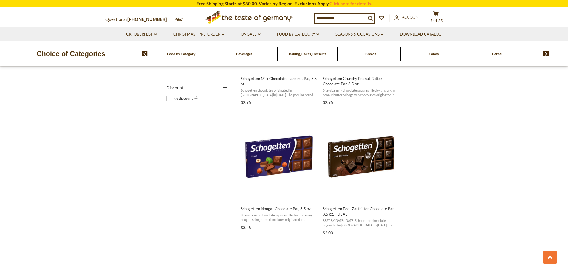
scroll to position [328, 0]
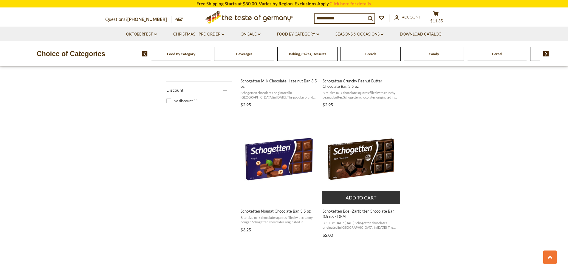
click at [362, 167] on img "Schogetten Edel-Zartbitter Chocolate Bar, 3.5 oz. - DEAL" at bounding box center [361, 159] width 79 height 79
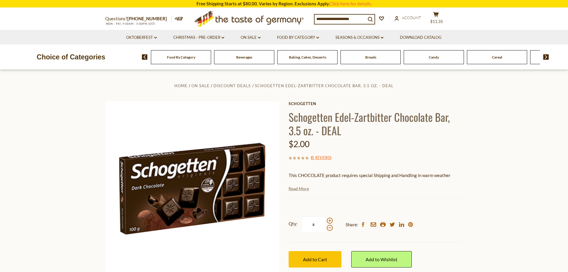
click at [298, 189] on link "Read More" at bounding box center [299, 188] width 20 height 6
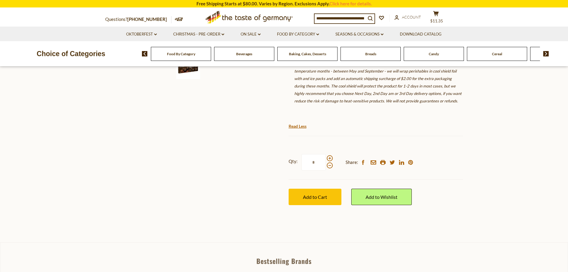
scroll to position [238, 0]
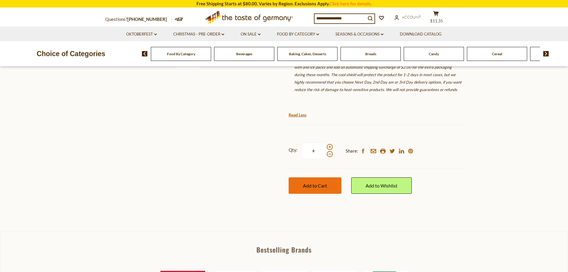
click at [325, 183] on span "Add to Cart" at bounding box center [315, 185] width 24 height 6
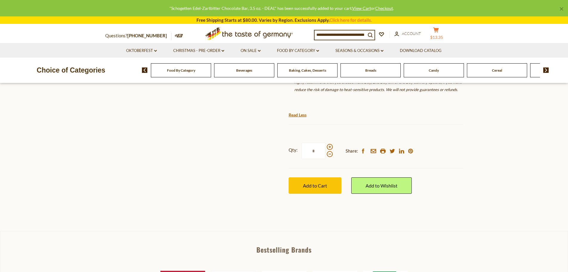
click at [443, 33] on button "cart $13.35" at bounding box center [436, 34] width 18 height 15
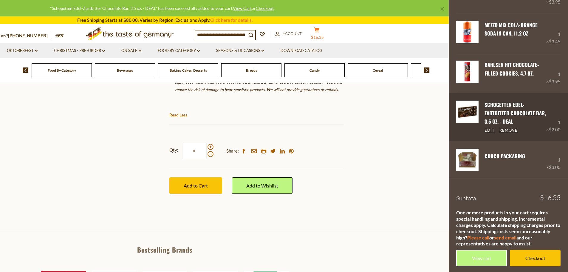
scroll to position [67, 0]
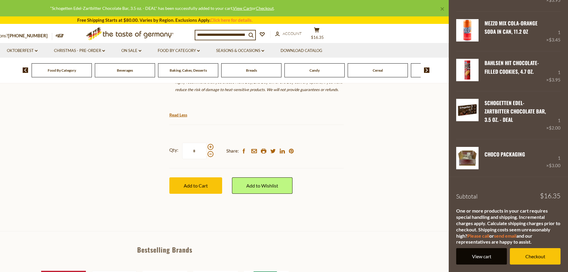
click at [485, 264] on footer "Subtotal $16.35 One or more products in your cart requires special handling and…" at bounding box center [508, 223] width 119 height 95
click at [484, 260] on link "View cart" at bounding box center [481, 256] width 51 height 16
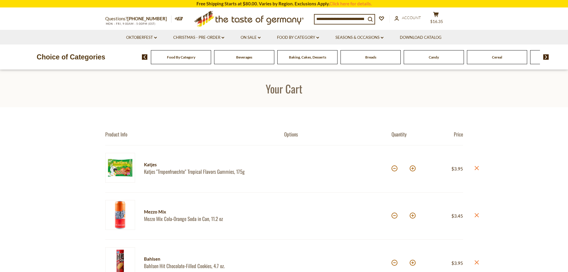
click at [476, 167] on icon "close" at bounding box center [476, 168] width 4 height 4
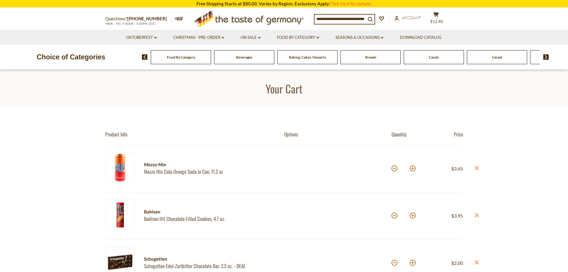
click at [330, 15] on input at bounding box center [339, 19] width 51 height 8
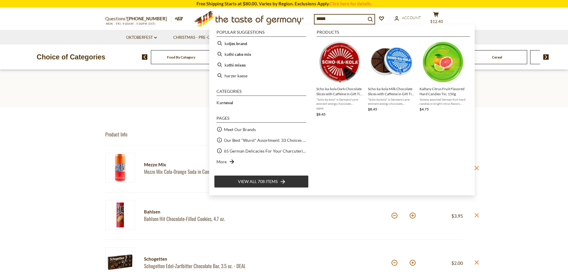
type input "******"
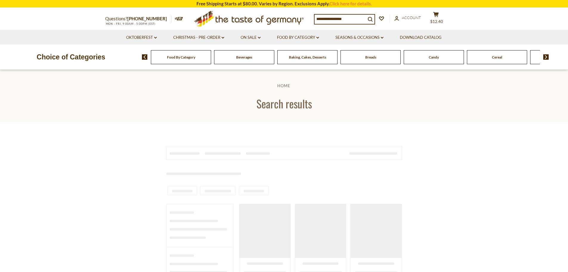
type input "******"
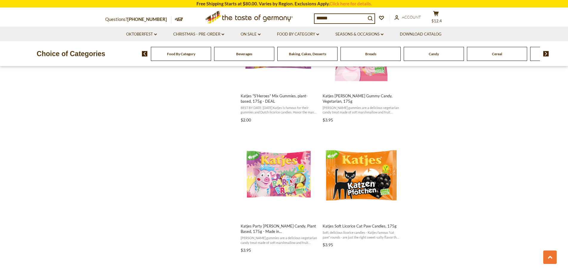
scroll to position [835, 0]
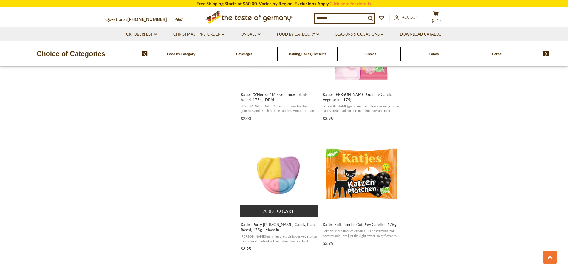
click at [267, 214] on button "Add to cart" at bounding box center [279, 210] width 78 height 13
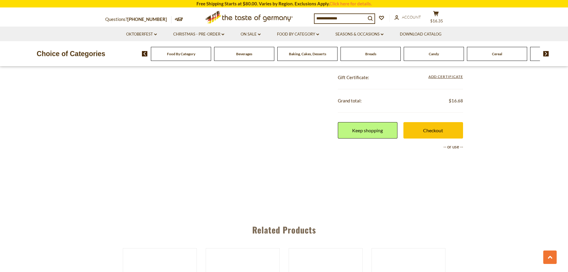
scroll to position [387, 0]
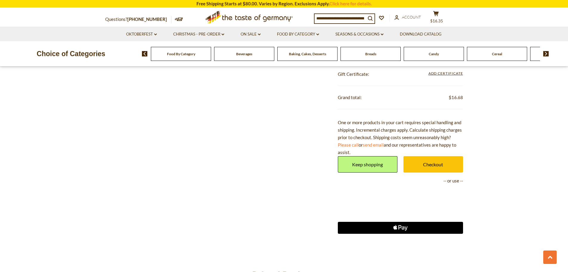
click at [382, 231] on icon "Apple Logo" at bounding box center [400, 227] width 63 height 12
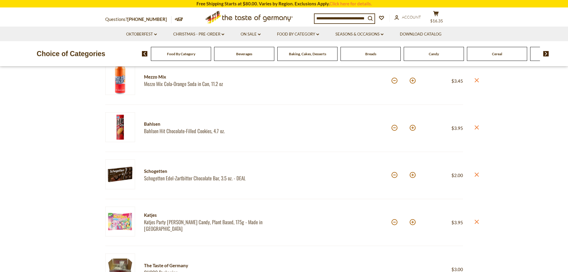
scroll to position [89, 0]
